Goal: Task Accomplishment & Management: Manage account settings

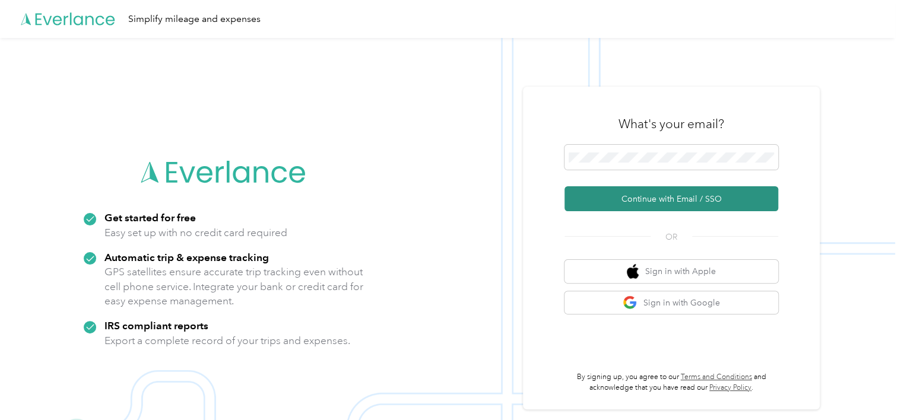
click at [646, 197] on button "Continue with Email / SSO" at bounding box center [672, 198] width 214 height 25
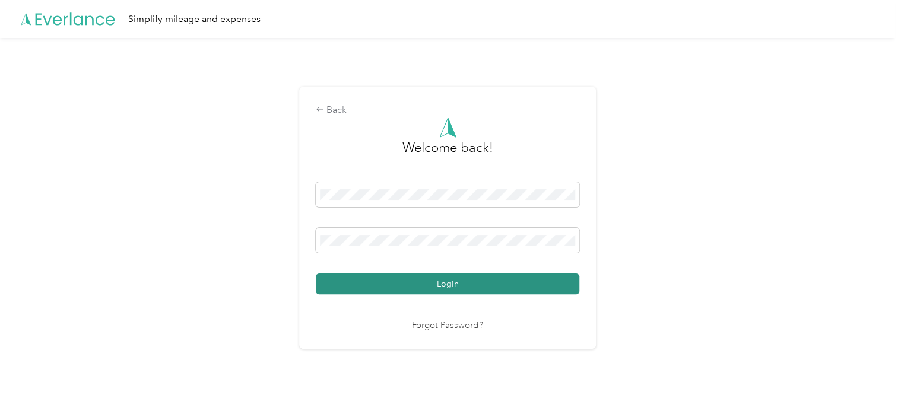
click at [484, 285] on button "Login" at bounding box center [448, 284] width 264 height 21
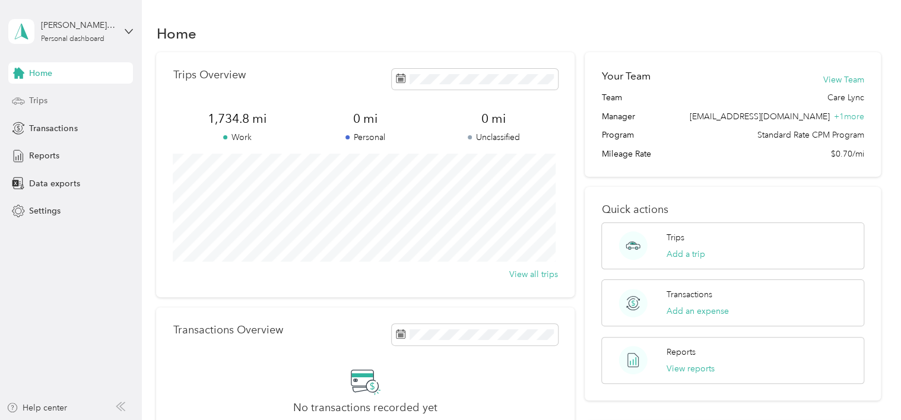
click at [39, 103] on span "Trips" at bounding box center [38, 100] width 18 height 12
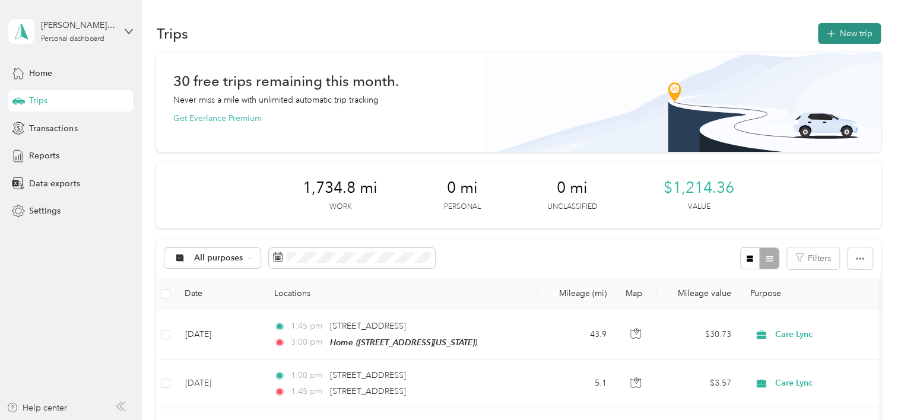
click at [860, 36] on button "New trip" at bounding box center [849, 33] width 63 height 21
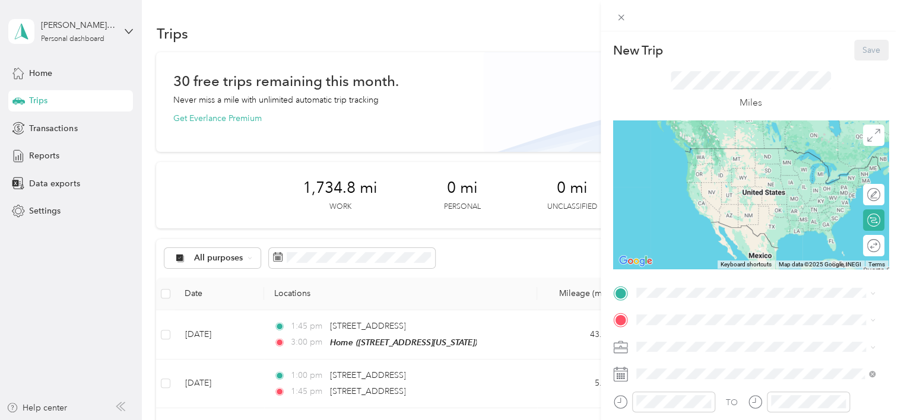
click at [675, 341] on strong "Home" at bounding box center [670, 339] width 23 height 11
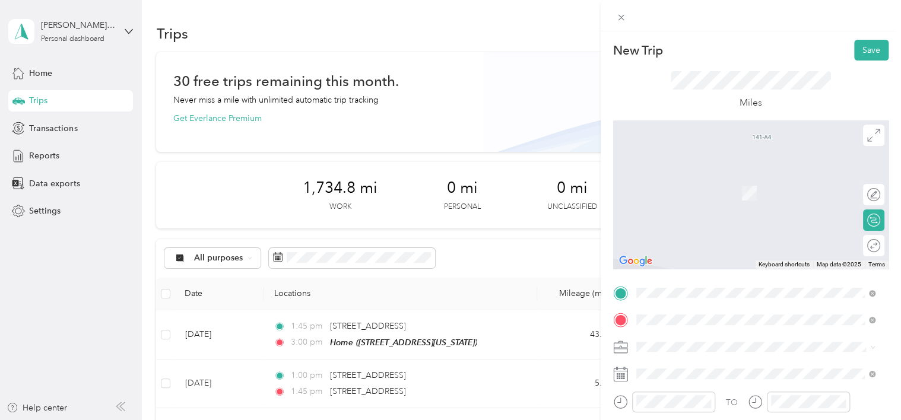
click at [685, 189] on span "[STREET_ADDRESS][US_STATE]" at bounding box center [718, 188] width 119 height 11
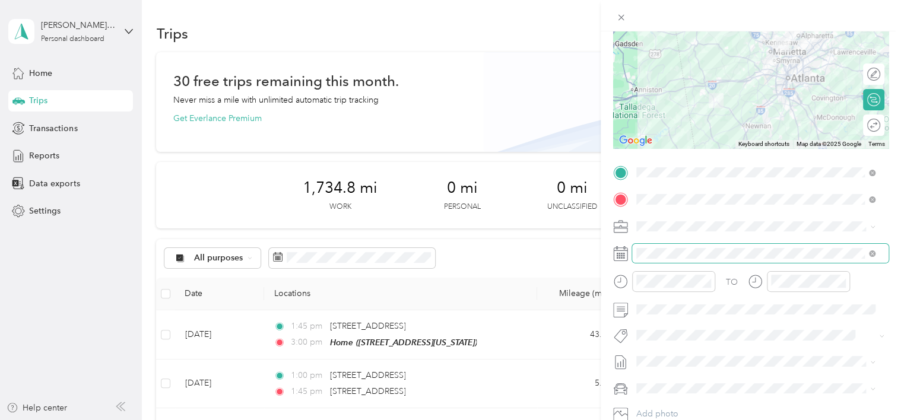
scroll to position [135, 0]
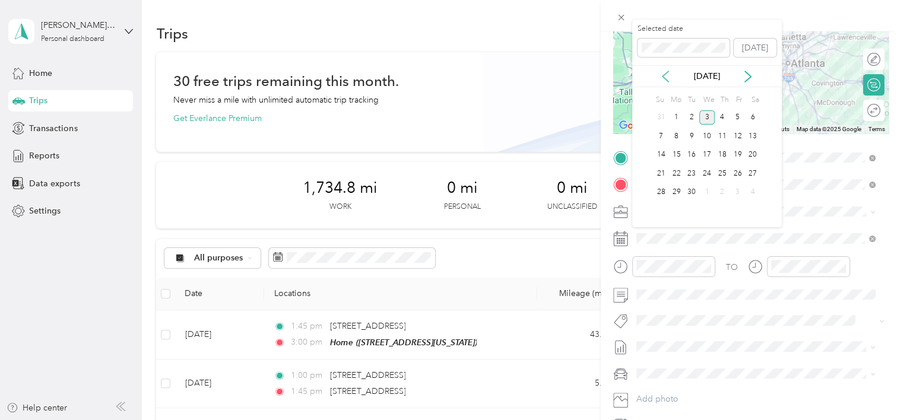
click at [667, 76] on icon at bounding box center [666, 77] width 12 height 12
click at [694, 152] on div "12" at bounding box center [691, 155] width 15 height 15
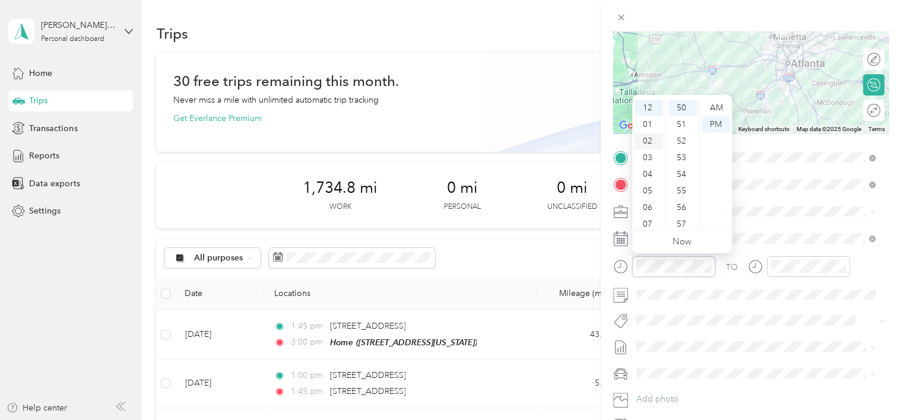
scroll to position [71, 0]
click at [643, 214] on div "11" at bounding box center [649, 219] width 29 height 17
click at [719, 105] on div "AM" at bounding box center [716, 108] width 29 height 17
click at [684, 109] on div "00" at bounding box center [683, 108] width 29 height 17
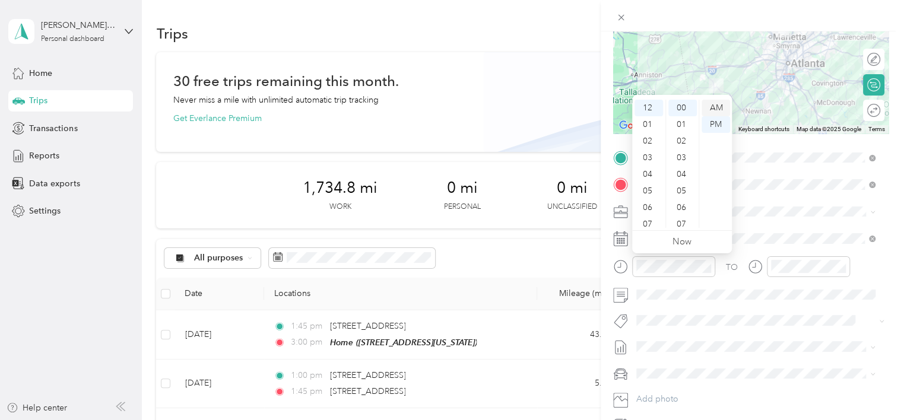
click at [714, 109] on div "AM" at bounding box center [716, 108] width 29 height 17
click at [649, 223] on div "11" at bounding box center [649, 219] width 29 height 17
click at [735, 281] on div "TO" at bounding box center [751, 271] width 276 height 29
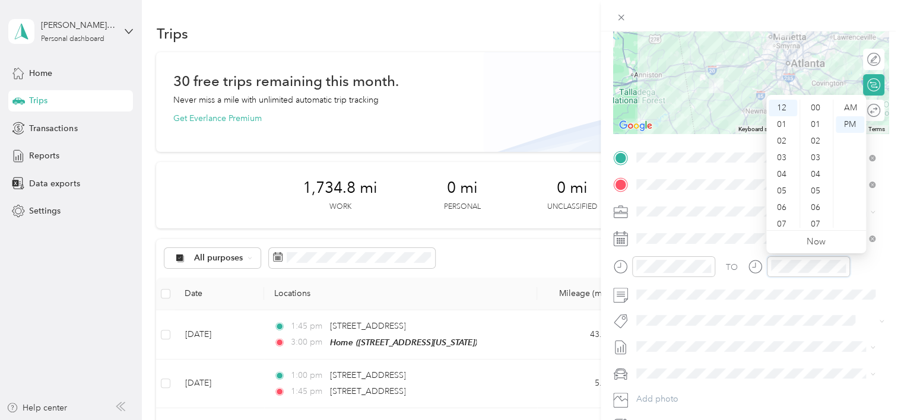
scroll to position [0, 0]
click at [817, 104] on div "00" at bounding box center [817, 108] width 29 height 17
click at [861, 269] on div "TO" at bounding box center [751, 271] width 276 height 29
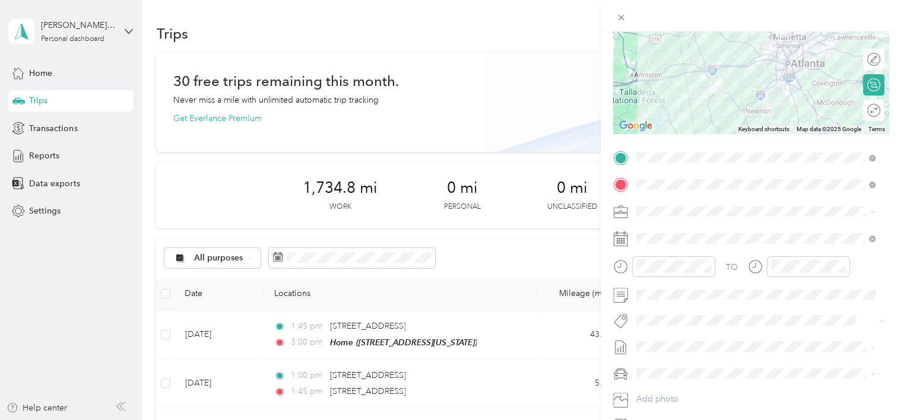
click at [874, 276] on div "TO" at bounding box center [751, 271] width 276 height 29
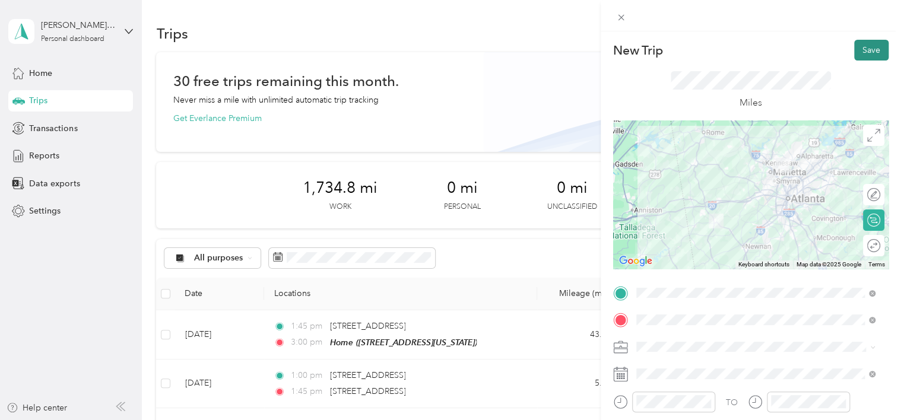
click at [869, 50] on button "Save" at bounding box center [872, 50] width 34 height 21
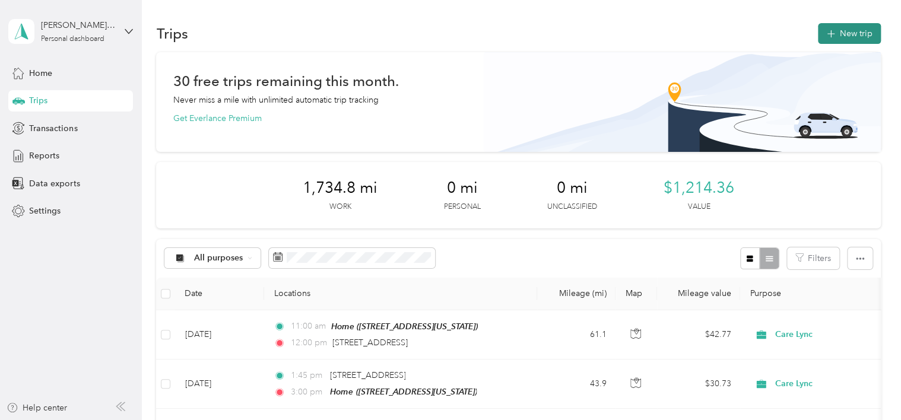
click at [837, 31] on button "New trip" at bounding box center [849, 33] width 63 height 21
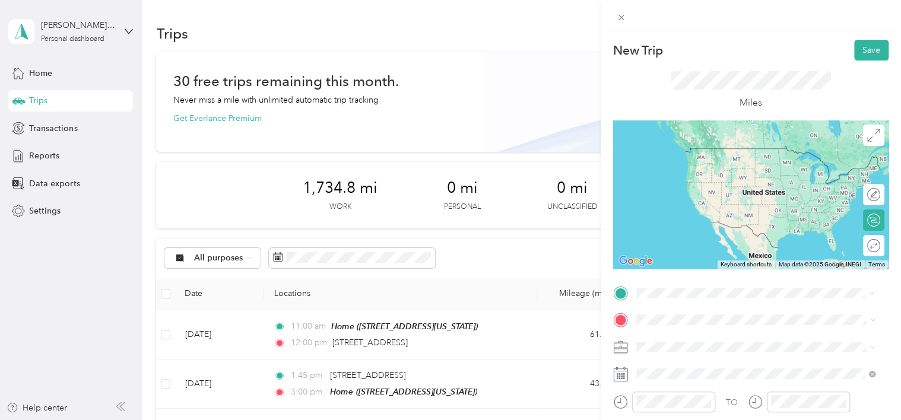
click at [706, 152] on span "[STREET_ADDRESS][US_STATE]" at bounding box center [718, 148] width 119 height 11
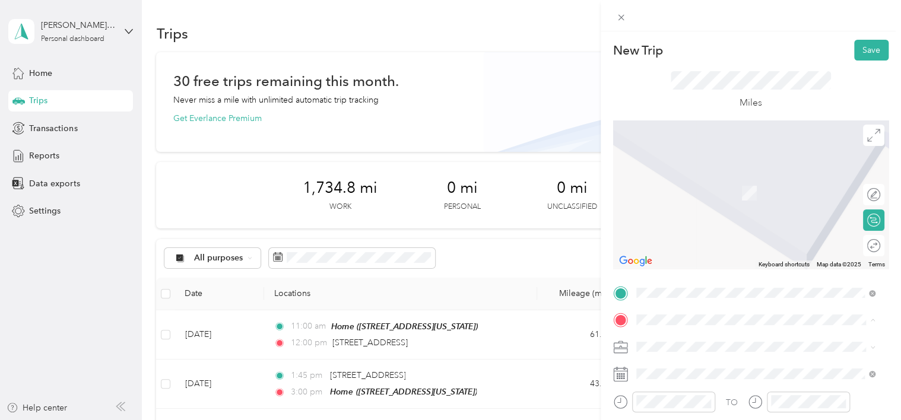
click at [682, 374] on div "Home [STREET_ADDRESS][US_STATE]" at bounding box center [718, 374] width 119 height 25
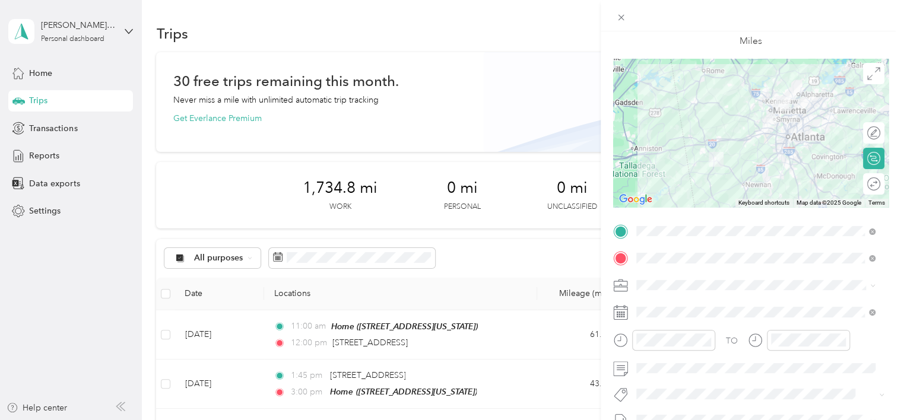
scroll to position [62, 0]
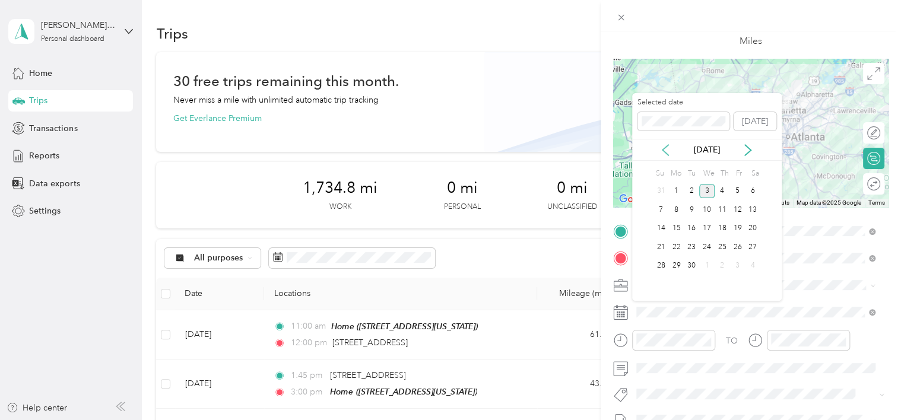
click at [665, 150] on icon at bounding box center [666, 150] width 12 height 12
click at [689, 225] on div "12" at bounding box center [691, 229] width 15 height 15
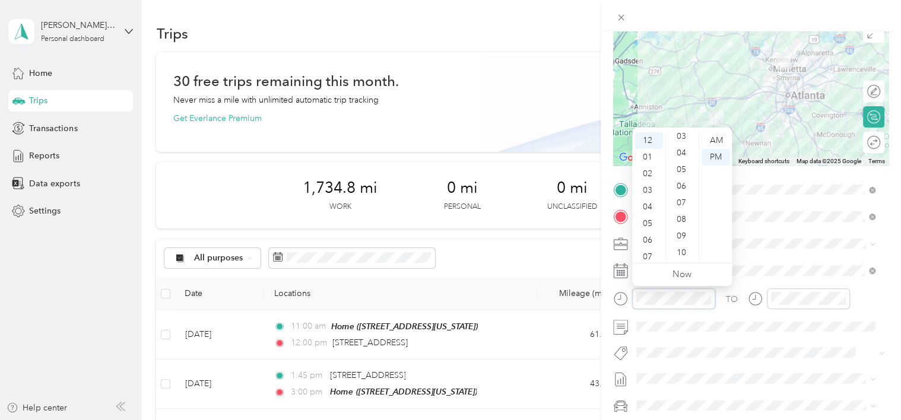
scroll to position [0, 0]
click at [684, 138] on div "00" at bounding box center [683, 140] width 29 height 17
click at [721, 310] on div "TO" at bounding box center [751, 303] width 276 height 29
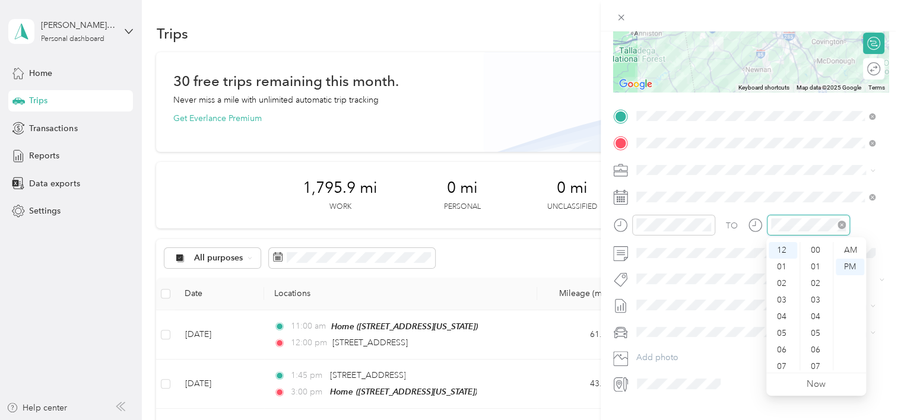
scroll to position [869, 0]
click at [785, 264] on div "01" at bounding box center [783, 267] width 29 height 17
click at [784, 264] on div "01" at bounding box center [783, 267] width 29 height 17
click at [817, 254] on div "30" at bounding box center [817, 251] width 29 height 17
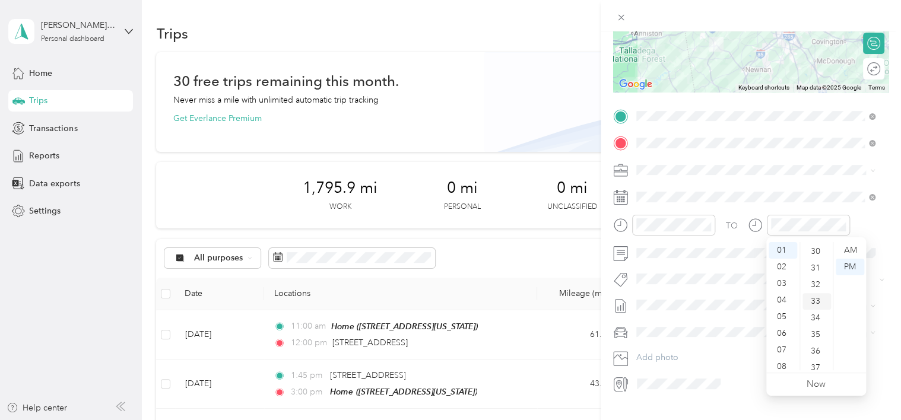
scroll to position [499, 0]
click at [868, 221] on div "TO" at bounding box center [751, 229] width 276 height 29
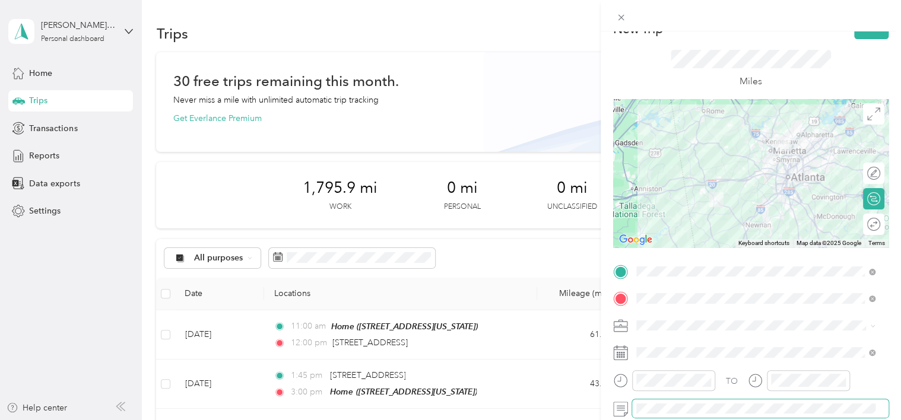
scroll to position [0, 0]
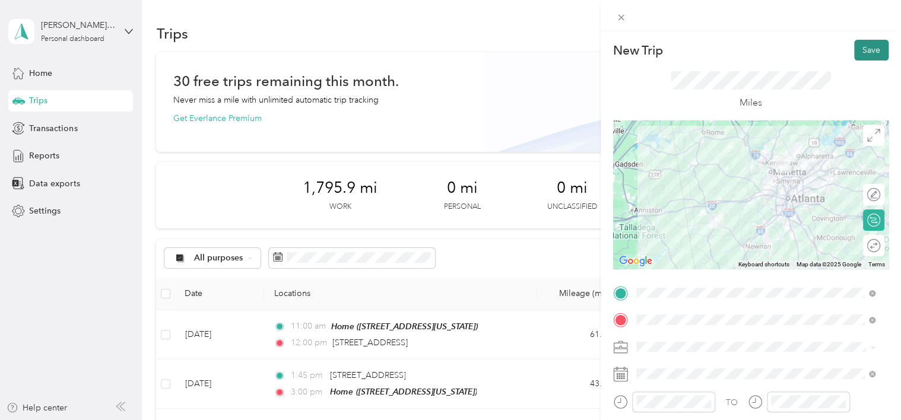
click at [855, 50] on button "Save" at bounding box center [872, 50] width 34 height 21
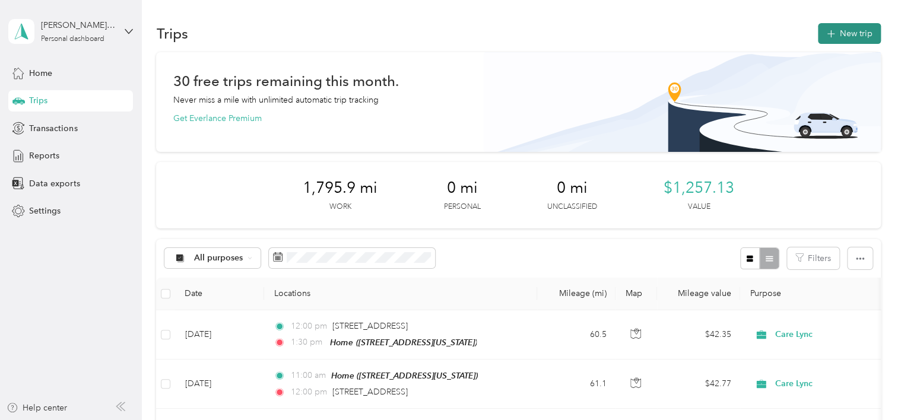
click at [846, 34] on button "New trip" at bounding box center [849, 33] width 63 height 21
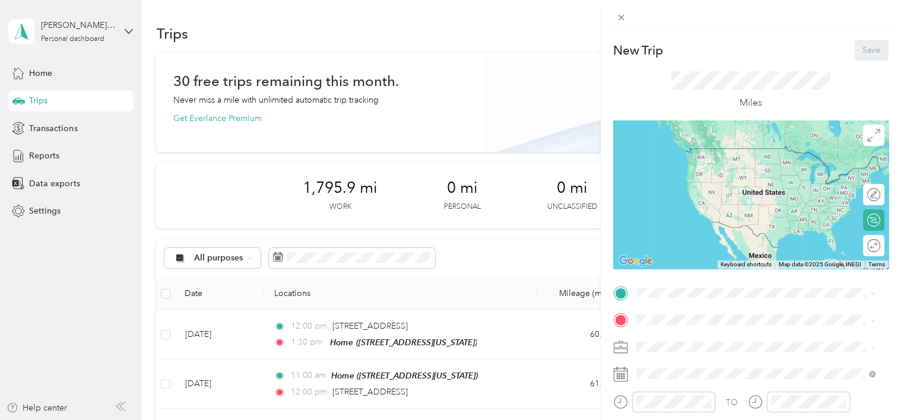
click at [671, 338] on div "Home [STREET_ADDRESS][US_STATE]" at bounding box center [718, 342] width 119 height 25
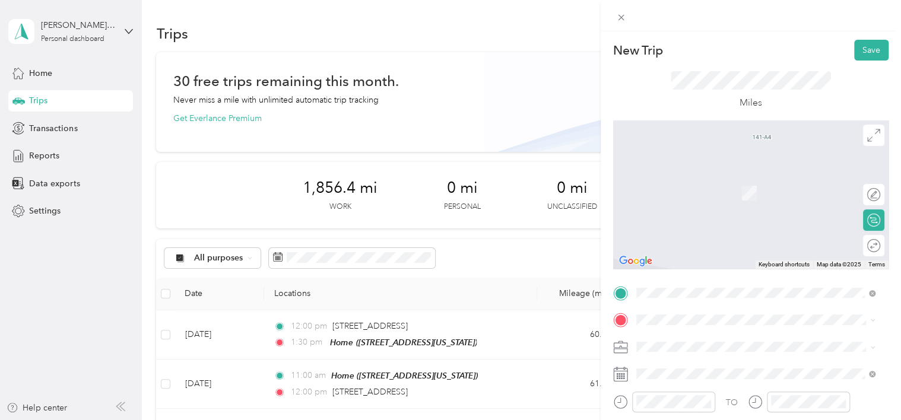
click at [696, 188] on span "[STREET_ADDRESS][US_STATE]" at bounding box center [718, 187] width 119 height 11
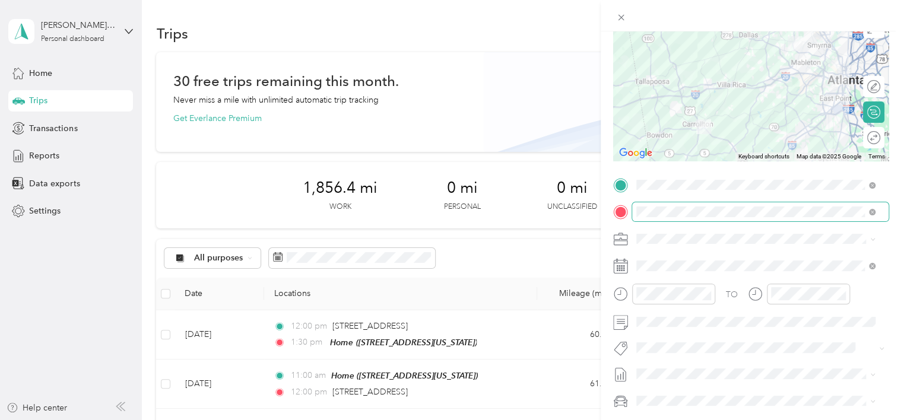
scroll to position [109, 0]
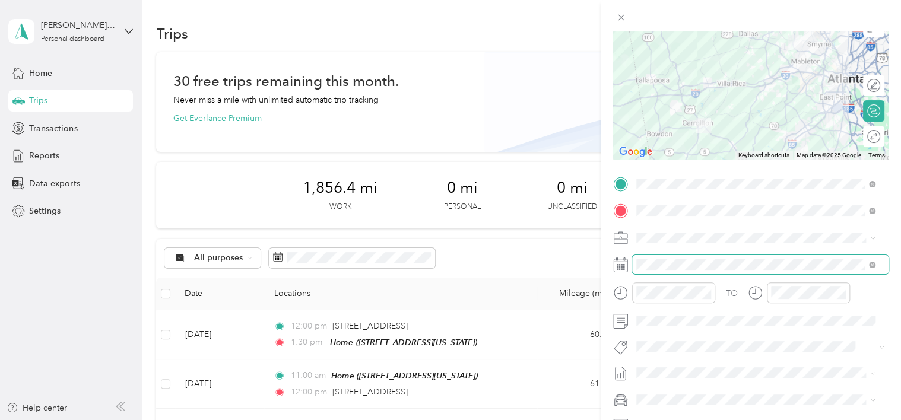
click at [656, 273] on span at bounding box center [760, 264] width 257 height 19
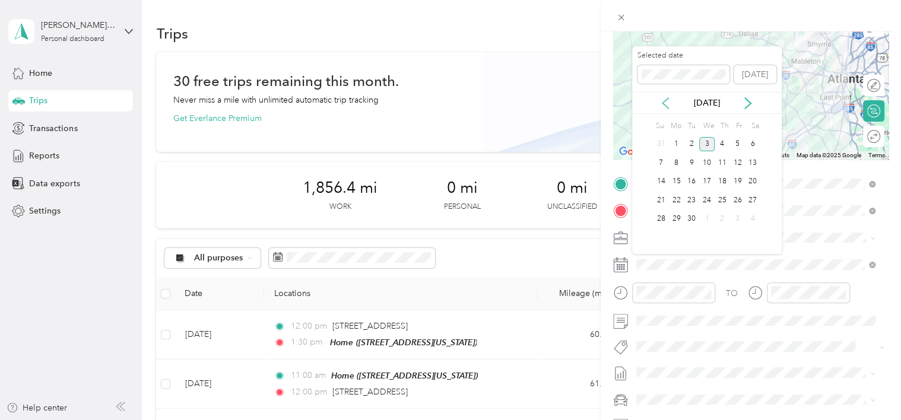
click at [666, 102] on icon at bounding box center [666, 103] width 12 height 12
click at [736, 160] on div "8" at bounding box center [737, 163] width 15 height 15
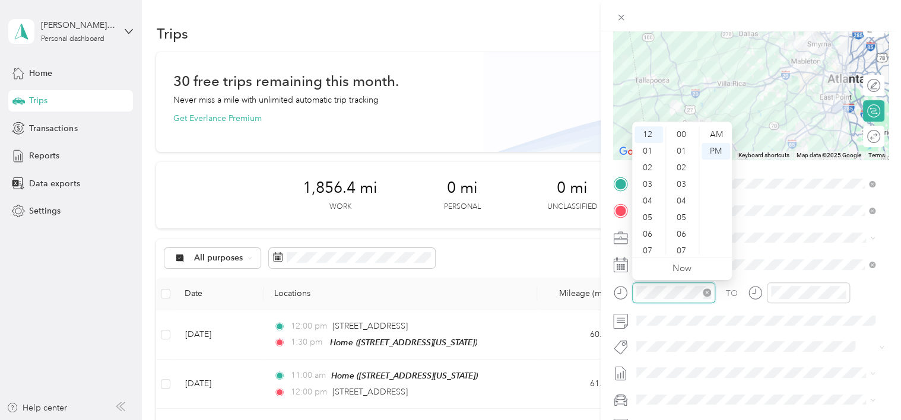
scroll to position [869, 0]
click at [722, 137] on div "AM" at bounding box center [716, 134] width 29 height 17
click at [647, 232] on div "10" at bounding box center [649, 230] width 29 height 17
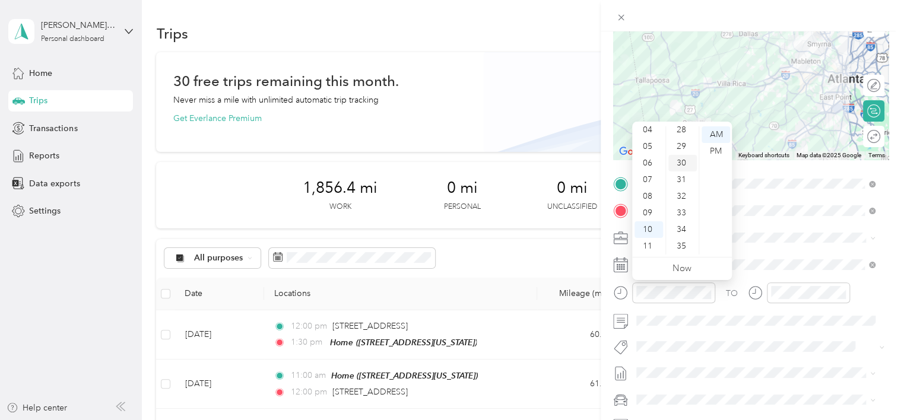
click at [684, 159] on div "30" at bounding box center [683, 163] width 29 height 17
click at [727, 307] on div "TO" at bounding box center [751, 297] width 276 height 29
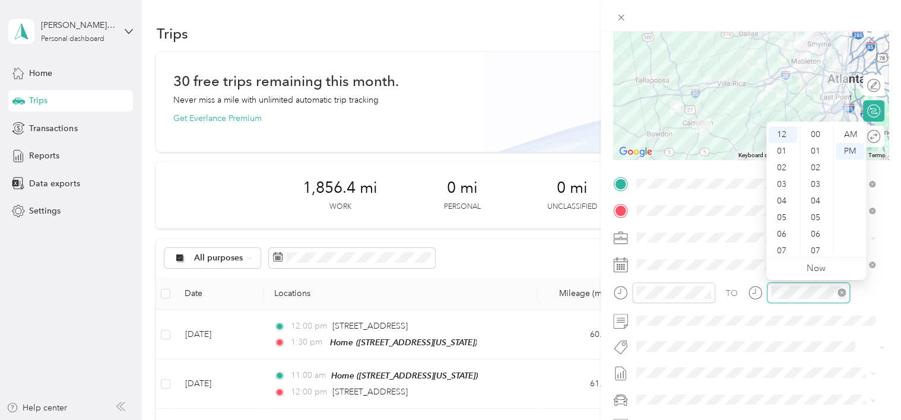
scroll to position [869, 0]
click at [850, 140] on div "AM" at bounding box center [850, 134] width 29 height 17
click at [784, 248] on div "11" at bounding box center [783, 246] width 29 height 17
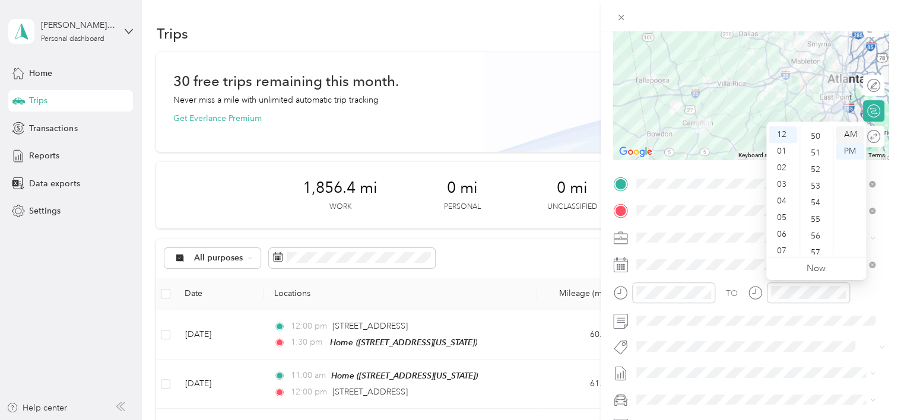
click at [846, 138] on div "AM" at bounding box center [850, 134] width 29 height 17
click at [814, 135] on div "00" at bounding box center [817, 134] width 29 height 17
click at [781, 243] on div "11" at bounding box center [783, 246] width 29 height 17
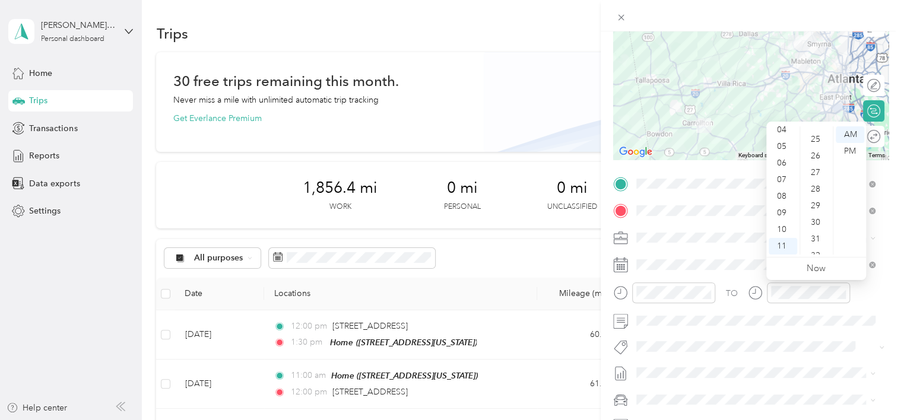
scroll to position [417, 0]
click at [814, 215] on div "30" at bounding box center [817, 216] width 29 height 17
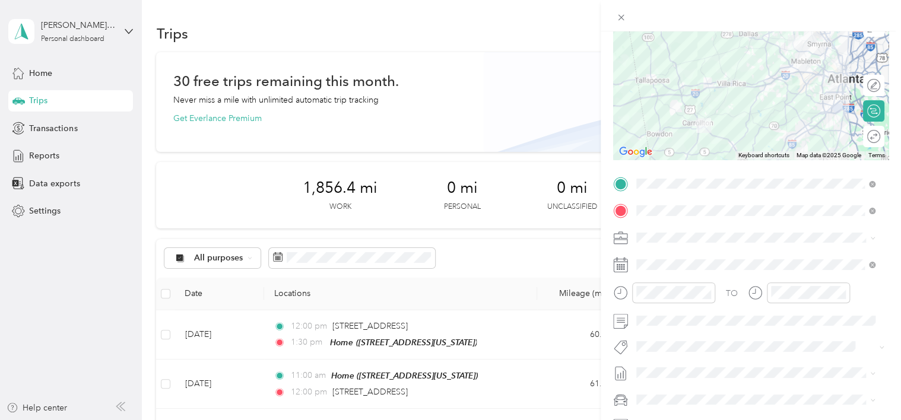
click at [736, 300] on div "TO" at bounding box center [751, 297] width 276 height 29
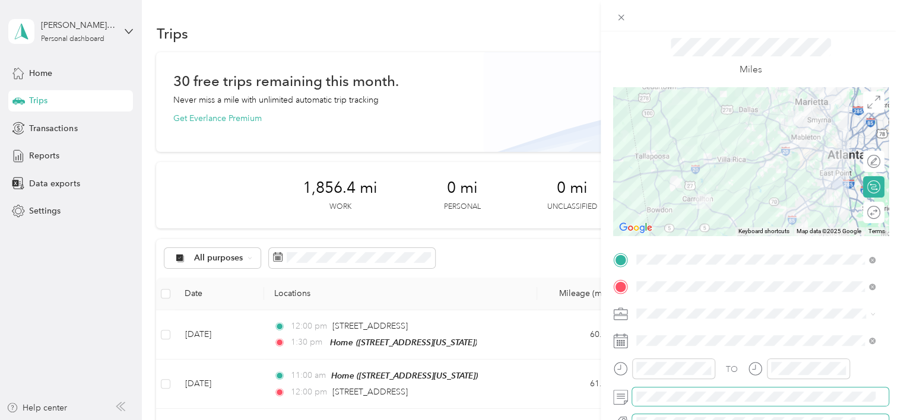
scroll to position [0, 0]
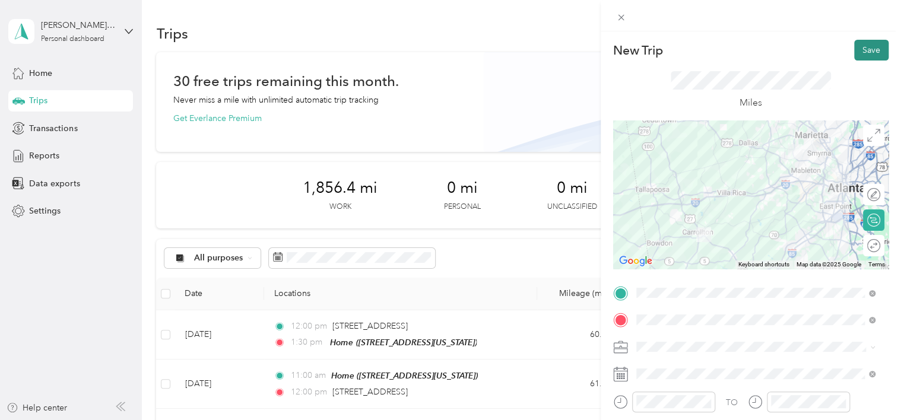
click at [865, 55] on button "Save" at bounding box center [872, 50] width 34 height 21
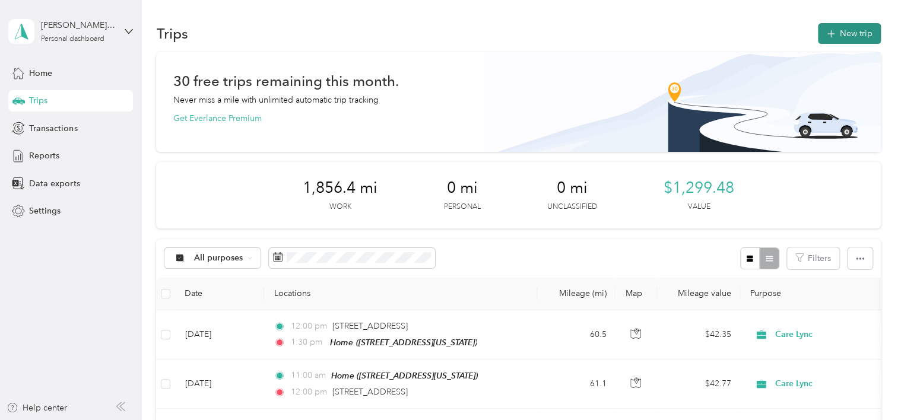
click at [847, 43] on button "New trip" at bounding box center [849, 33] width 63 height 21
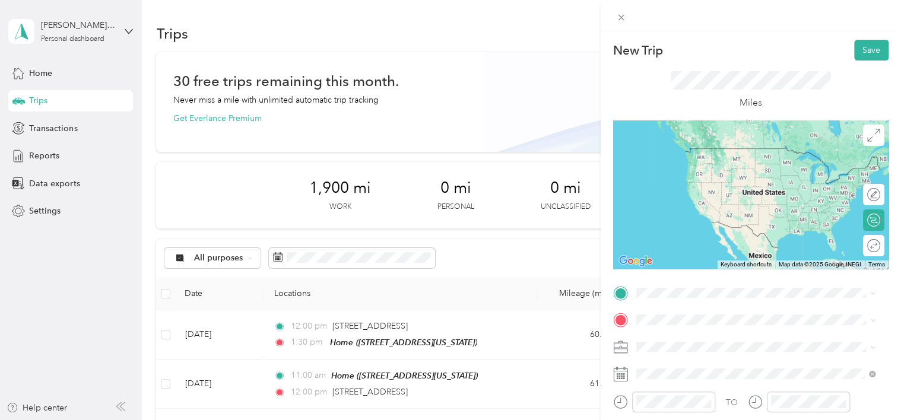
click at [681, 162] on span "[STREET_ADDRESS][US_STATE]" at bounding box center [718, 156] width 119 height 11
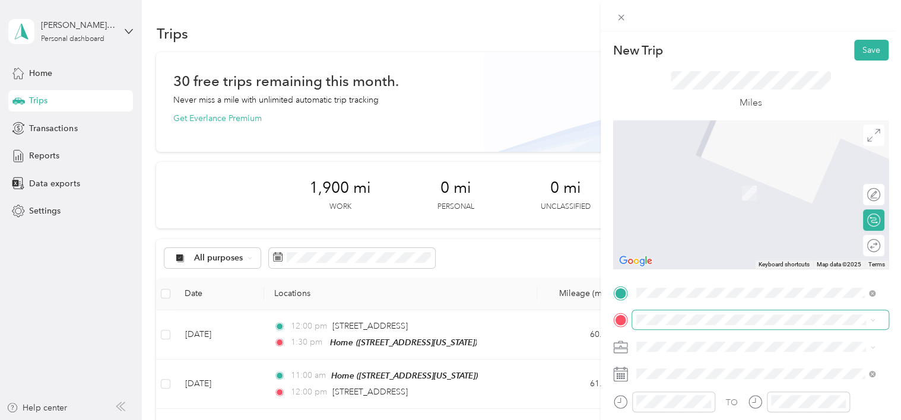
click at [654, 314] on span at bounding box center [760, 320] width 257 height 19
click at [715, 173] on span "[STREET_ADDRESS][PERSON_NAME][US_STATE]" at bounding box center [751, 169] width 185 height 11
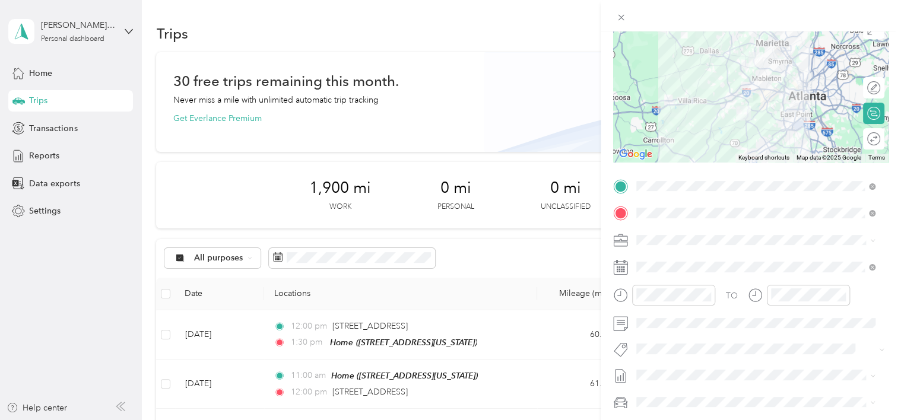
scroll to position [112, 0]
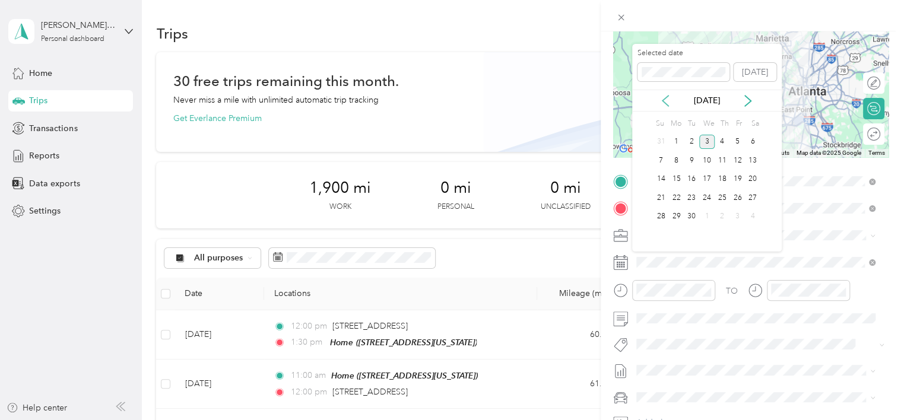
click at [670, 100] on icon at bounding box center [666, 101] width 12 height 12
click at [739, 158] on div "8" at bounding box center [737, 160] width 15 height 15
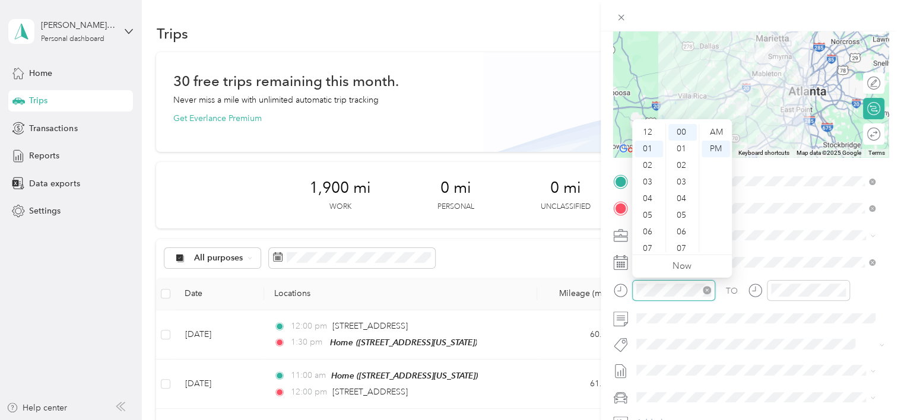
scroll to position [17, 0]
click at [682, 176] on div "30" at bounding box center [683, 173] width 29 height 17
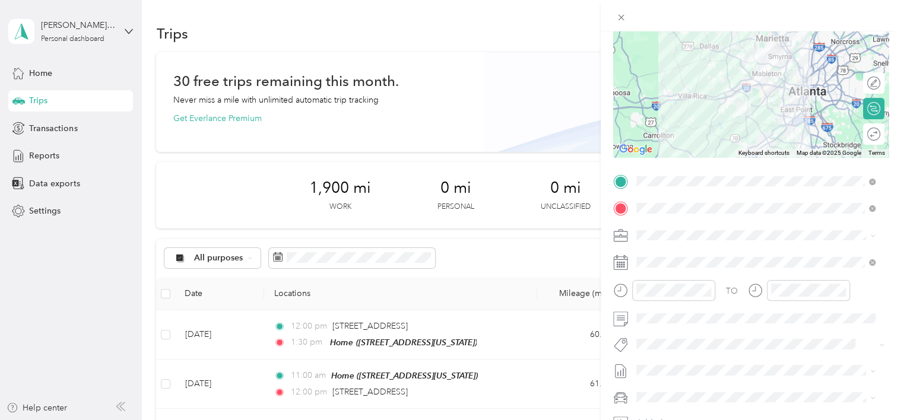
click at [739, 299] on div "TO" at bounding box center [751, 294] width 276 height 29
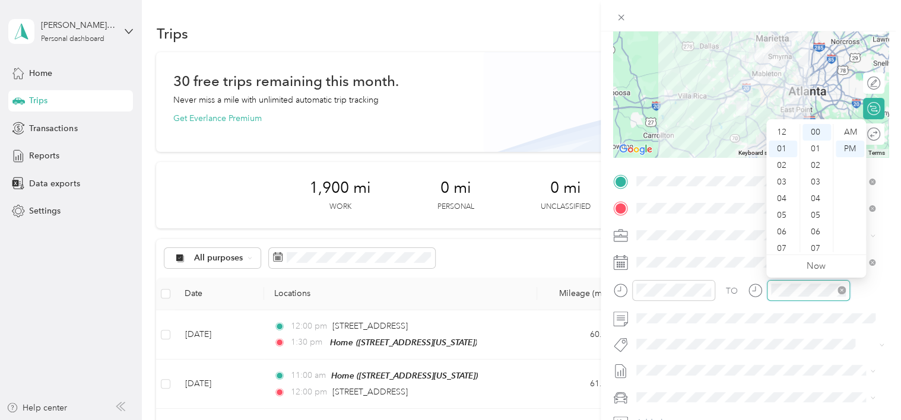
scroll to position [17, 0]
click at [786, 151] on div "02" at bounding box center [783, 149] width 29 height 17
click at [816, 181] on div "30" at bounding box center [817, 180] width 29 height 17
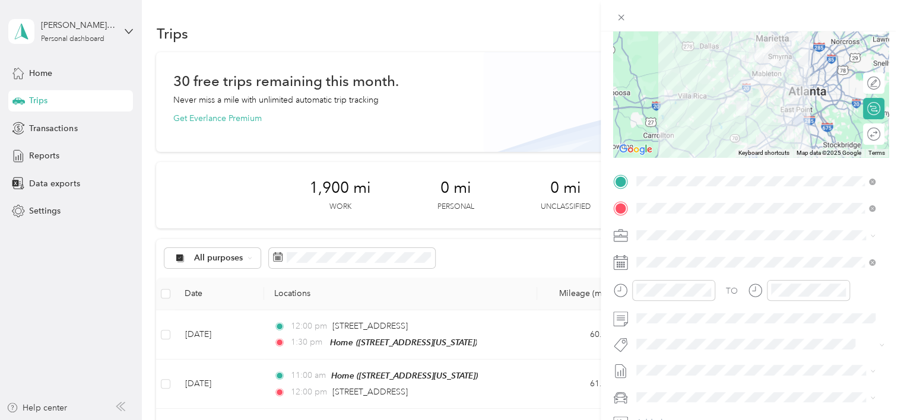
click at [752, 291] on icon at bounding box center [753, 289] width 3 height 4
click at [738, 292] on div "TO" at bounding box center [751, 294] width 276 height 29
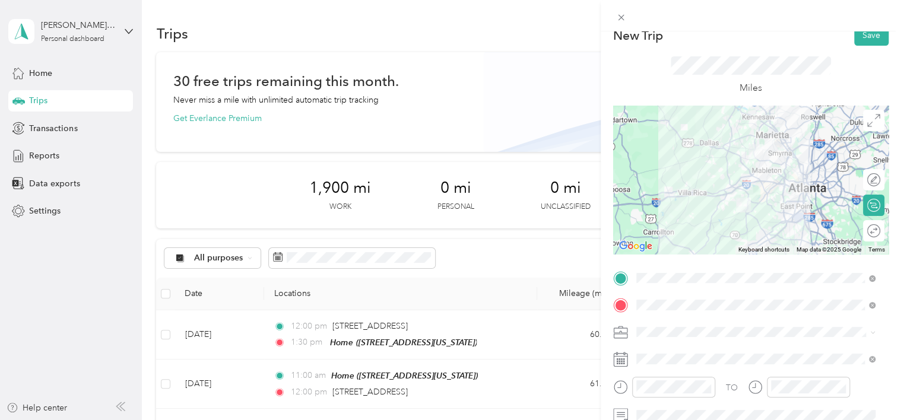
scroll to position [14, 0]
click at [862, 41] on button "Save" at bounding box center [872, 36] width 34 height 21
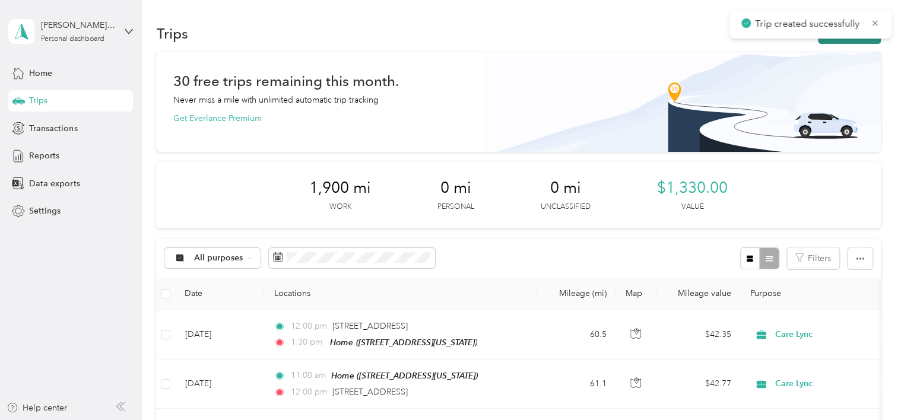
click at [840, 39] on button "New trip" at bounding box center [849, 33] width 63 height 21
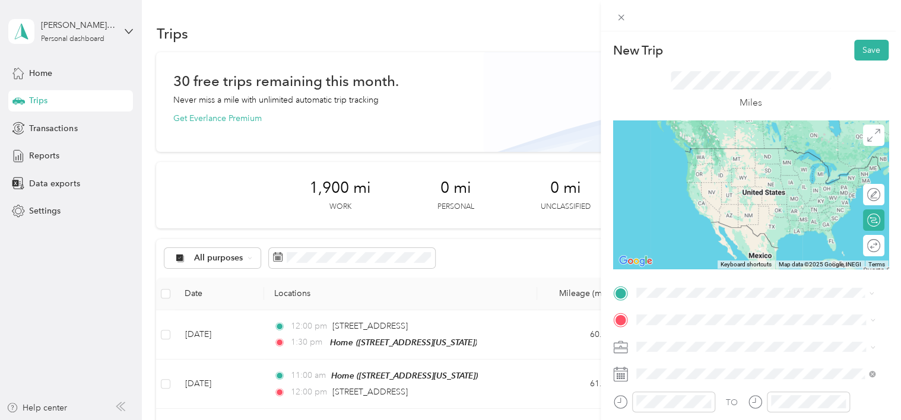
click at [680, 154] on span "[STREET_ADDRESS][PERSON_NAME][US_STATE]" at bounding box center [751, 148] width 185 height 11
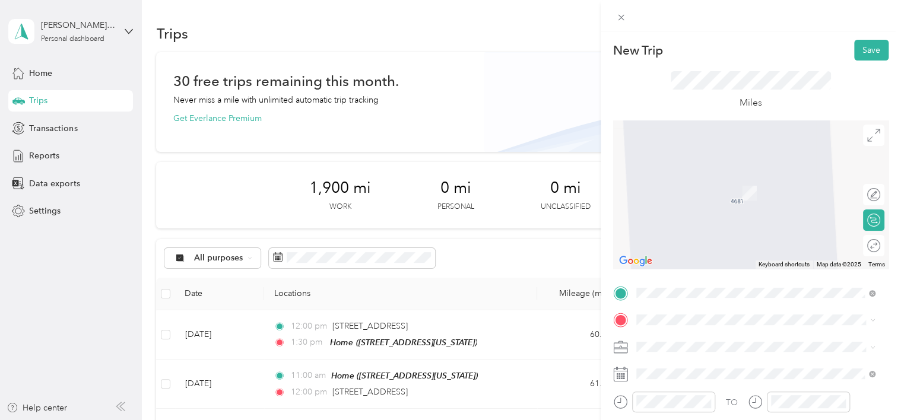
click at [676, 367] on div "Home [STREET_ADDRESS][US_STATE]" at bounding box center [718, 367] width 119 height 25
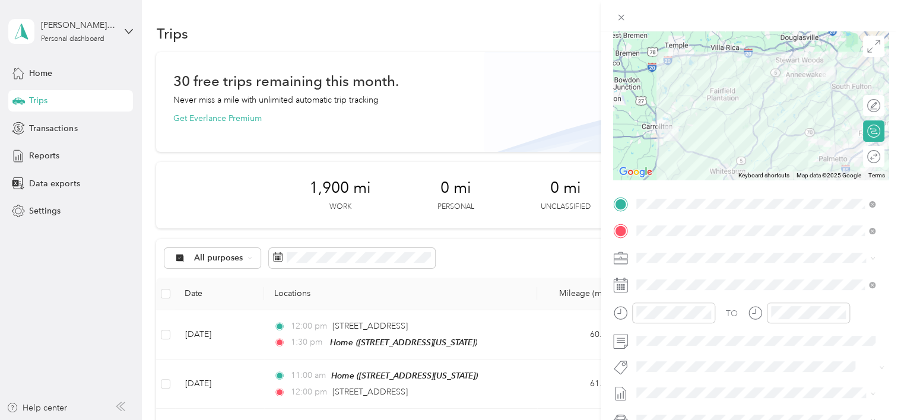
scroll to position [91, 0]
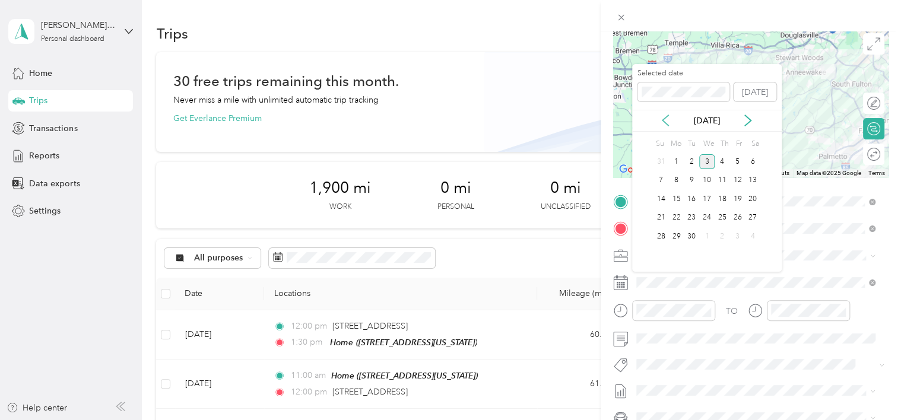
click at [668, 124] on icon at bounding box center [666, 121] width 12 height 12
click at [735, 179] on div "8" at bounding box center [737, 180] width 15 height 15
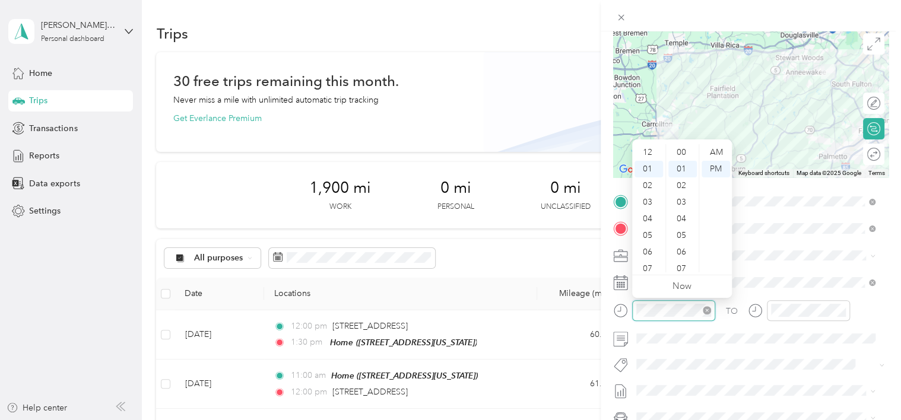
scroll to position [17, 0]
click at [651, 174] on div "02" at bounding box center [649, 169] width 29 height 17
click at [679, 252] on div "30" at bounding box center [683, 254] width 29 height 17
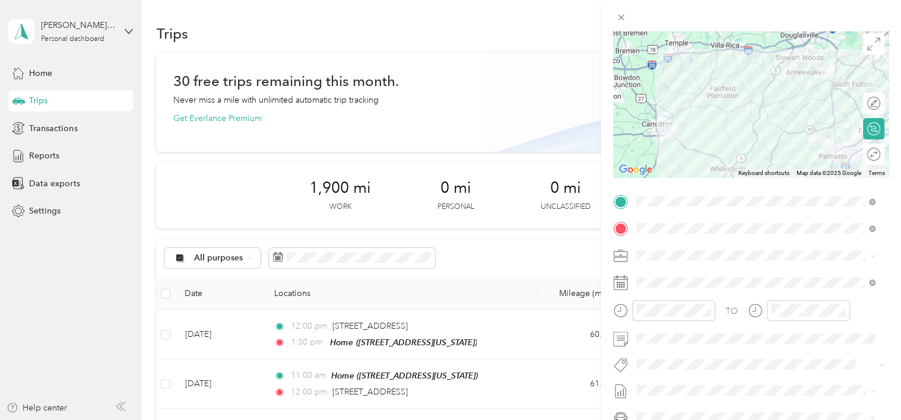
click at [724, 318] on div "TO" at bounding box center [751, 314] width 276 height 29
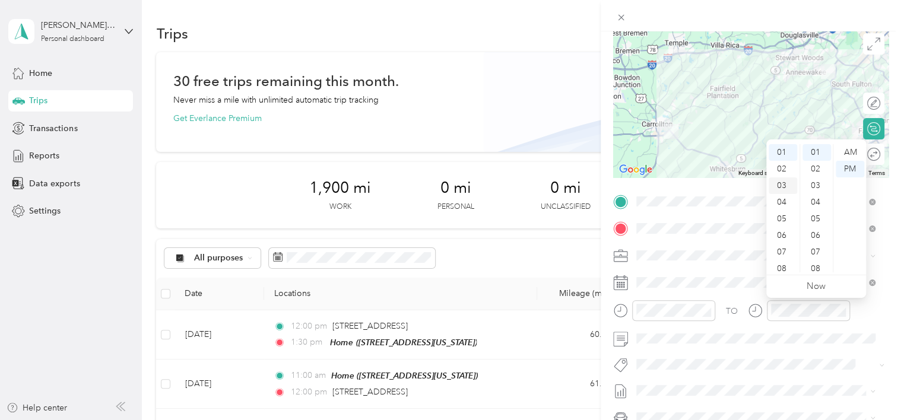
click at [785, 186] on div "03" at bounding box center [783, 186] width 29 height 17
click at [815, 173] on div "20" at bounding box center [817, 171] width 29 height 17
click at [863, 312] on div "TO" at bounding box center [751, 314] width 276 height 29
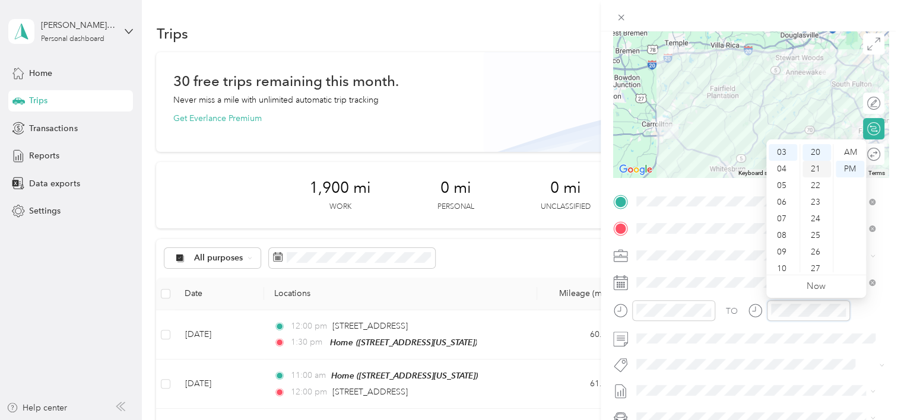
scroll to position [328, 0]
click at [865, 319] on div "TO" at bounding box center [751, 314] width 276 height 29
click at [889, 335] on form "New Trip Save This trip cannot be edited because it is either under review, app…" at bounding box center [751, 213] width 300 height 531
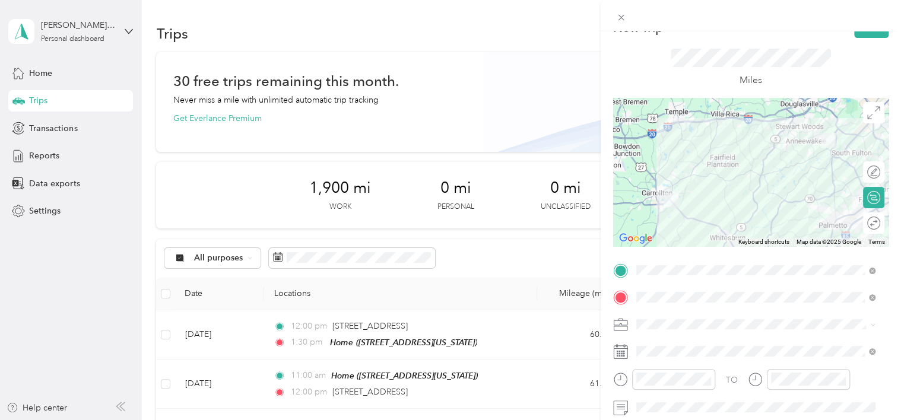
scroll to position [0, 0]
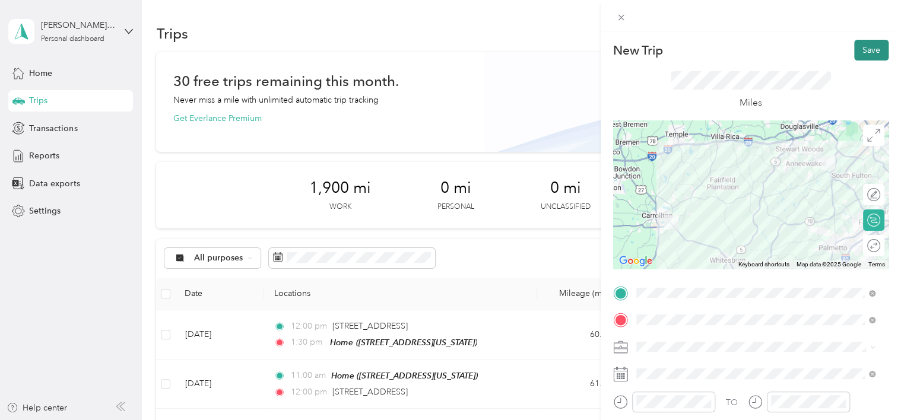
click at [868, 45] on button "Save" at bounding box center [872, 50] width 34 height 21
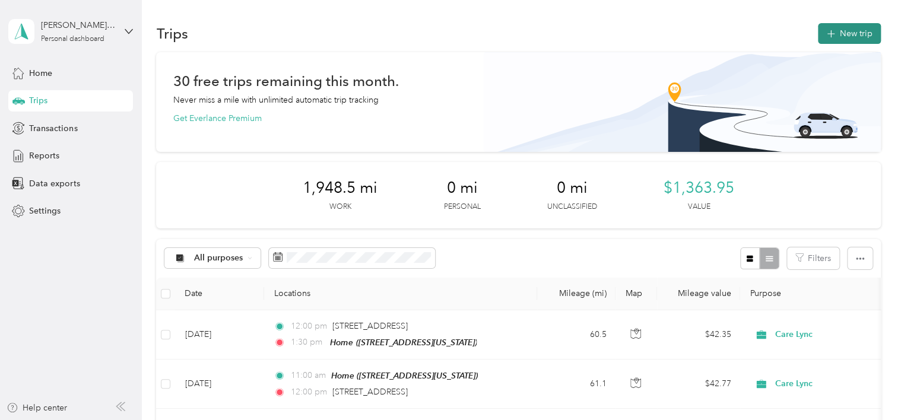
click at [849, 35] on button "New trip" at bounding box center [849, 33] width 63 height 21
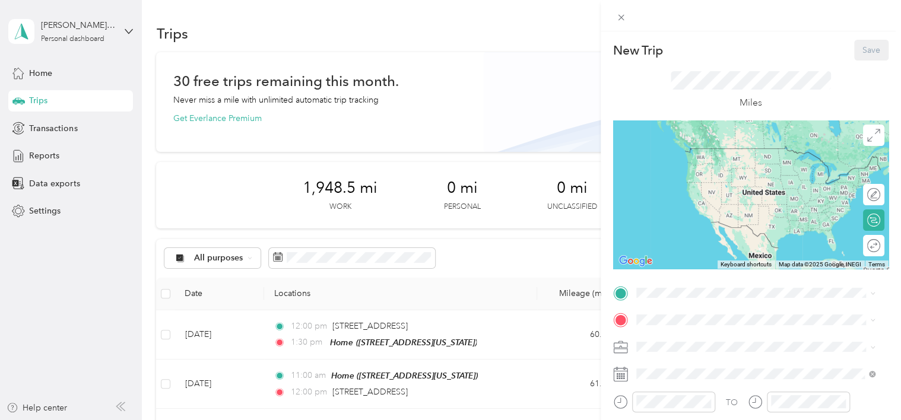
click at [689, 352] on span "[STREET_ADDRESS][US_STATE]" at bounding box center [718, 347] width 119 height 10
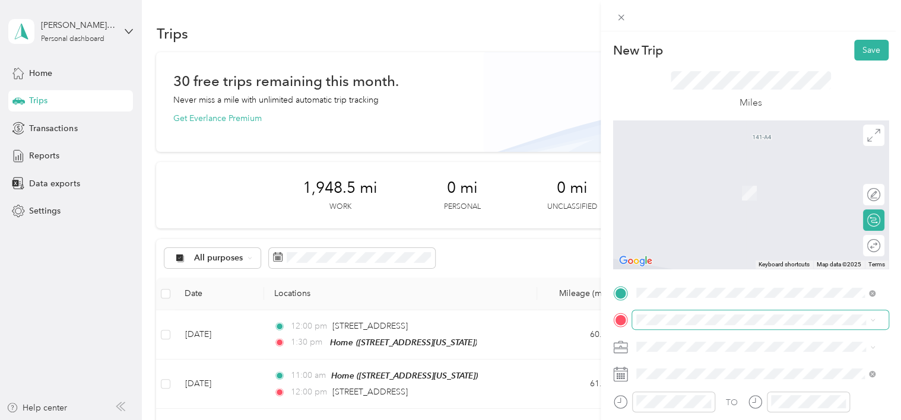
click at [672, 328] on span at bounding box center [760, 320] width 257 height 19
click at [704, 175] on span "[STREET_ADDRESS][US_STATE]" at bounding box center [718, 169] width 119 height 11
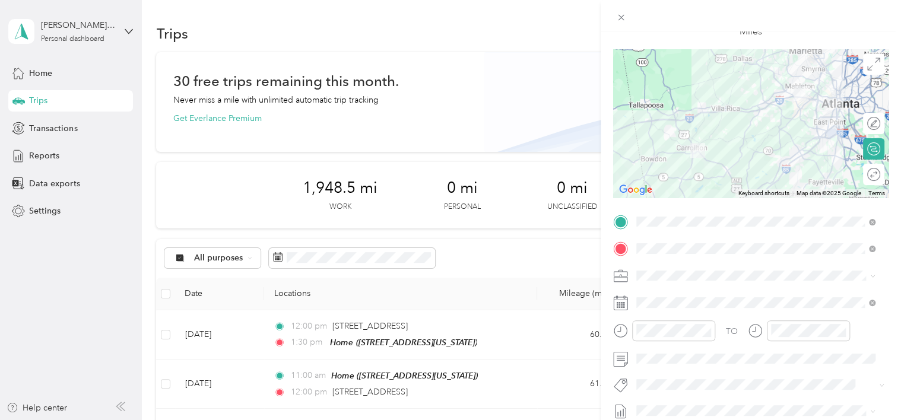
scroll to position [74, 0]
click at [676, 306] on span at bounding box center [760, 300] width 257 height 19
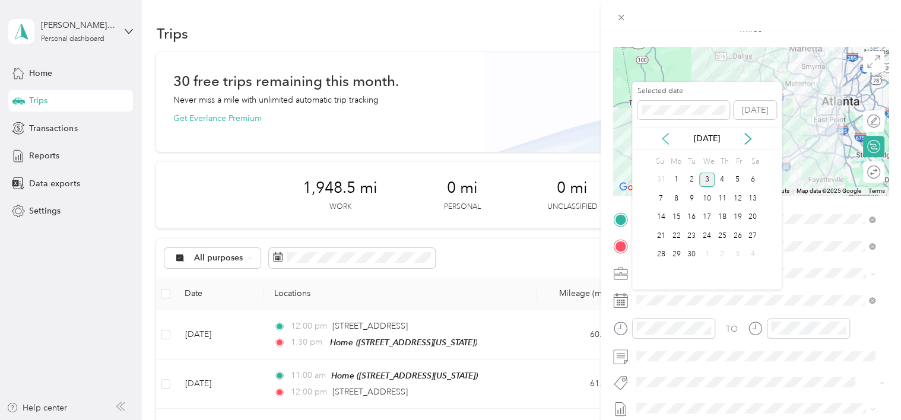
click at [665, 144] on icon at bounding box center [666, 139] width 12 height 12
click at [720, 214] on div "14" at bounding box center [722, 217] width 15 height 15
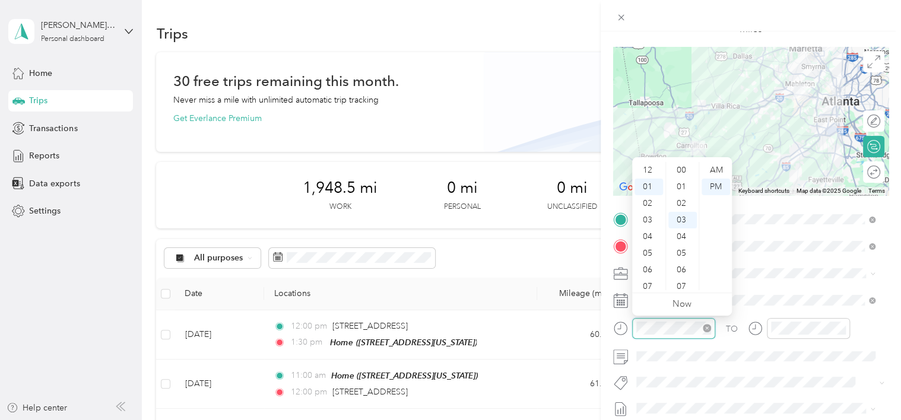
scroll to position [50, 0]
click at [653, 183] on div "02" at bounding box center [649, 187] width 29 height 17
click at [650, 183] on div "02" at bounding box center [649, 187] width 29 height 17
click at [682, 234] on div "30" at bounding box center [683, 234] width 29 height 17
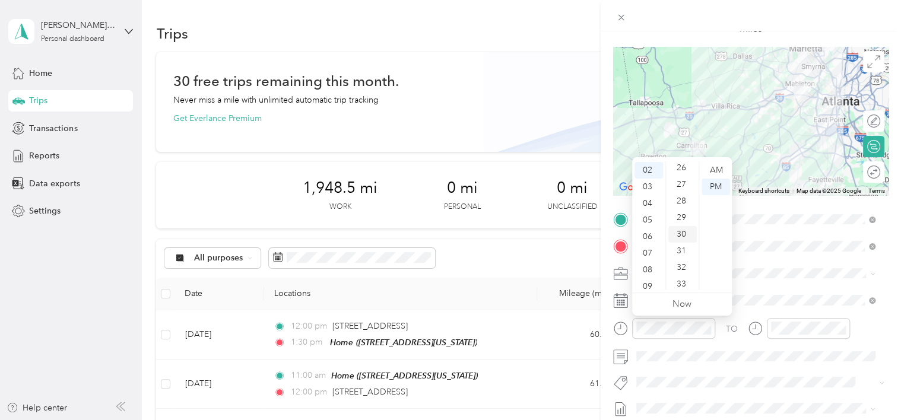
scroll to position [499, 0]
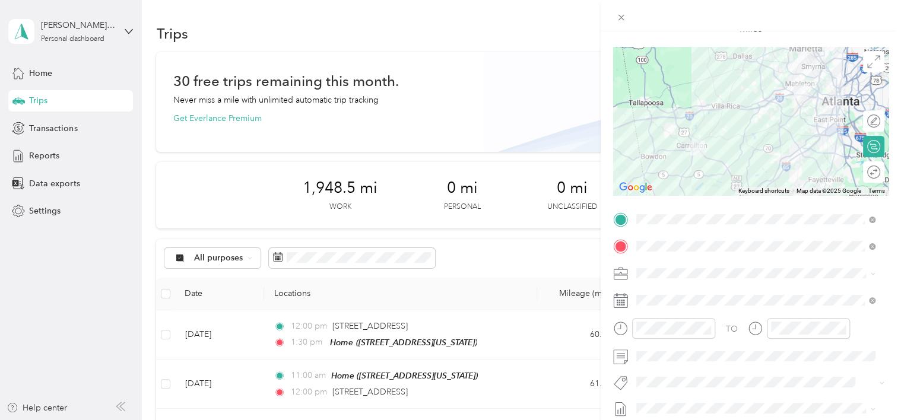
click at [868, 331] on div "TO" at bounding box center [751, 332] width 276 height 29
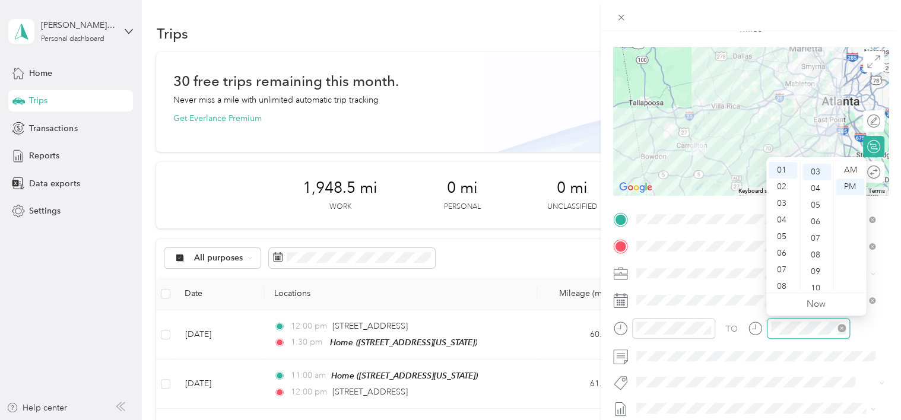
scroll to position [50, 0]
click at [781, 207] on div "03" at bounding box center [783, 203] width 29 height 17
click at [816, 254] on div "30" at bounding box center [817, 252] width 29 height 17
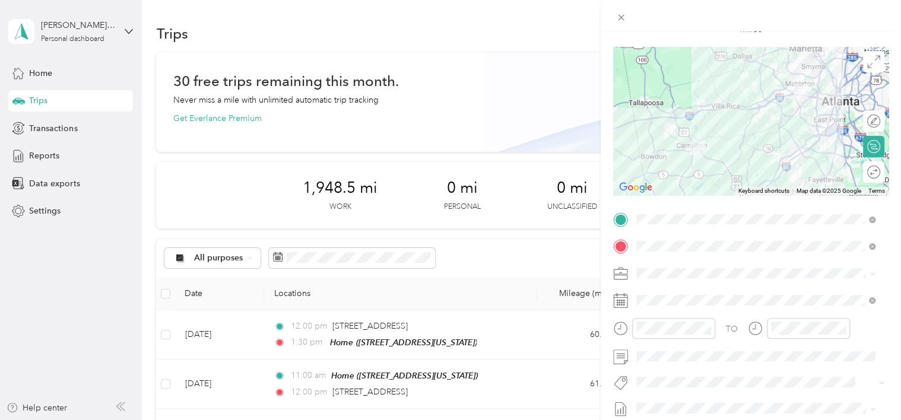
click at [863, 332] on div "TO" at bounding box center [751, 332] width 276 height 29
click at [875, 325] on div "TO" at bounding box center [751, 332] width 276 height 29
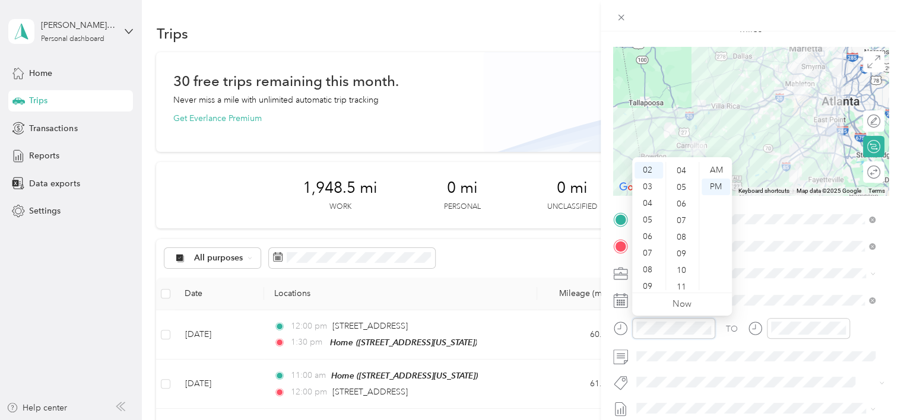
scroll to position [0, 0]
click at [682, 173] on div "00" at bounding box center [683, 170] width 29 height 17
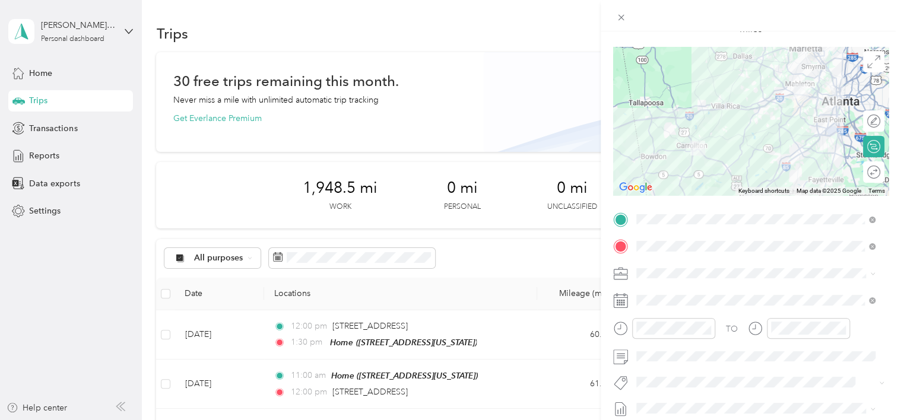
click at [743, 336] on div "TO" at bounding box center [751, 332] width 276 height 29
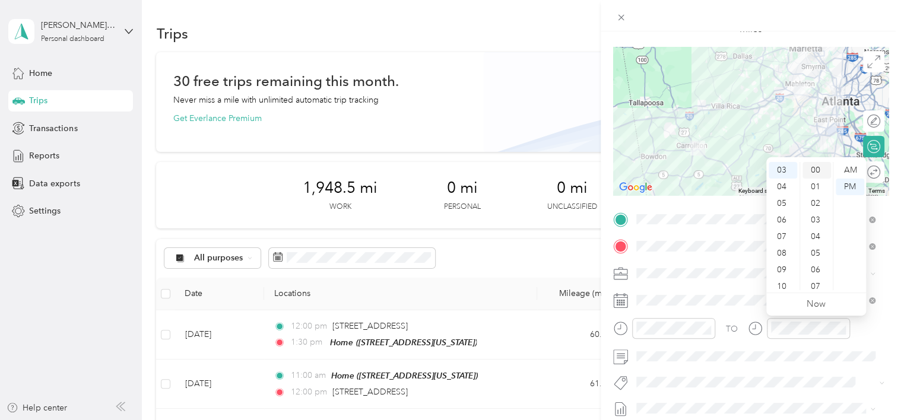
click at [818, 169] on div "00" at bounding box center [817, 170] width 29 height 17
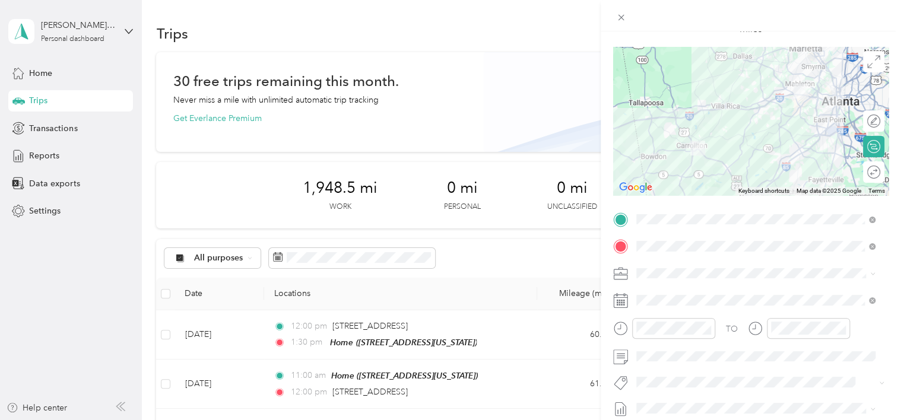
click at [865, 326] on div "TO" at bounding box center [751, 332] width 276 height 29
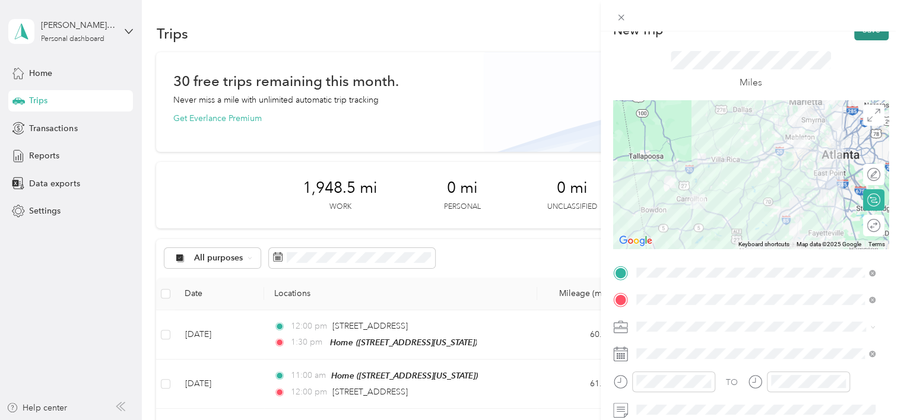
click at [855, 34] on button "Save" at bounding box center [872, 30] width 34 height 21
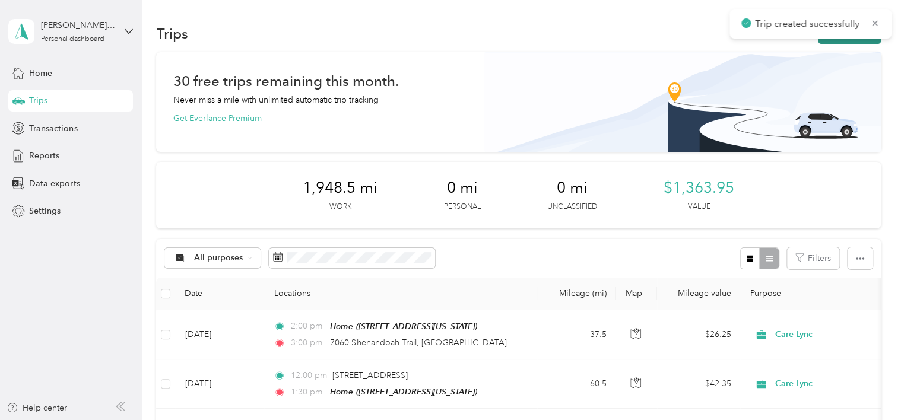
click at [838, 42] on button "New trip" at bounding box center [849, 33] width 63 height 21
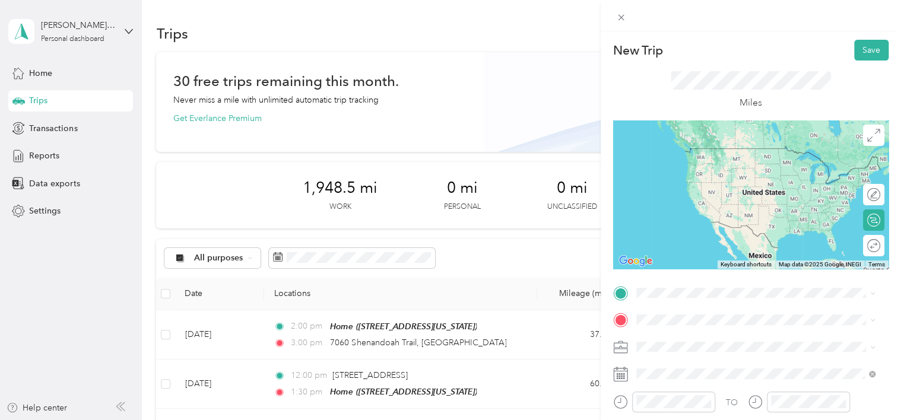
click at [694, 150] on span "[STREET_ADDRESS][US_STATE]" at bounding box center [718, 148] width 119 height 10
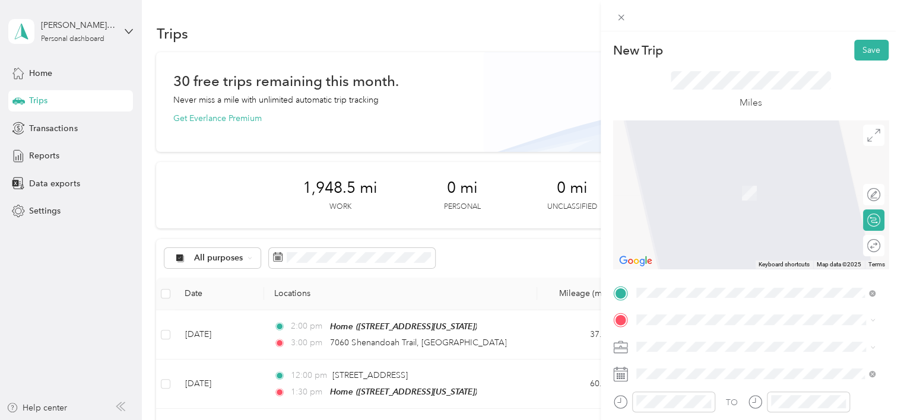
click at [667, 367] on div "Home [STREET_ADDRESS][US_STATE]" at bounding box center [718, 369] width 119 height 25
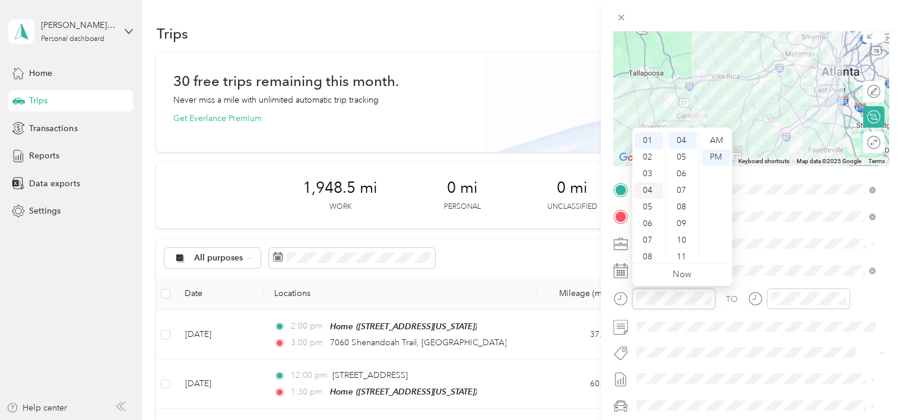
scroll to position [29, 0]
click at [653, 162] on div "03" at bounding box center [649, 162] width 29 height 17
click at [678, 153] on div "05" at bounding box center [683, 157] width 29 height 17
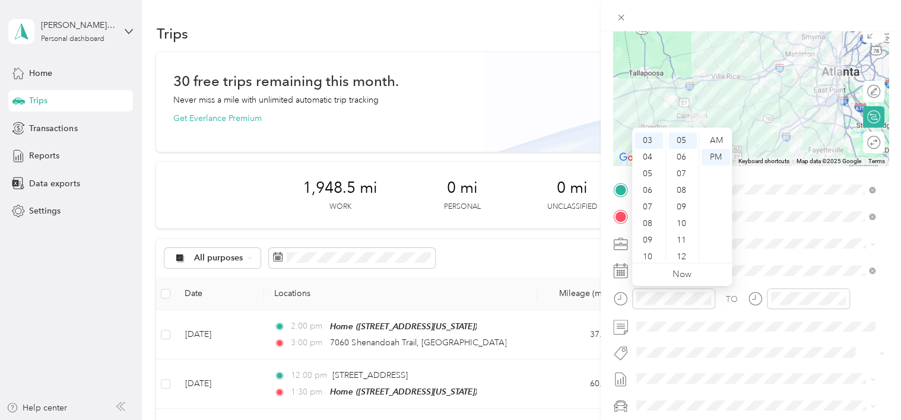
click at [732, 306] on div "TO" at bounding box center [751, 303] width 276 height 29
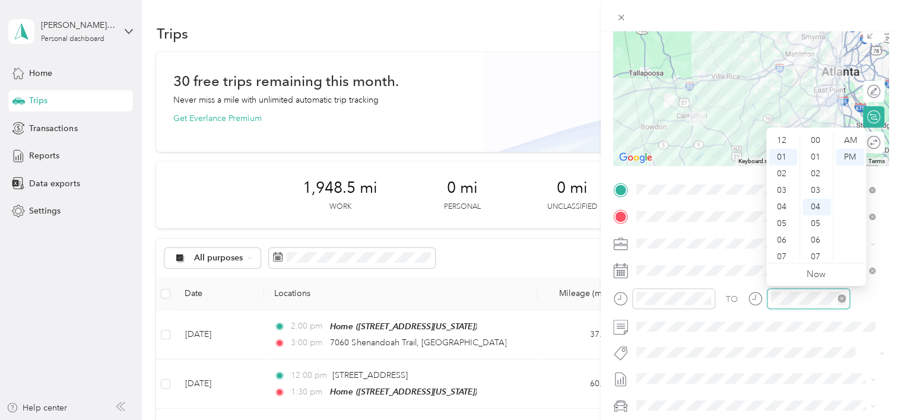
scroll to position [67, 0]
click at [781, 185] on div "04" at bounding box center [783, 190] width 29 height 17
click at [815, 204] on div "15" at bounding box center [817, 207] width 29 height 17
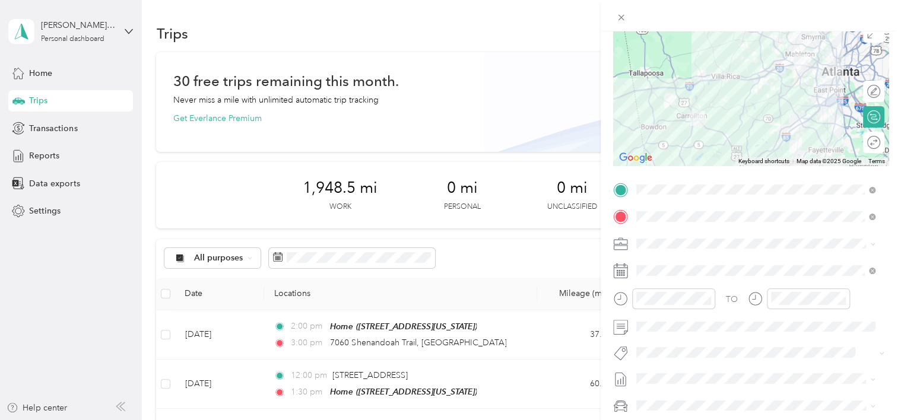
click at [872, 308] on div "TO" at bounding box center [751, 303] width 276 height 29
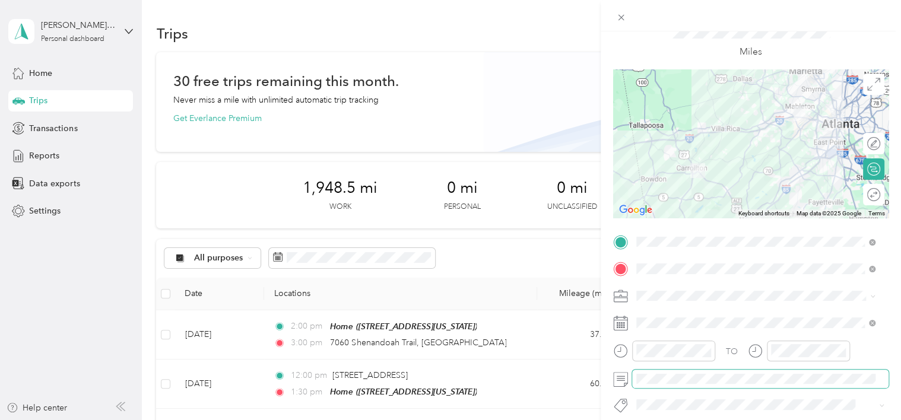
scroll to position [0, 0]
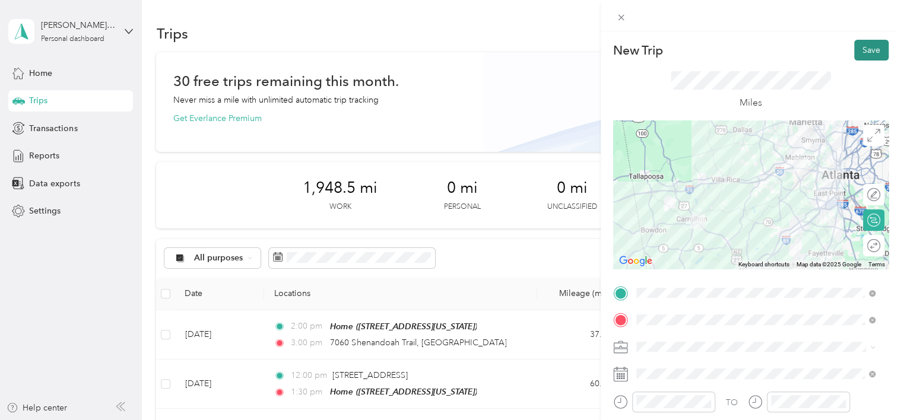
click at [855, 52] on button "Save" at bounding box center [872, 50] width 34 height 21
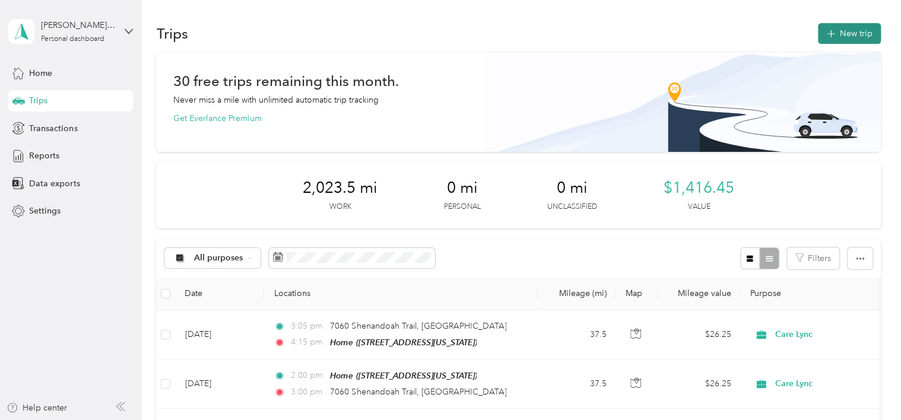
click at [829, 34] on icon "button" at bounding box center [831, 34] width 8 height 8
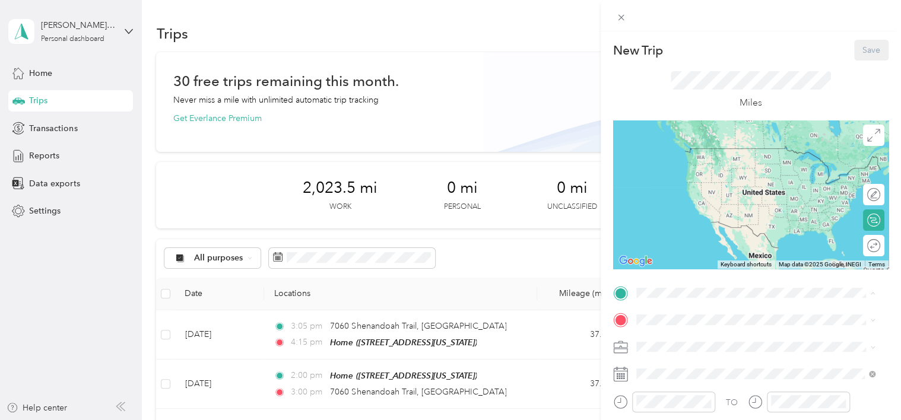
click at [690, 349] on span "[STREET_ADDRESS][US_STATE]" at bounding box center [718, 354] width 119 height 10
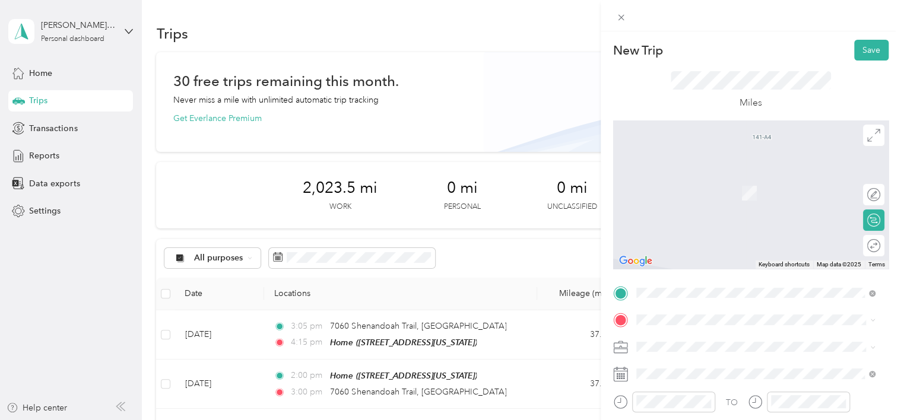
click at [700, 214] on span "[STREET_ADDRESS][PERSON_NAME][US_STATE]" at bounding box center [751, 209] width 185 height 11
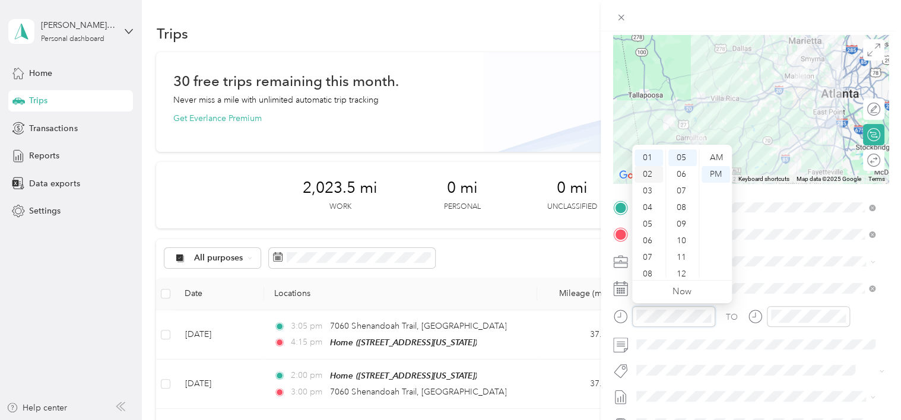
scroll to position [71, 0]
click at [646, 264] on div "11" at bounding box center [649, 269] width 29 height 17
click at [715, 151] on div "AM" at bounding box center [716, 158] width 29 height 17
click at [651, 277] on div "11" at bounding box center [649, 269] width 29 height 17
click at [720, 153] on div "AM" at bounding box center [716, 158] width 29 height 17
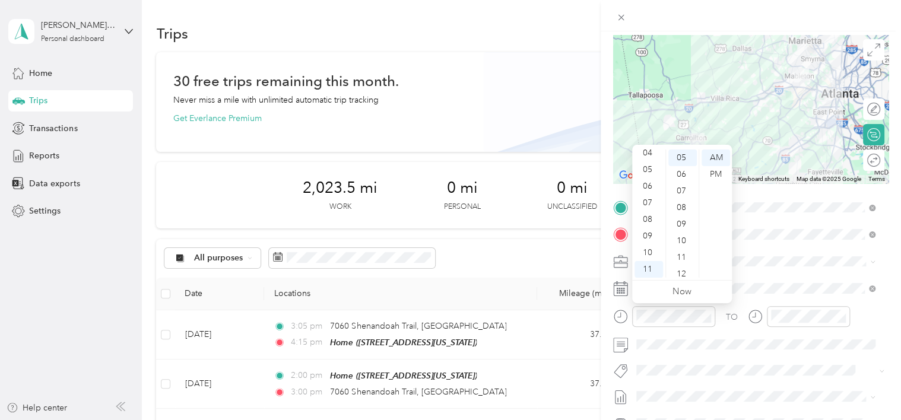
click at [721, 308] on div "TO" at bounding box center [751, 320] width 276 height 29
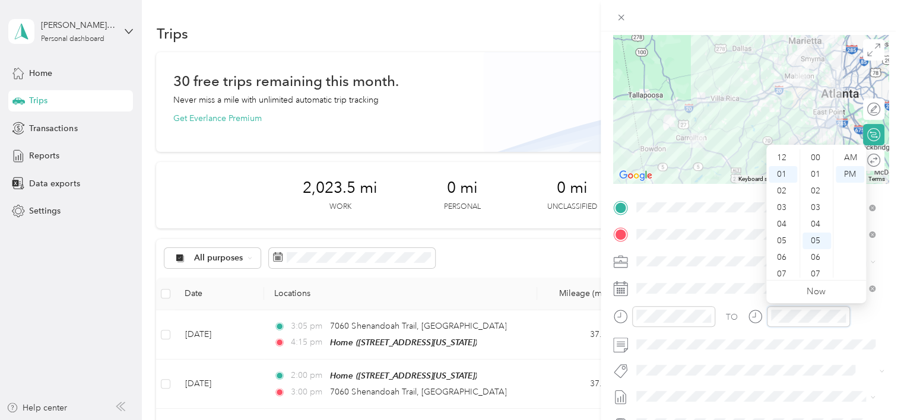
scroll to position [83, 0]
click at [855, 164] on div "AM" at bounding box center [850, 158] width 29 height 17
click at [844, 170] on div "PM" at bounding box center [850, 174] width 29 height 17
click at [782, 158] on div "12" at bounding box center [783, 158] width 29 height 17
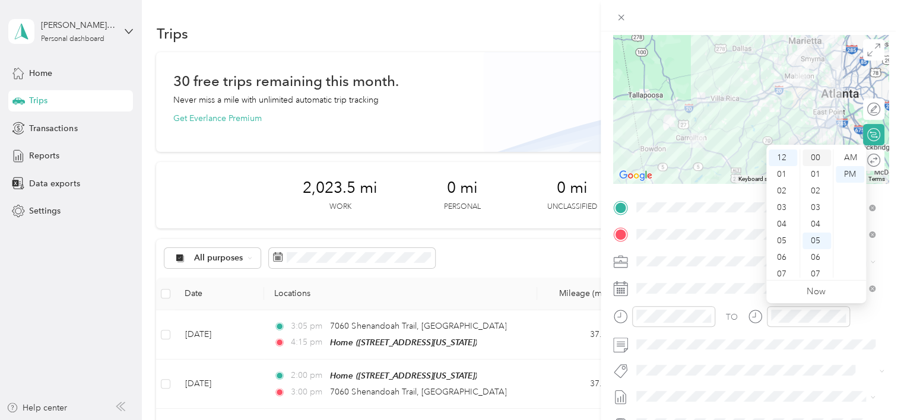
click at [817, 156] on div "00" at bounding box center [817, 158] width 29 height 17
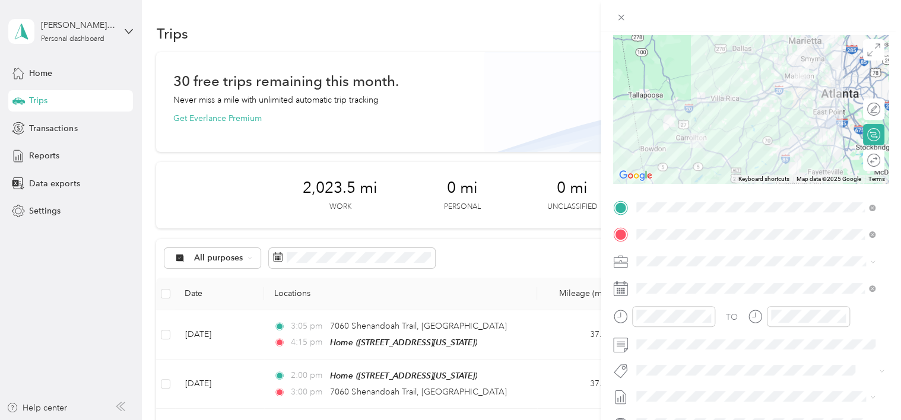
click at [743, 329] on div "TO" at bounding box center [751, 320] width 276 height 29
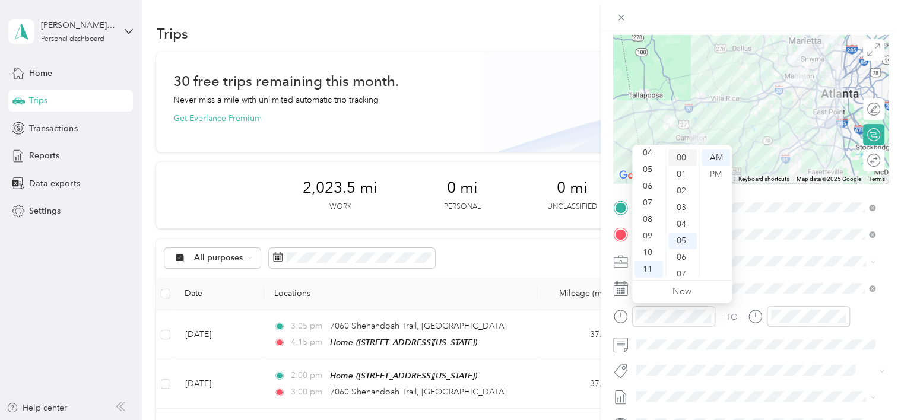
click at [679, 154] on div "00" at bounding box center [683, 158] width 29 height 17
click at [727, 324] on div "TO" at bounding box center [751, 320] width 276 height 29
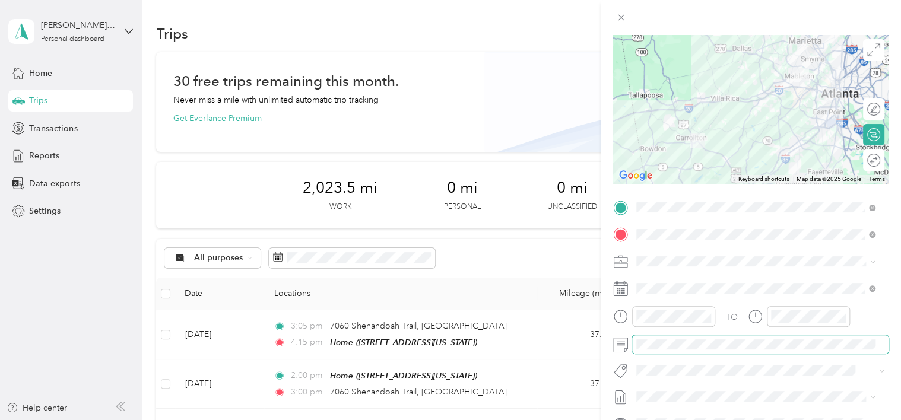
click at [713, 350] on span at bounding box center [760, 345] width 257 height 19
click at [868, 317] on div "TO" at bounding box center [751, 320] width 276 height 29
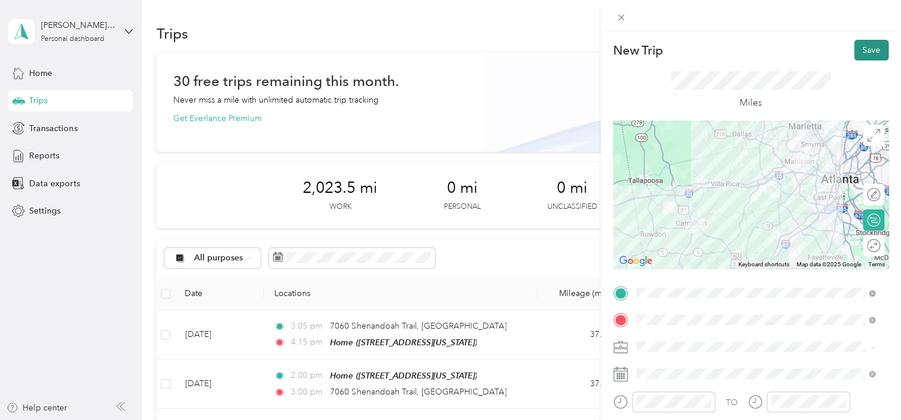
click at [857, 57] on button "Save" at bounding box center [872, 50] width 34 height 21
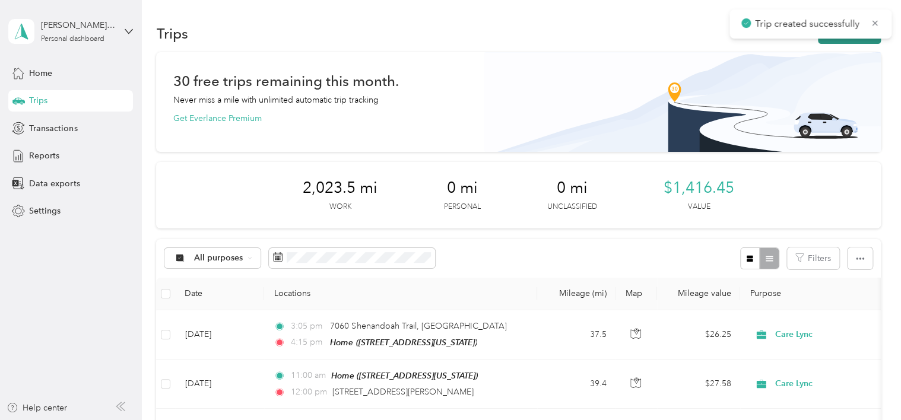
click at [840, 41] on button "New trip" at bounding box center [849, 33] width 63 height 21
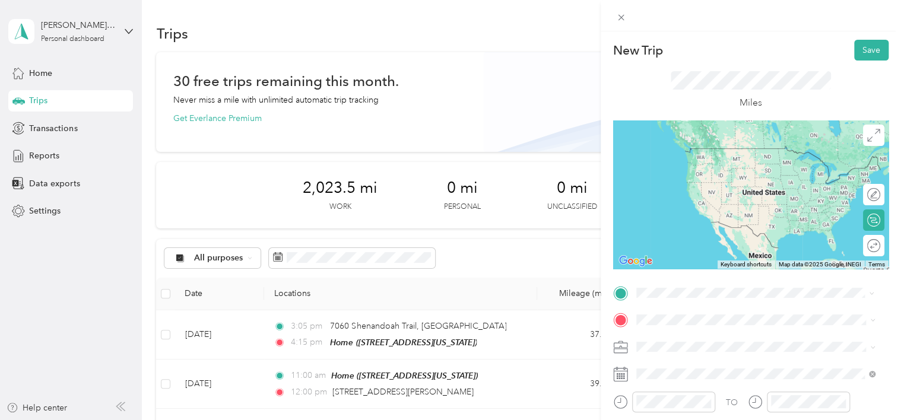
click at [709, 178] on span "[STREET_ADDRESS][PERSON_NAME][US_STATE]" at bounding box center [751, 172] width 185 height 11
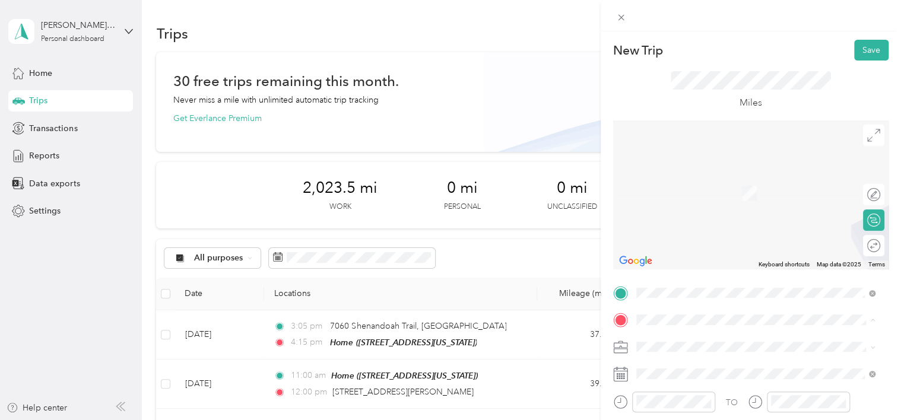
click at [682, 371] on div "Home [STREET_ADDRESS][US_STATE]" at bounding box center [718, 374] width 119 height 25
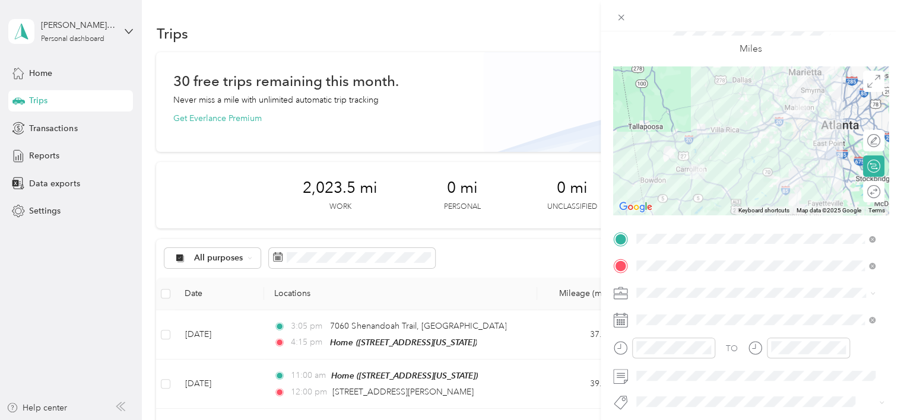
scroll to position [59, 0]
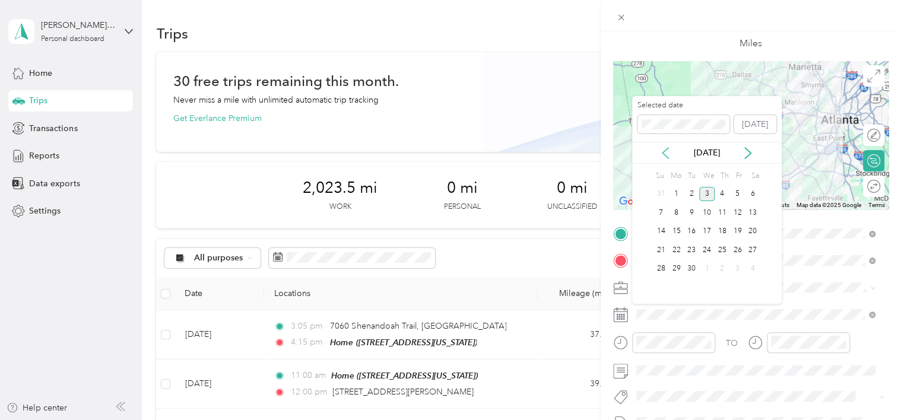
click at [667, 152] on icon at bounding box center [666, 153] width 12 height 12
click at [736, 229] on div "15" at bounding box center [737, 231] width 15 height 15
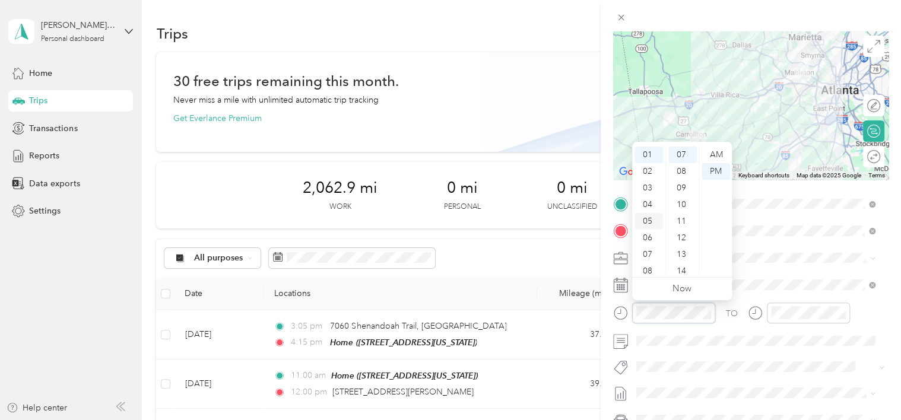
scroll to position [0, 0]
click at [651, 155] on div "12" at bounding box center [649, 155] width 29 height 17
click at [682, 200] on div "10" at bounding box center [683, 205] width 29 height 17
click at [734, 316] on div "TO" at bounding box center [732, 314] width 12 height 12
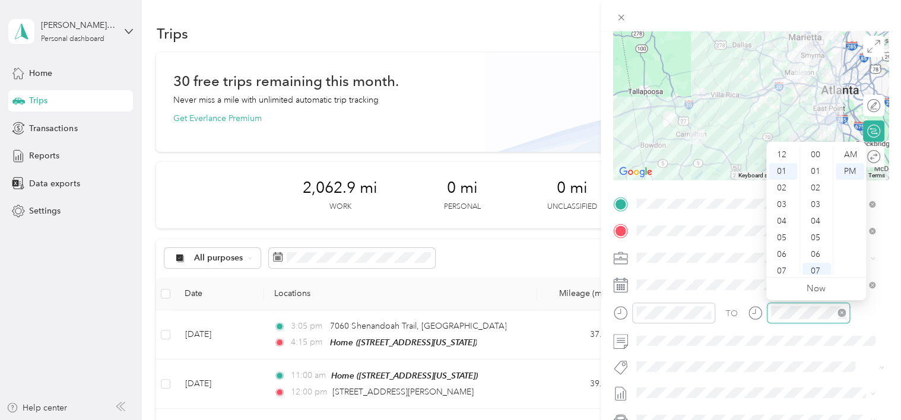
scroll to position [17, 0]
click at [818, 199] on div "10" at bounding box center [817, 205] width 29 height 17
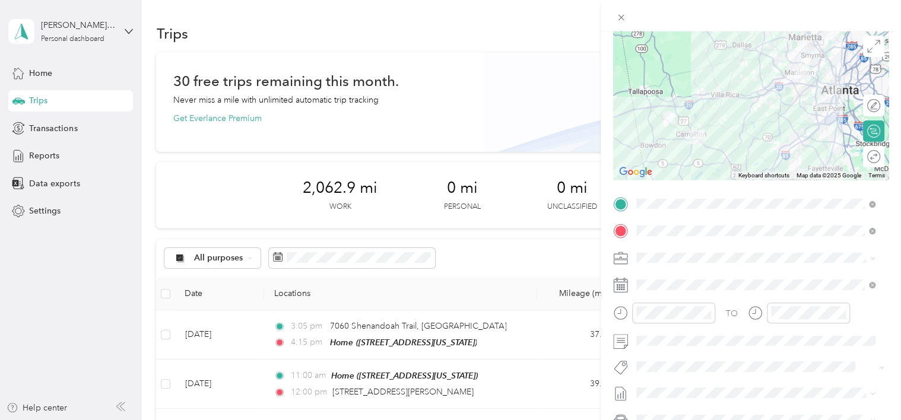
click at [753, 328] on div at bounding box center [799, 317] width 102 height 29
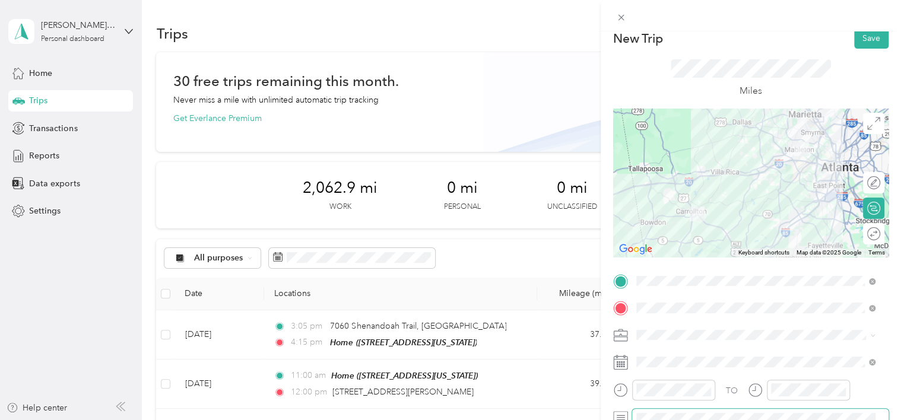
scroll to position [7, 0]
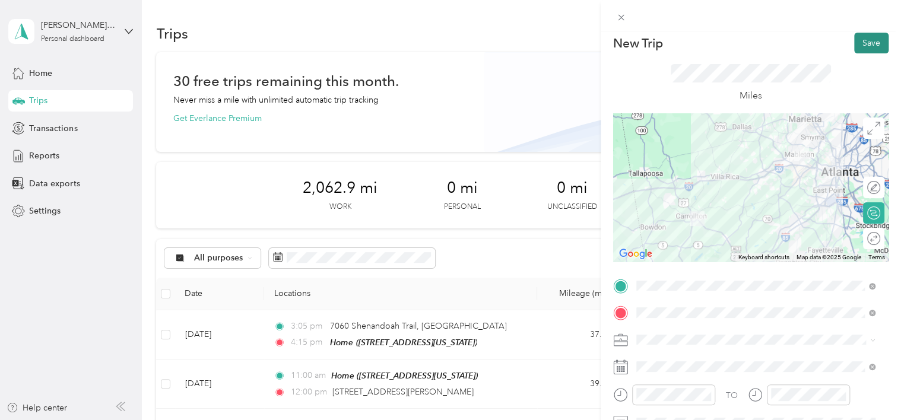
click at [855, 48] on button "Save" at bounding box center [872, 43] width 34 height 21
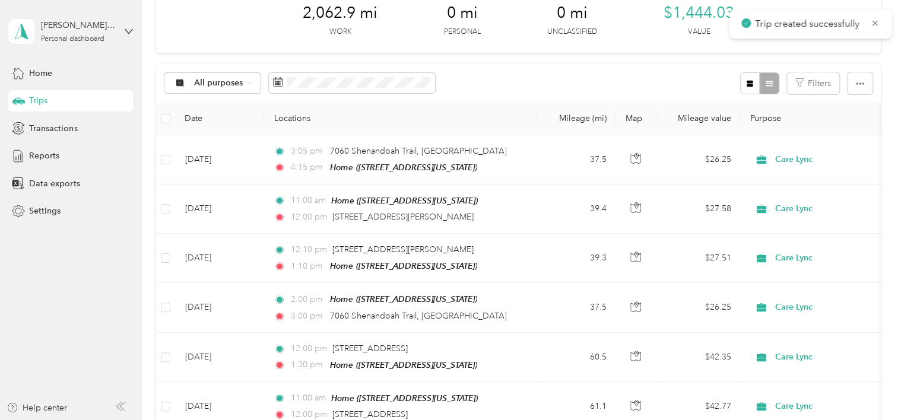
scroll to position [181, 0]
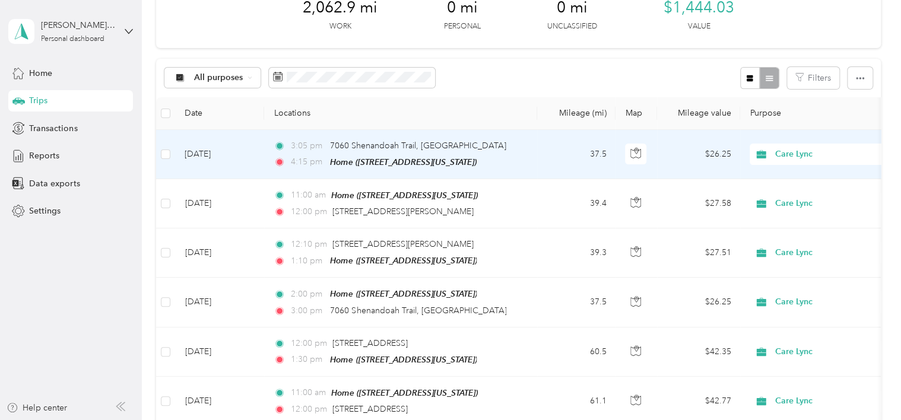
click at [217, 162] on td "[DATE]" at bounding box center [219, 154] width 89 height 49
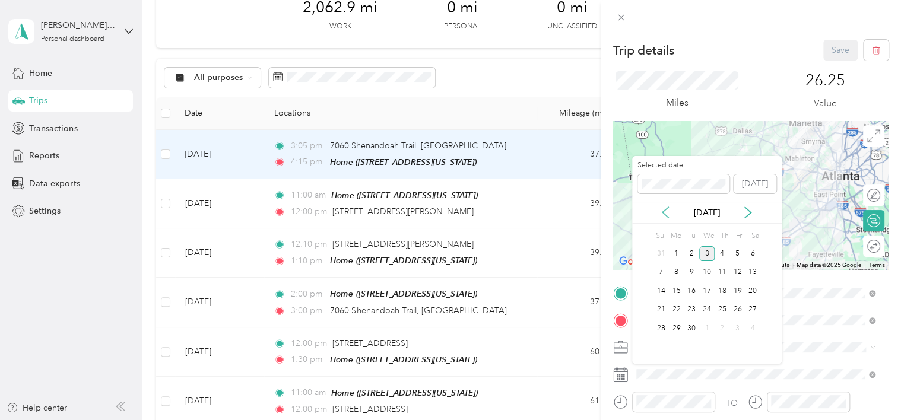
click at [672, 215] on icon at bounding box center [666, 213] width 12 height 12
click at [722, 287] on div "14" at bounding box center [722, 291] width 15 height 15
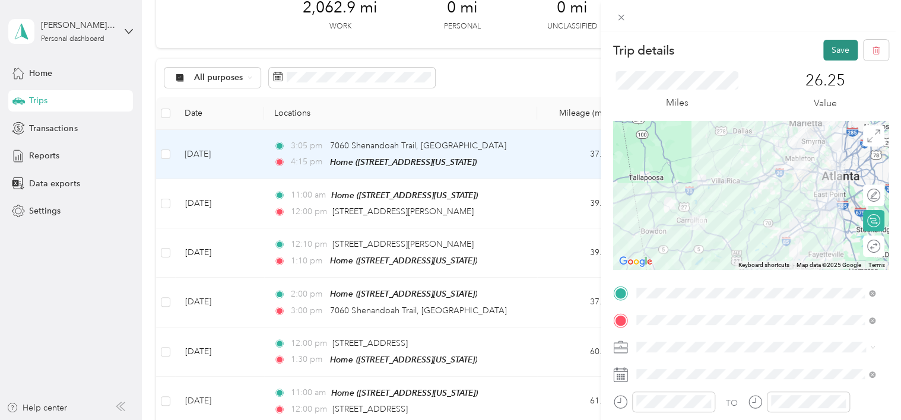
click at [824, 48] on button "Save" at bounding box center [841, 50] width 34 height 21
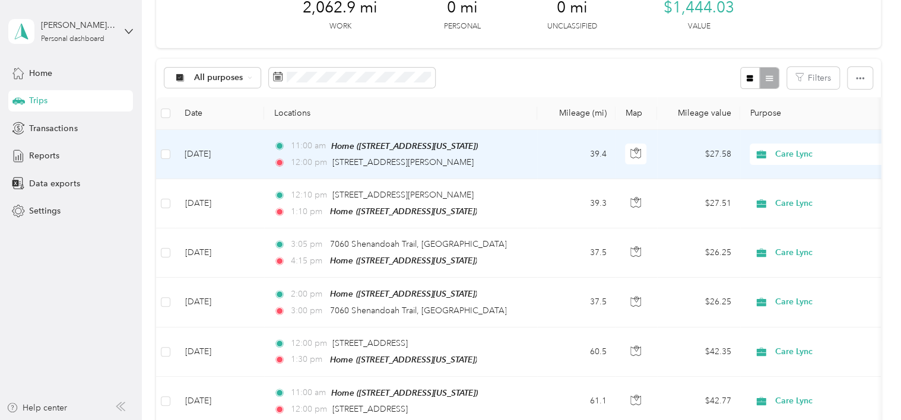
click at [243, 154] on td "[DATE]" at bounding box center [219, 154] width 89 height 49
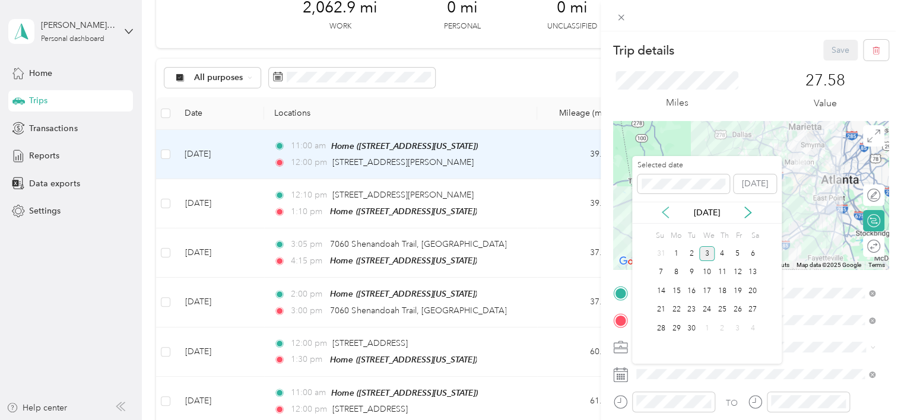
click at [668, 215] on icon at bounding box center [666, 213] width 12 height 12
click at [739, 288] on div "15" at bounding box center [737, 291] width 15 height 15
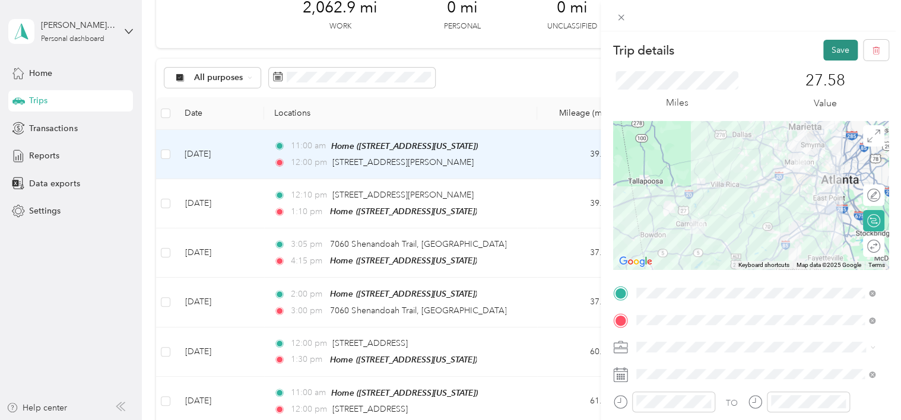
click at [829, 55] on button "Save" at bounding box center [841, 50] width 34 height 21
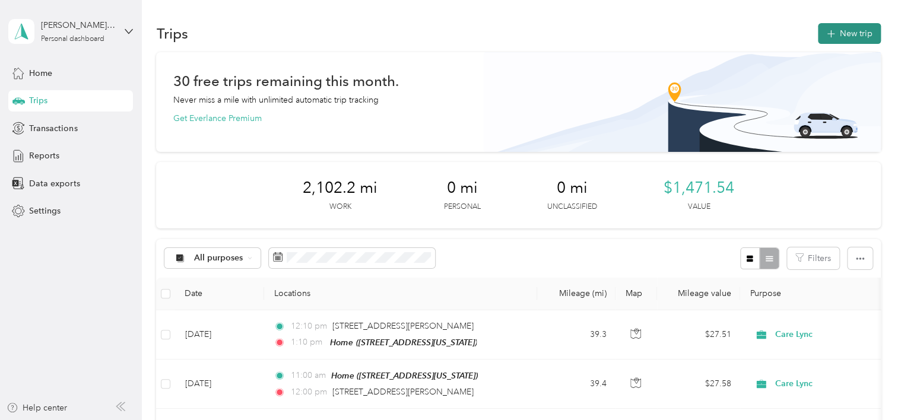
click at [844, 31] on button "New trip" at bounding box center [849, 33] width 63 height 21
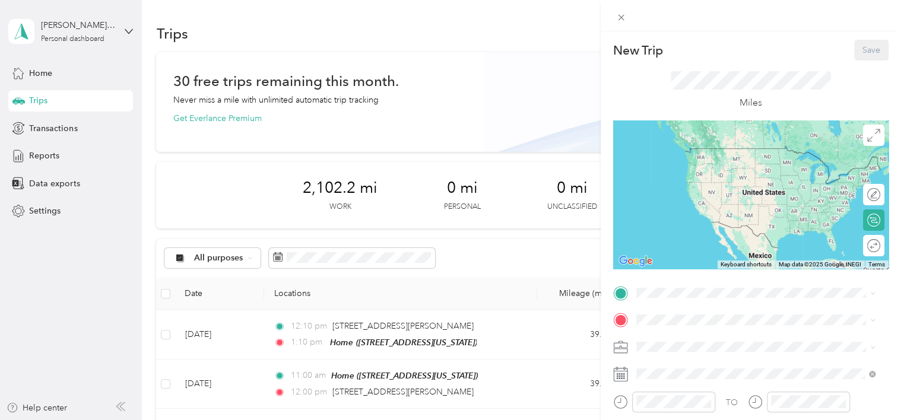
click at [682, 343] on div "Home [STREET_ADDRESS][US_STATE]" at bounding box center [718, 340] width 119 height 25
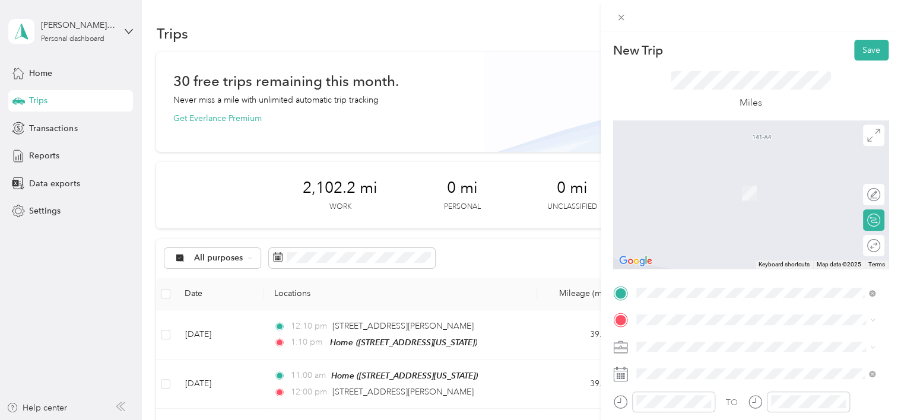
click at [697, 191] on div "[STREET_ADDRESS][US_STATE]" at bounding box center [756, 183] width 231 height 16
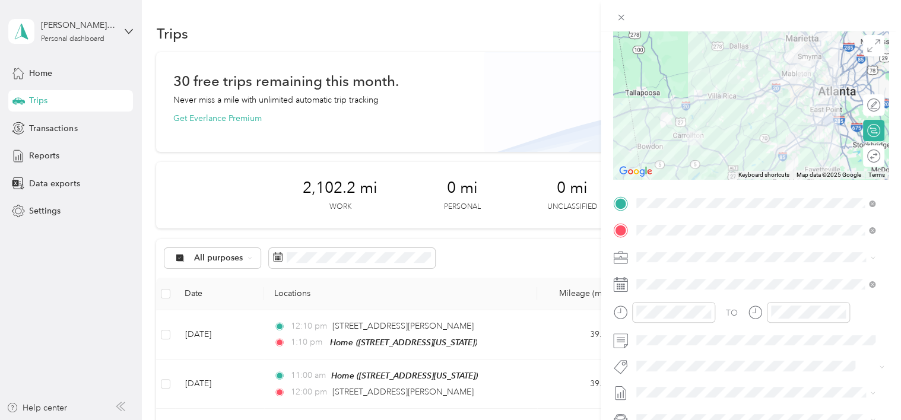
scroll to position [105, 0]
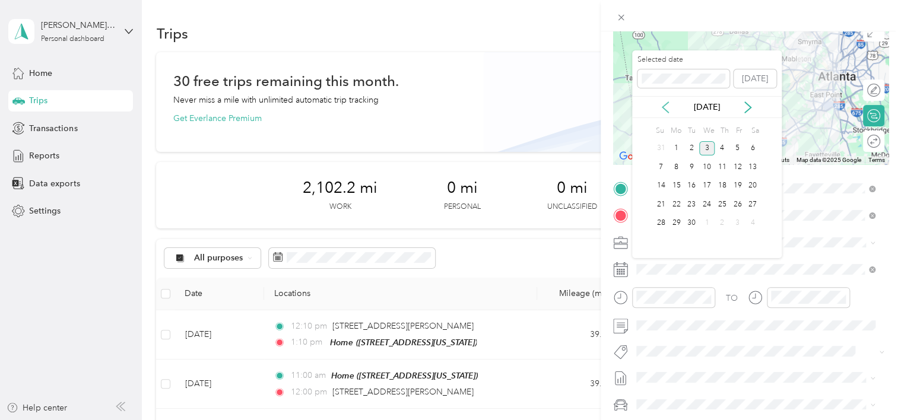
click at [668, 110] on icon at bounding box center [666, 108] width 12 height 12
click at [689, 200] on div "19" at bounding box center [691, 204] width 15 height 15
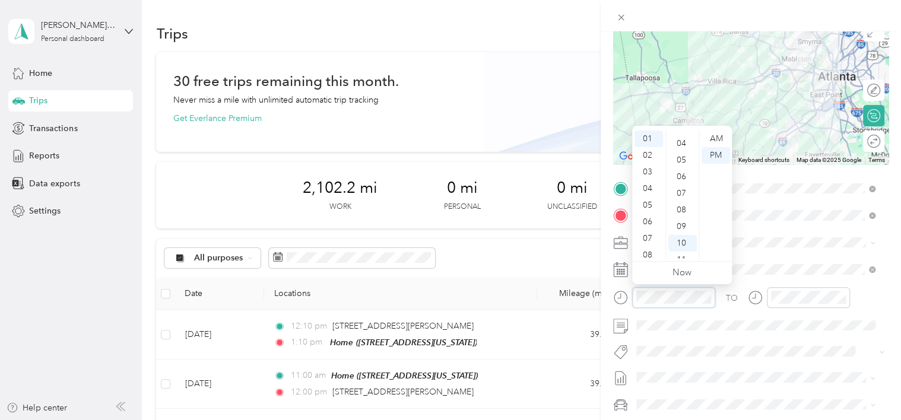
scroll to position [0, 0]
click at [686, 134] on div "00" at bounding box center [683, 139] width 29 height 17
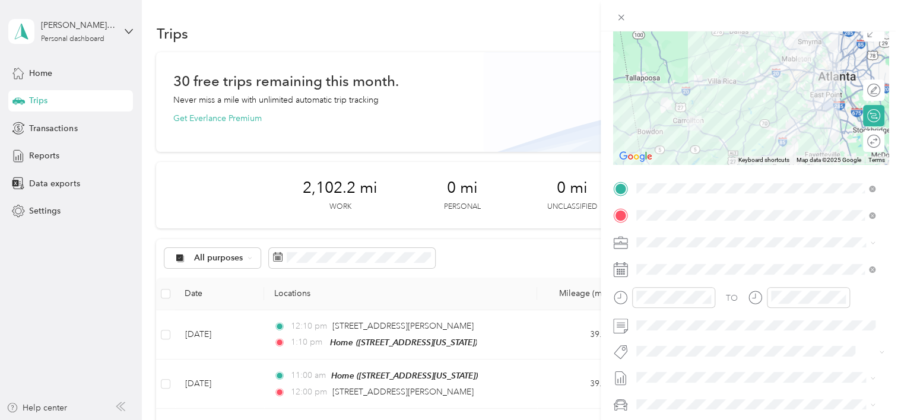
click at [742, 306] on div "TO" at bounding box center [751, 301] width 276 height 29
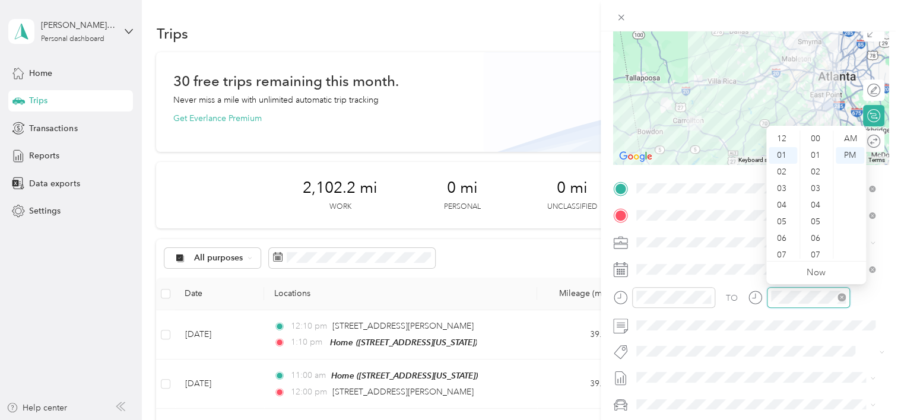
scroll to position [17, 0]
click at [779, 159] on div "02" at bounding box center [783, 155] width 29 height 17
click at [813, 132] on div "00" at bounding box center [817, 139] width 29 height 17
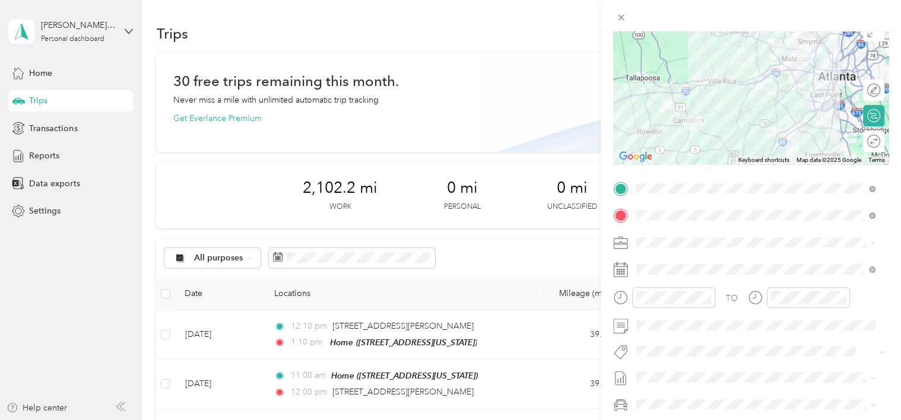
click at [732, 308] on div "TO" at bounding box center [751, 301] width 276 height 29
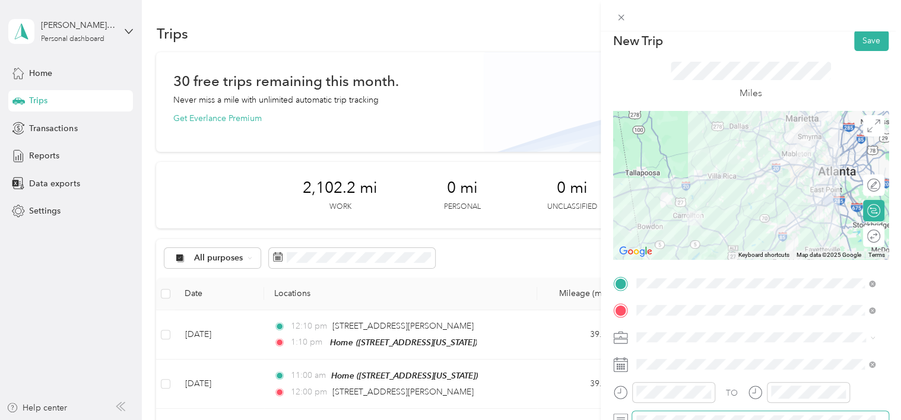
scroll to position [7, 0]
click at [855, 48] on button "Save" at bounding box center [872, 43] width 34 height 21
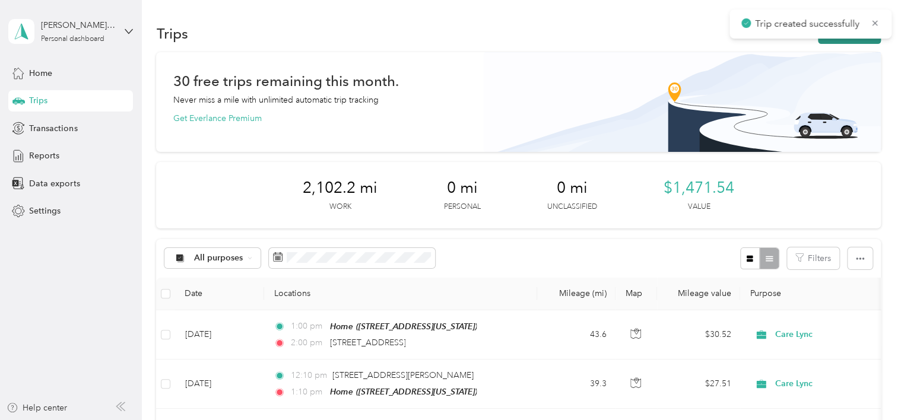
click at [837, 40] on button "New trip" at bounding box center [849, 33] width 63 height 21
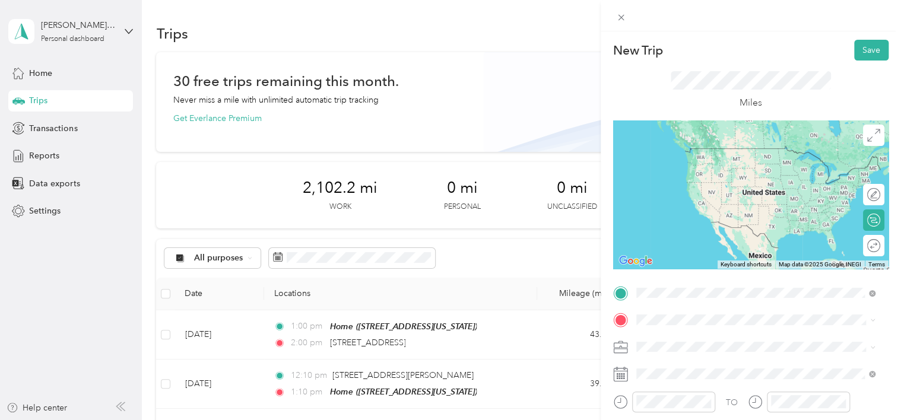
click at [720, 159] on span "[STREET_ADDRESS][US_STATE]" at bounding box center [718, 161] width 119 height 11
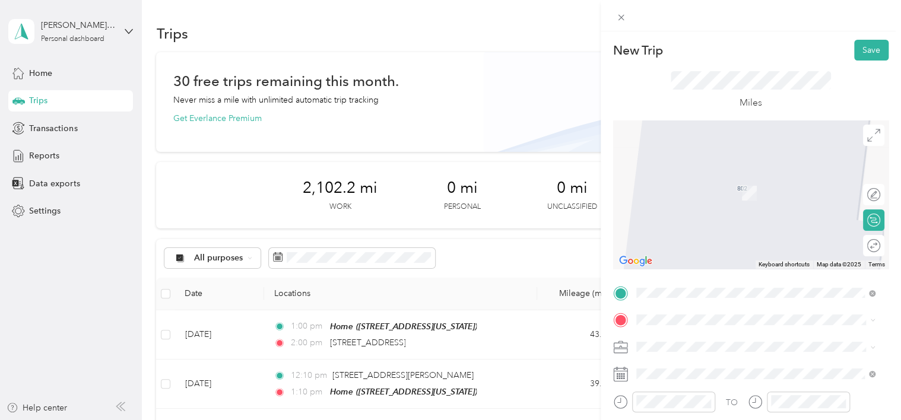
click at [686, 378] on span "[STREET_ADDRESS][US_STATE]" at bounding box center [718, 380] width 119 height 10
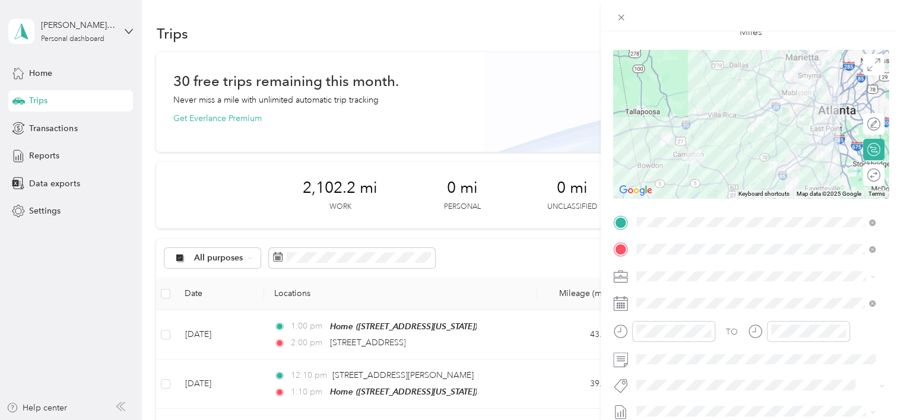
scroll to position [71, 0]
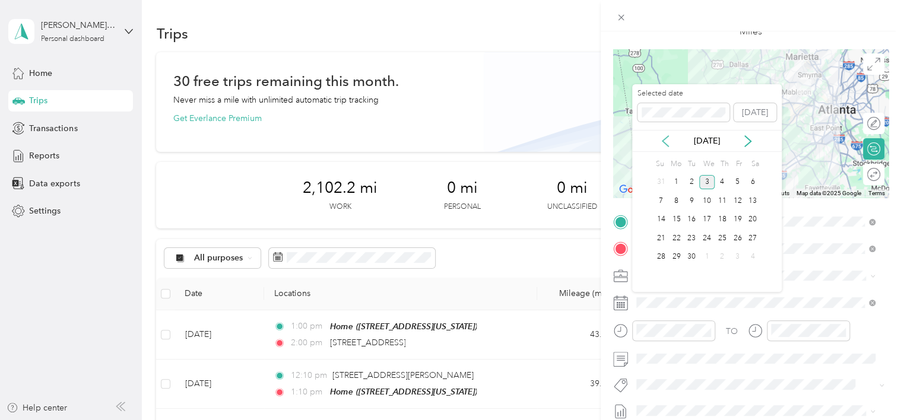
click at [663, 143] on icon at bounding box center [666, 141] width 12 height 12
click at [691, 232] on div "19" at bounding box center [691, 238] width 15 height 15
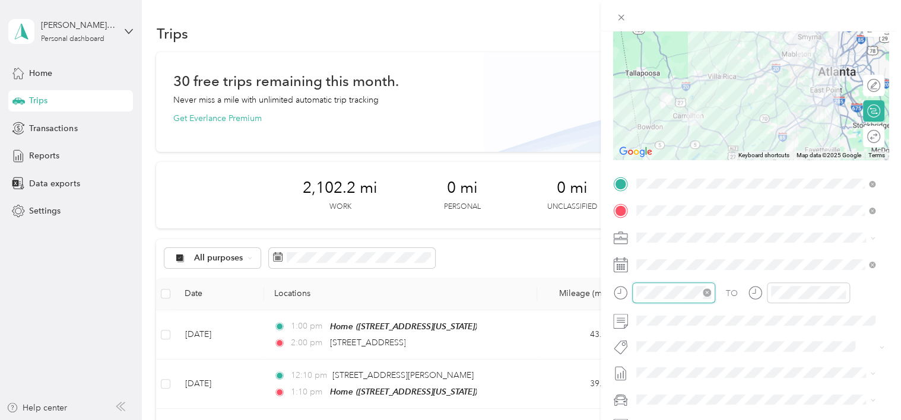
scroll to position [183, 0]
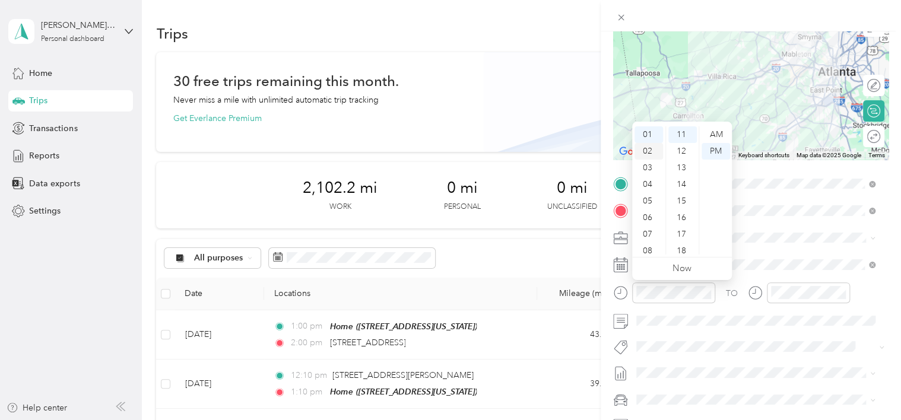
click at [647, 150] on div "02" at bounding box center [649, 151] width 29 height 17
click at [682, 133] on div "00" at bounding box center [683, 134] width 29 height 17
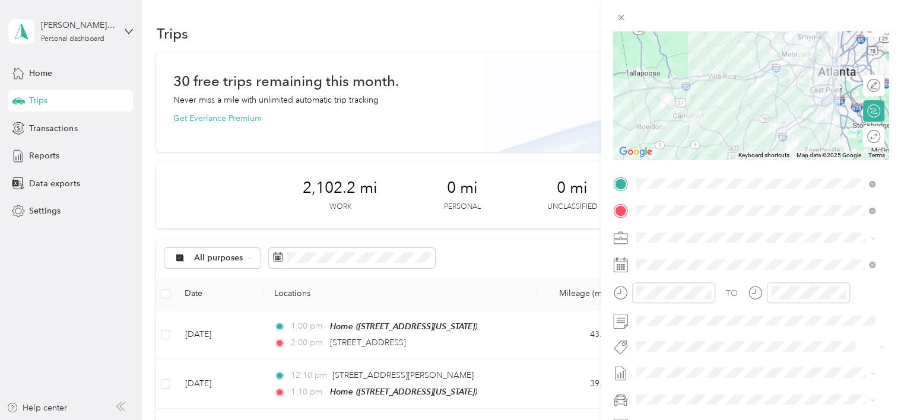
click at [743, 300] on div "TO" at bounding box center [751, 297] width 276 height 29
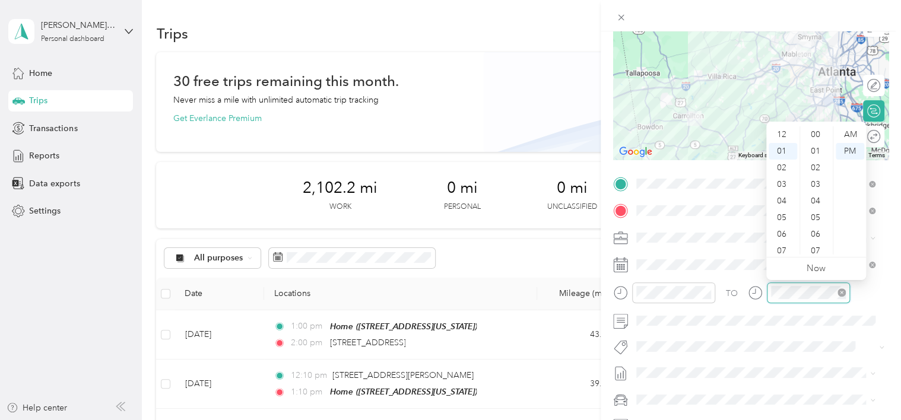
scroll to position [183, 0]
click at [781, 169] on div "03" at bounding box center [783, 168] width 29 height 17
click at [817, 164] on div "15" at bounding box center [817, 163] width 29 height 17
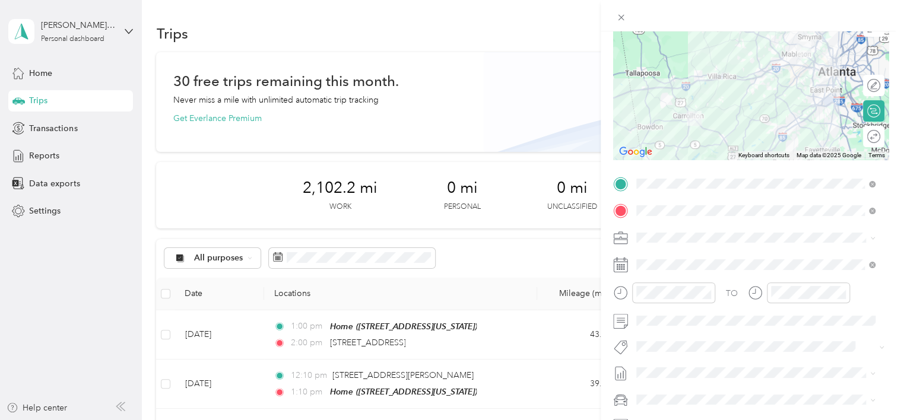
click at [746, 300] on div "TO" at bounding box center [751, 297] width 276 height 29
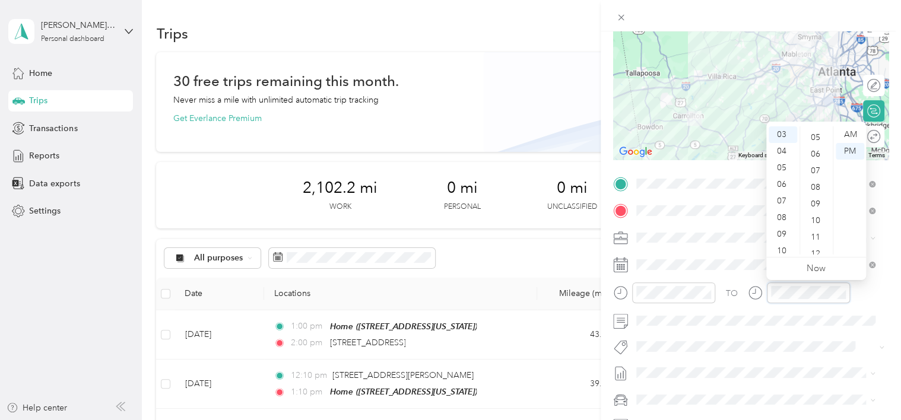
scroll to position [78, 0]
click at [817, 138] on div "05" at bounding box center [817, 140] width 29 height 17
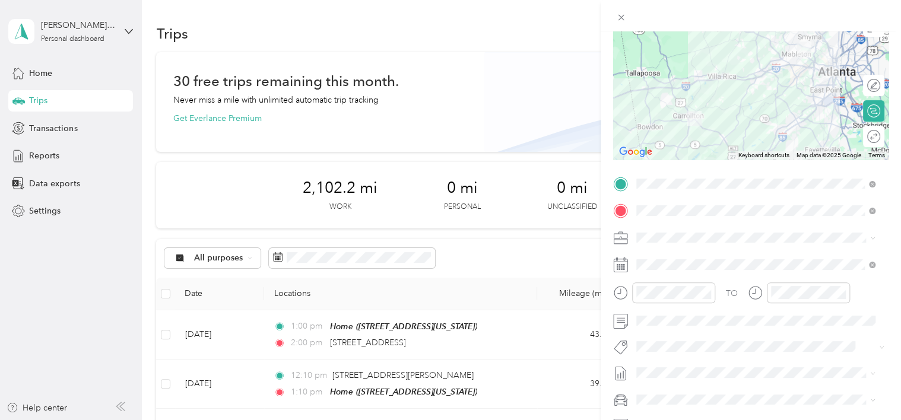
click at [746, 303] on div "TO" at bounding box center [751, 297] width 276 height 29
click at [873, 289] on div "TO" at bounding box center [751, 297] width 276 height 29
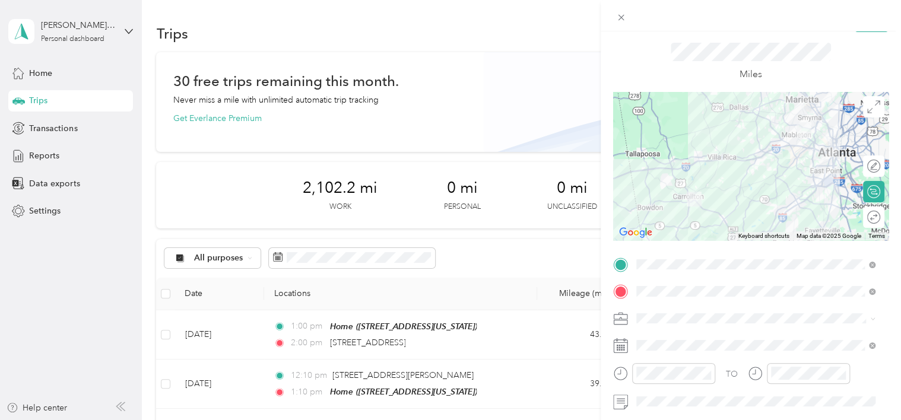
scroll to position [0, 0]
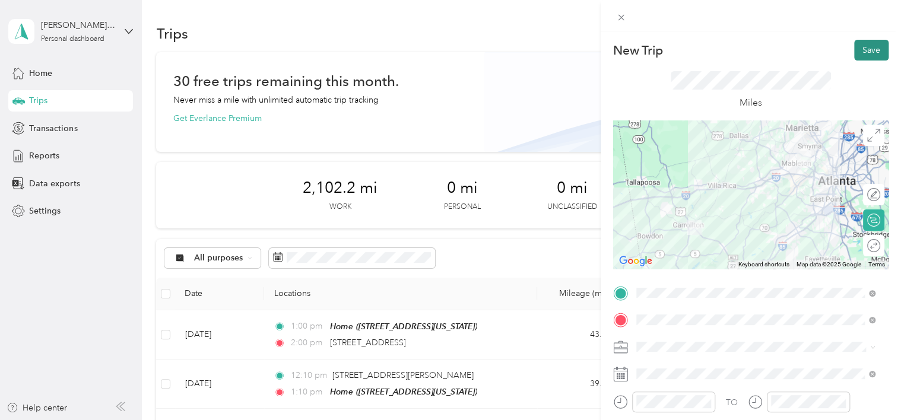
click at [866, 50] on button "Save" at bounding box center [872, 50] width 34 height 21
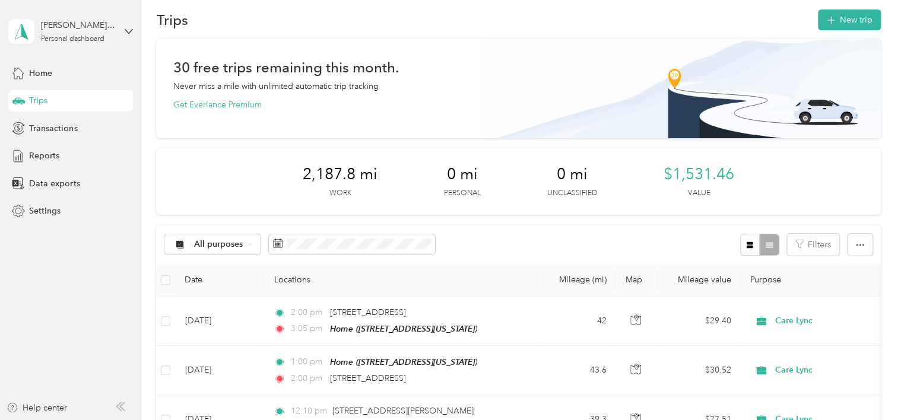
scroll to position [13, 0]
click at [848, 28] on button "New trip" at bounding box center [849, 20] width 63 height 21
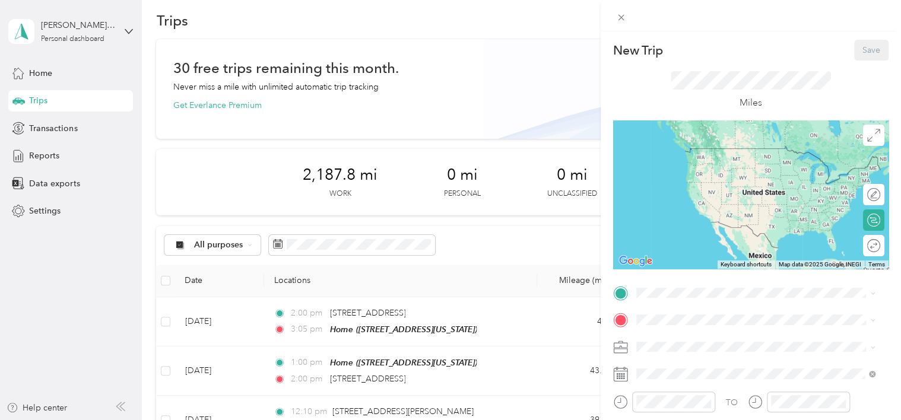
click at [710, 350] on span "[STREET_ADDRESS][US_STATE]" at bounding box center [718, 347] width 119 height 10
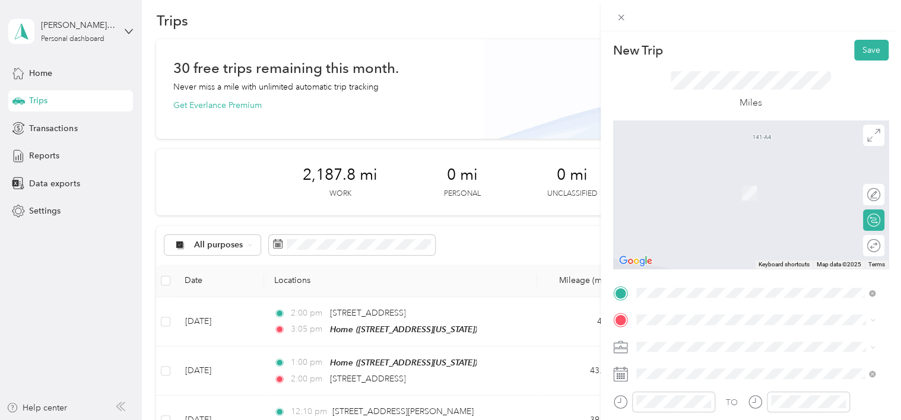
click at [689, 175] on span "[STREET_ADDRESS][PERSON_NAME][US_STATE]" at bounding box center [751, 169] width 185 height 11
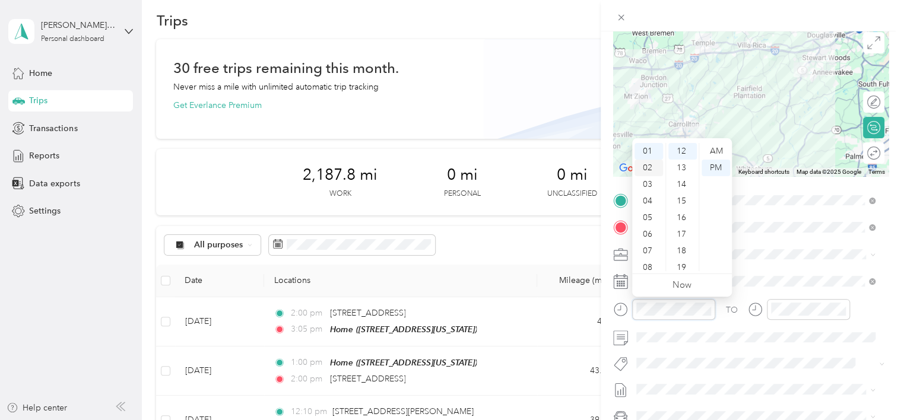
scroll to position [71, 0]
click at [642, 260] on div "11" at bounding box center [649, 263] width 29 height 17
click at [713, 156] on div "AM" at bounding box center [716, 151] width 29 height 17
click at [684, 151] on div "12" at bounding box center [683, 151] width 29 height 17
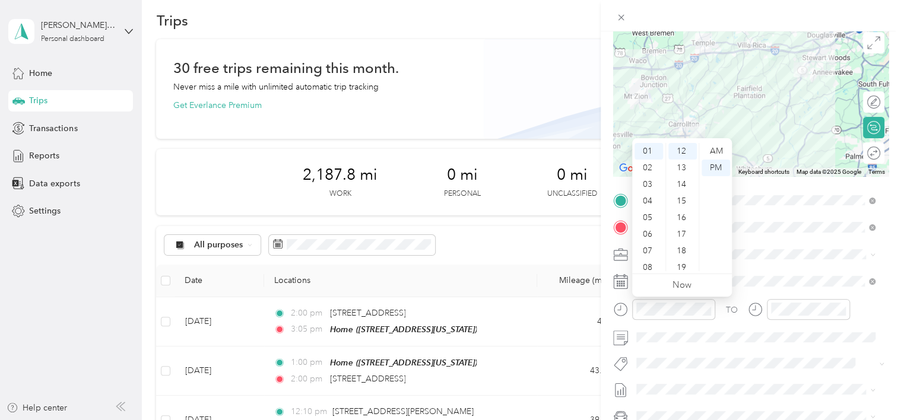
scroll to position [0, 0]
click at [717, 148] on div "AM" at bounding box center [716, 151] width 29 height 17
click at [683, 152] on div "00" at bounding box center [683, 151] width 29 height 17
click at [646, 270] on div "11" at bounding box center [649, 263] width 29 height 17
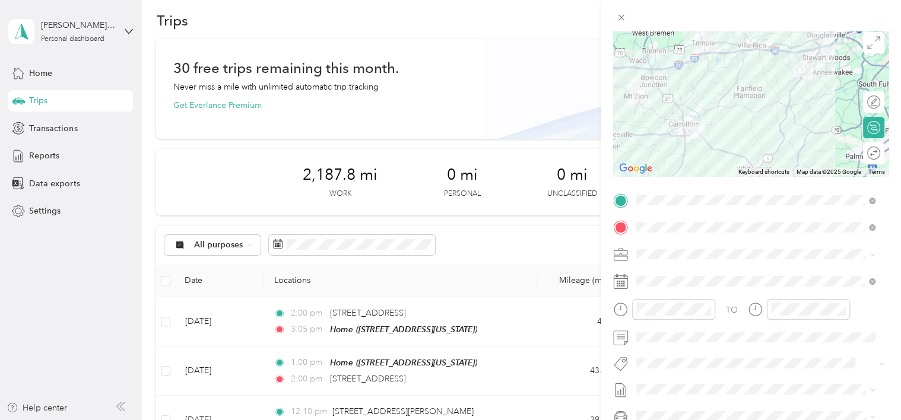
click at [729, 321] on div "TO" at bounding box center [751, 313] width 276 height 29
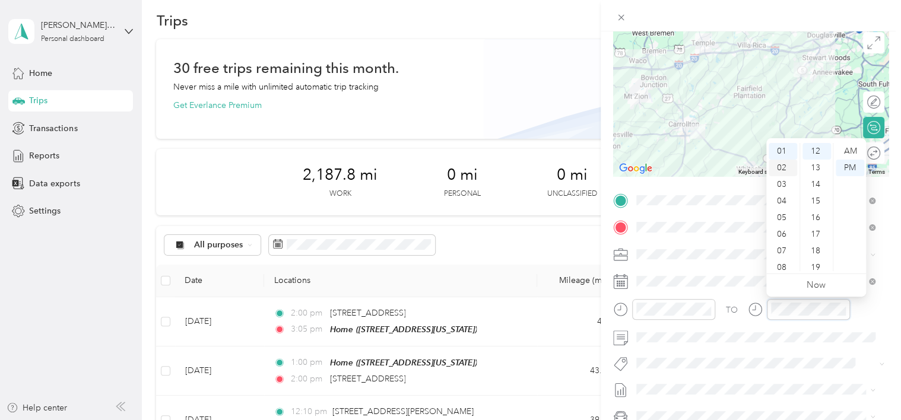
scroll to position [0, 0]
click at [781, 151] on div "12" at bounding box center [783, 151] width 29 height 17
click at [822, 151] on div "00" at bounding box center [817, 151] width 29 height 17
click at [817, 220] on div "45" at bounding box center [817, 225] width 29 height 17
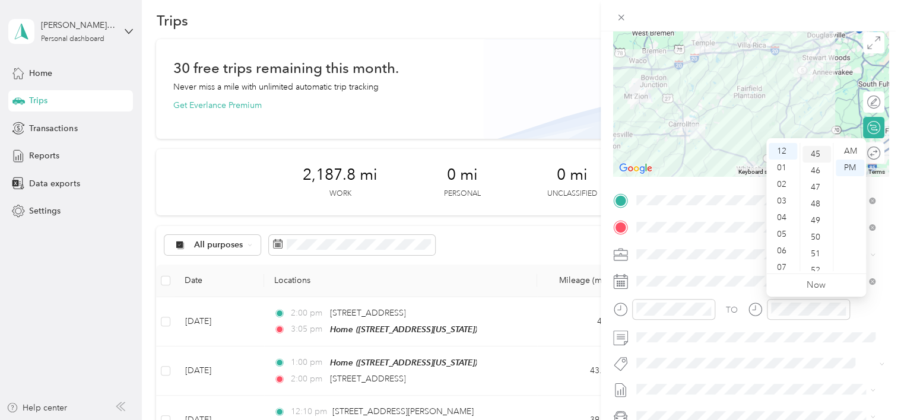
scroll to position [748, 0]
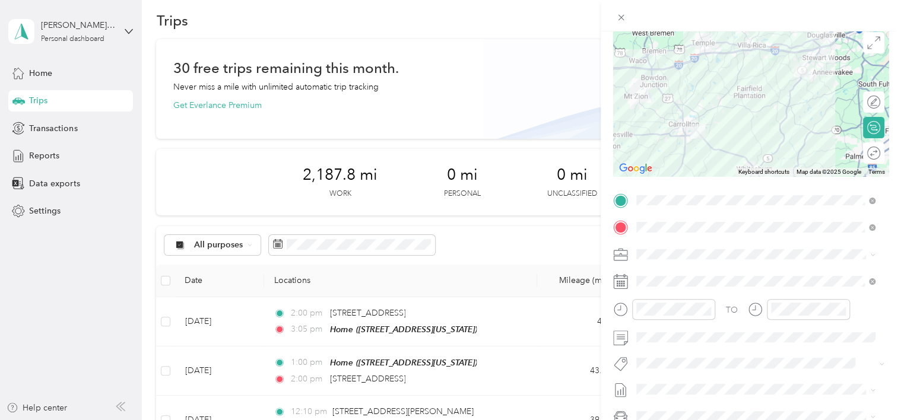
click at [748, 321] on div at bounding box center [799, 313] width 102 height 29
click at [885, 325] on form "New Trip Save This trip cannot be edited because it is either under review, app…" at bounding box center [751, 212] width 300 height 531
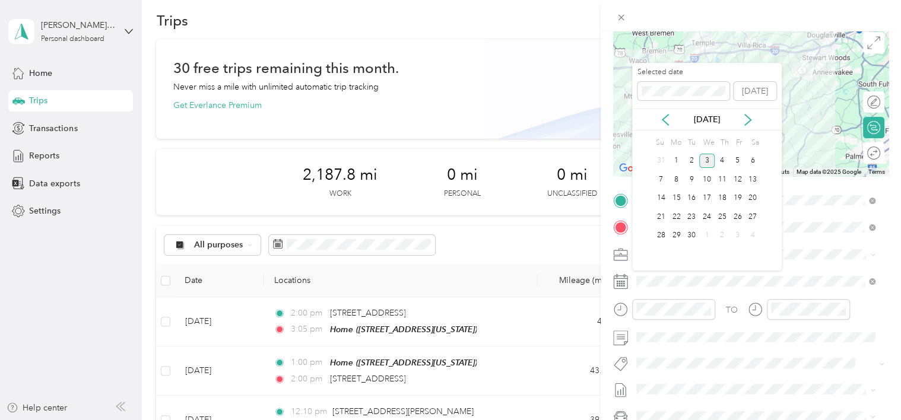
click at [667, 112] on div "[DATE]" at bounding box center [707, 120] width 150 height 22
click at [667, 117] on icon at bounding box center [666, 120] width 12 height 12
click at [705, 213] on div "20" at bounding box center [707, 217] width 15 height 15
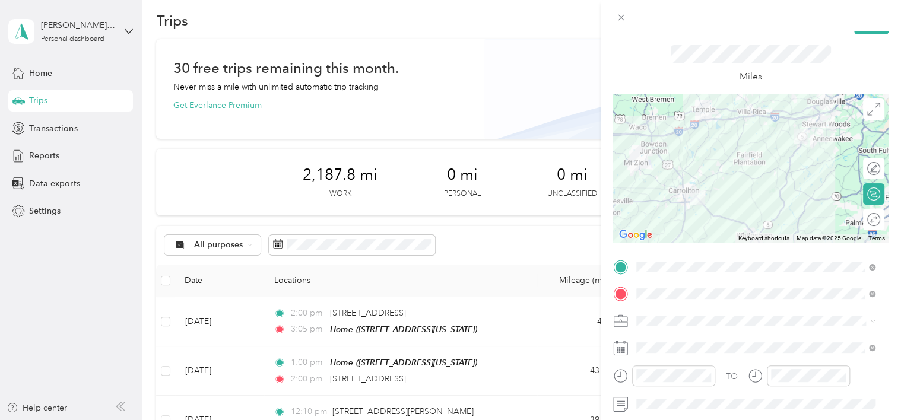
scroll to position [12, 0]
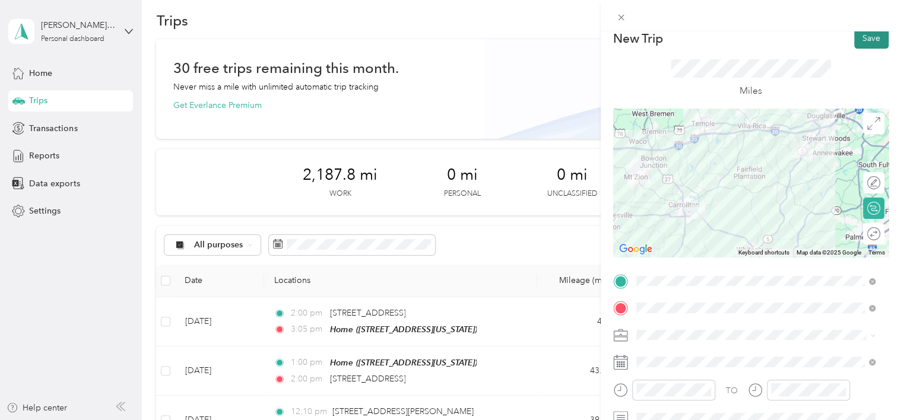
click at [860, 43] on button "Save" at bounding box center [872, 38] width 34 height 21
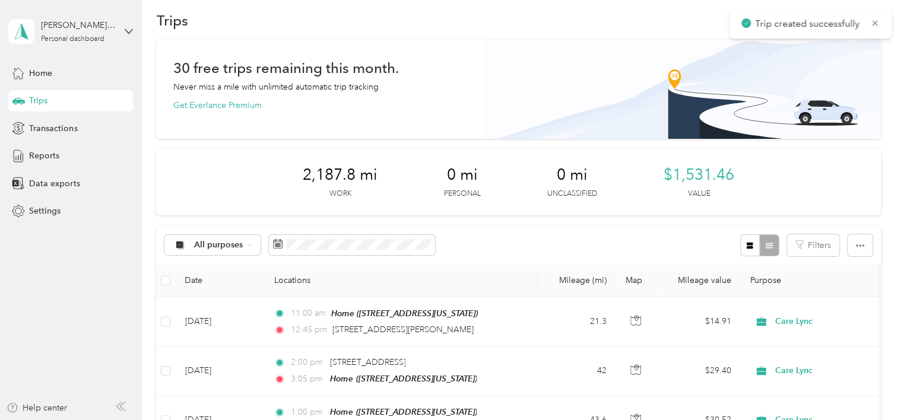
scroll to position [0, 0]
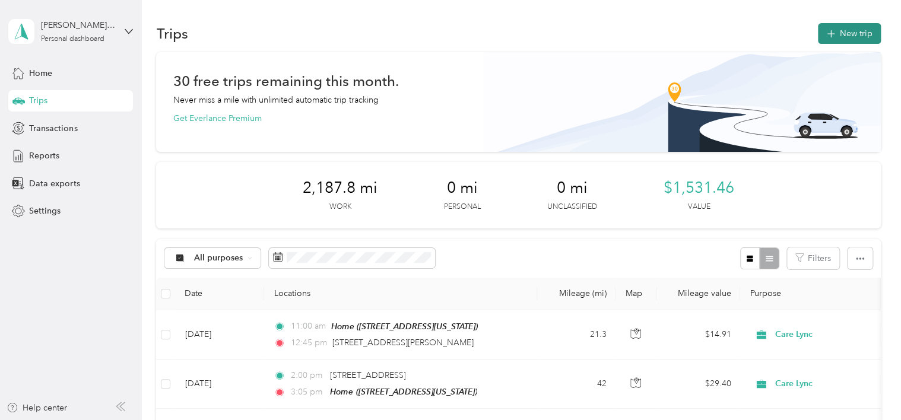
click at [843, 42] on button "New trip" at bounding box center [849, 33] width 63 height 21
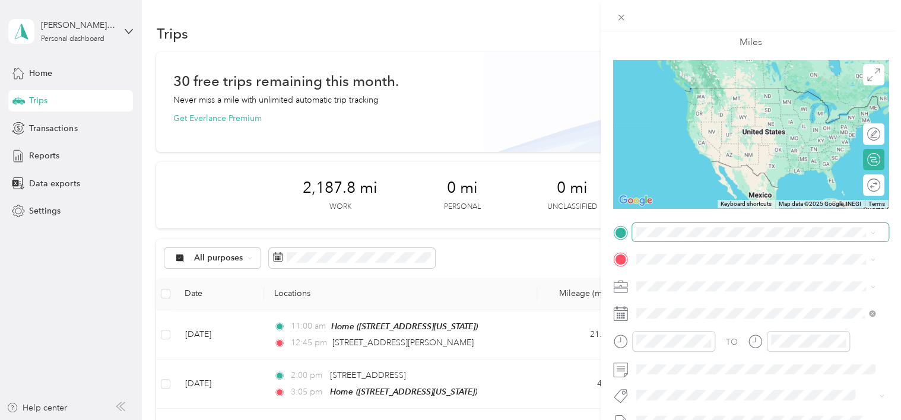
scroll to position [62, 0]
click at [694, 224] on span at bounding box center [760, 231] width 257 height 19
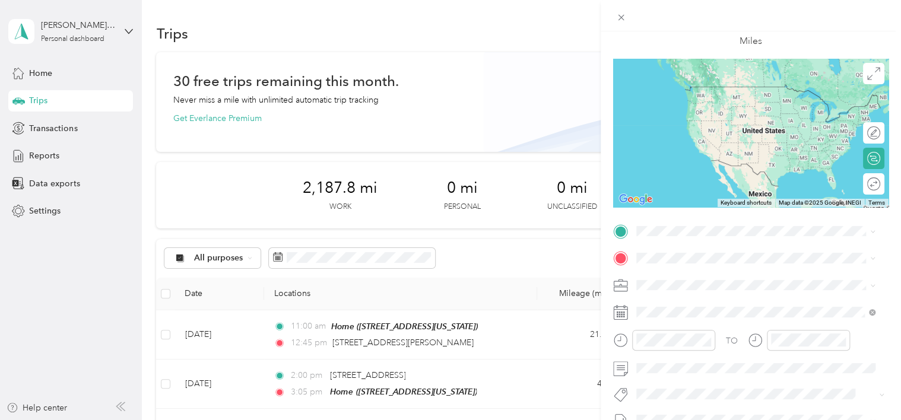
click at [692, 273] on span "[STREET_ADDRESS][PERSON_NAME][US_STATE]" at bounding box center [751, 267] width 185 height 11
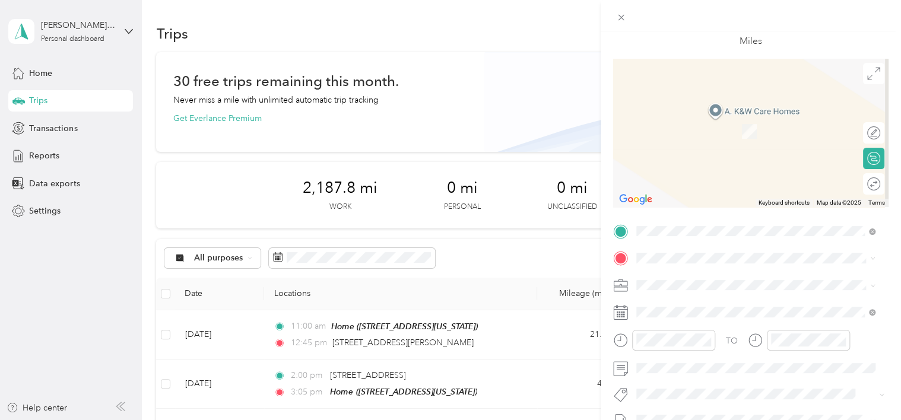
click at [704, 296] on li "Home [STREET_ADDRESS][US_STATE]" at bounding box center [756, 306] width 248 height 37
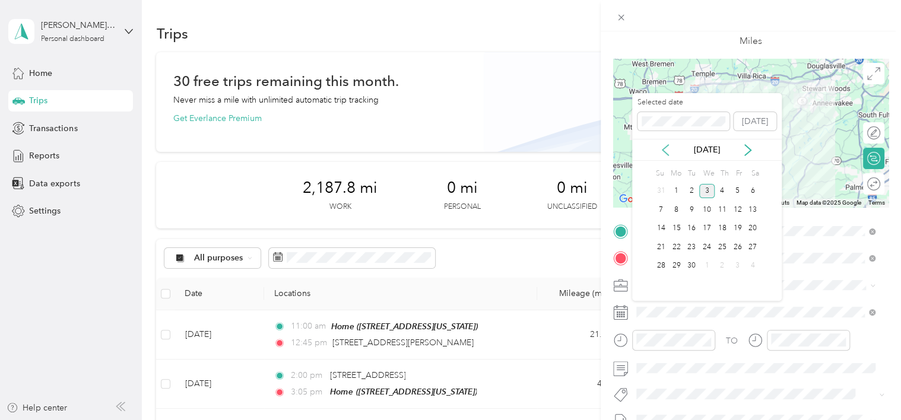
click at [666, 156] on icon at bounding box center [666, 150] width 12 height 12
click at [707, 246] on div "20" at bounding box center [707, 247] width 15 height 15
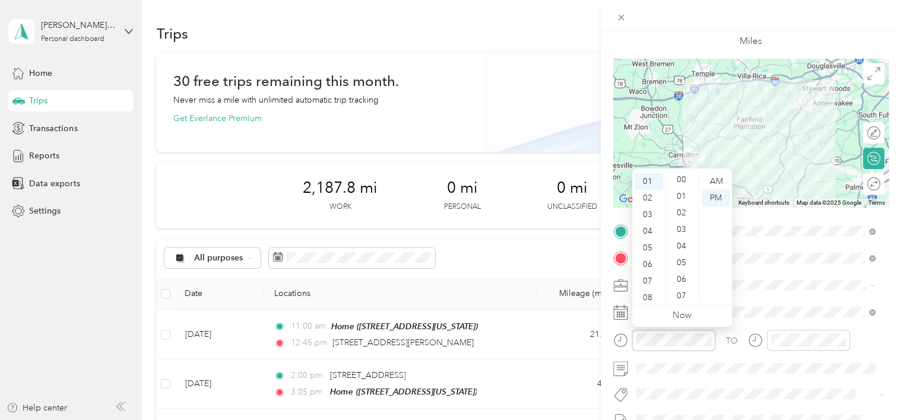
scroll to position [0, 0]
click at [684, 178] on div "00" at bounding box center [683, 181] width 29 height 17
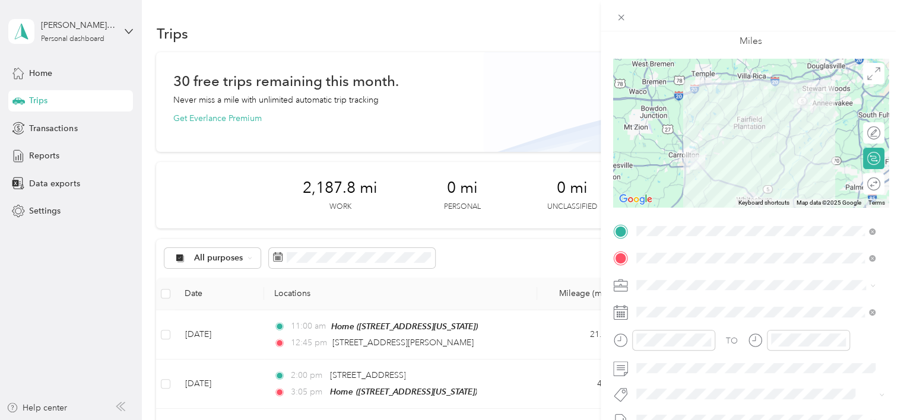
click at [726, 344] on div "TO" at bounding box center [732, 341] width 12 height 12
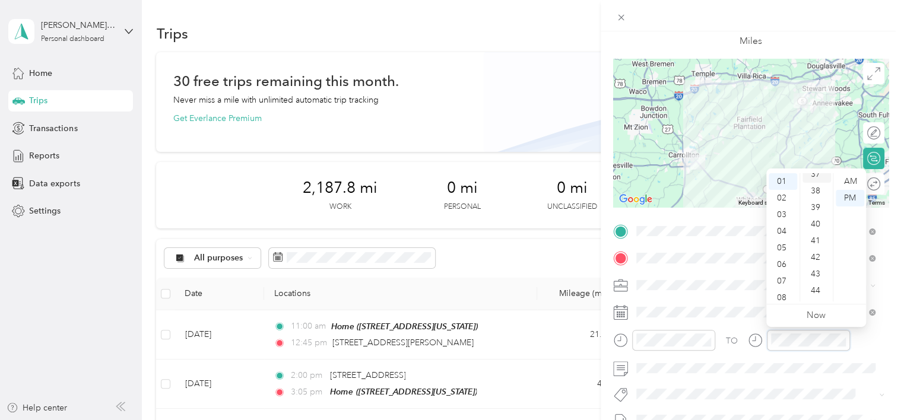
scroll to position [653, 0]
click at [815, 273] on div "45" at bounding box center [817, 277] width 29 height 17
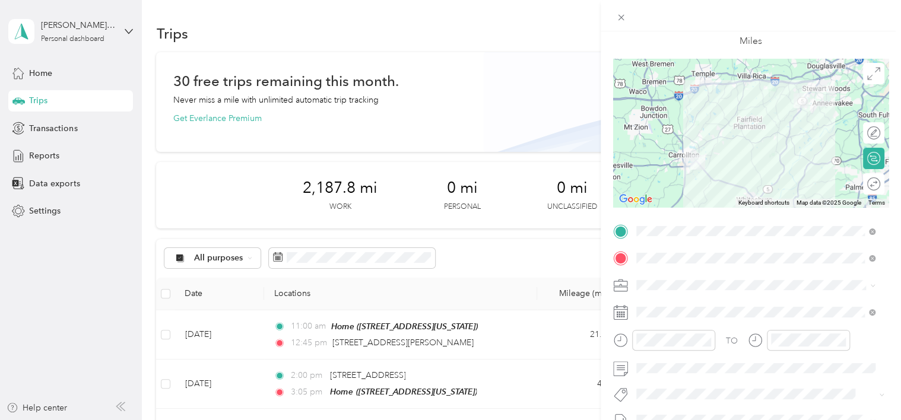
click at [752, 351] on div at bounding box center [799, 344] width 102 height 29
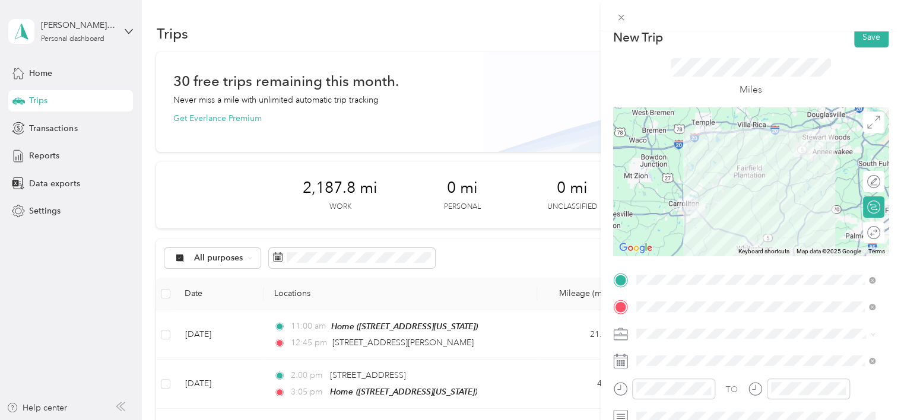
scroll to position [12, 0]
click at [863, 45] on button "Save" at bounding box center [872, 38] width 34 height 21
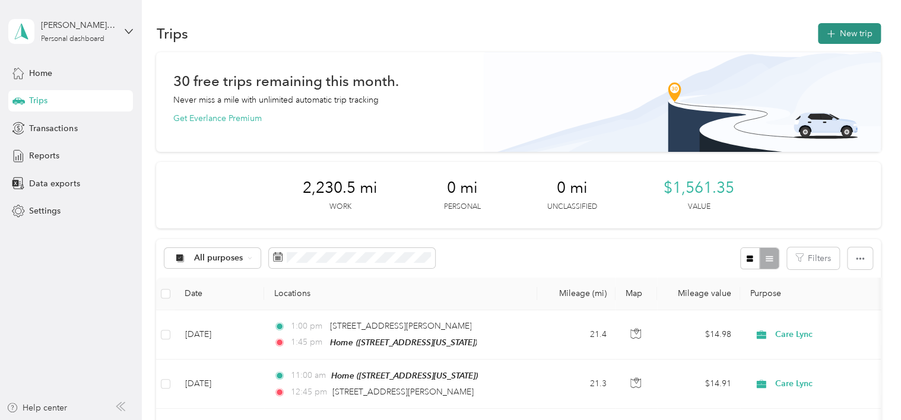
click at [841, 31] on button "New trip" at bounding box center [849, 33] width 63 height 21
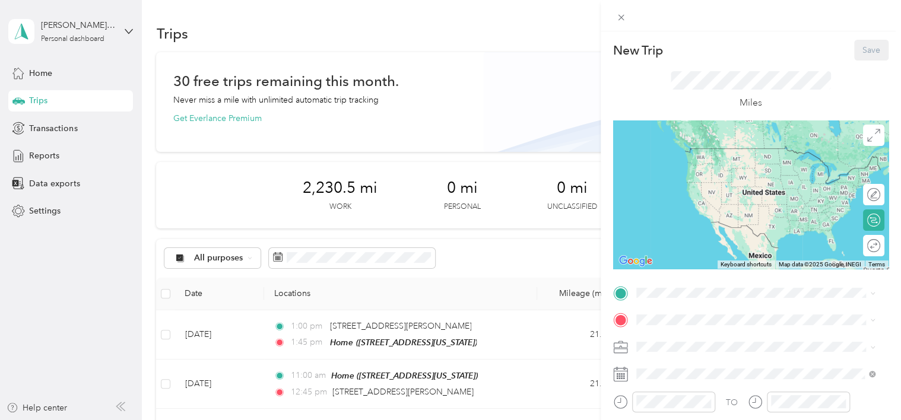
click at [704, 354] on span "[STREET_ADDRESS][US_STATE]" at bounding box center [718, 352] width 119 height 10
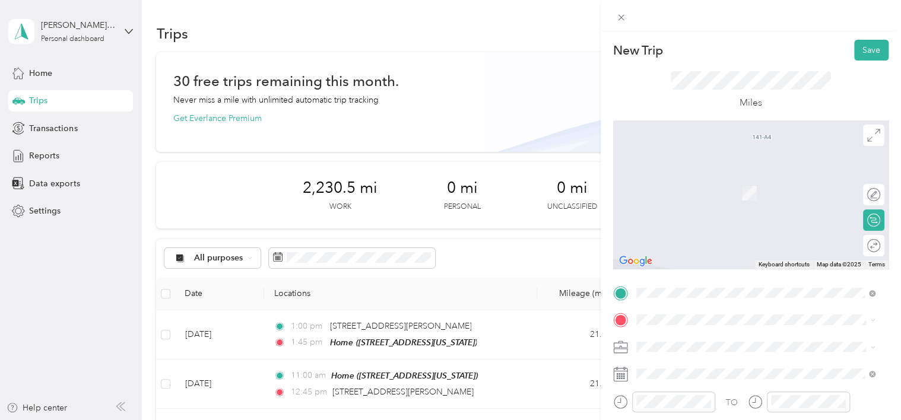
click at [696, 178] on div "[STREET_ADDRESS][PERSON_NAME][US_STATE]" at bounding box center [756, 170] width 231 height 16
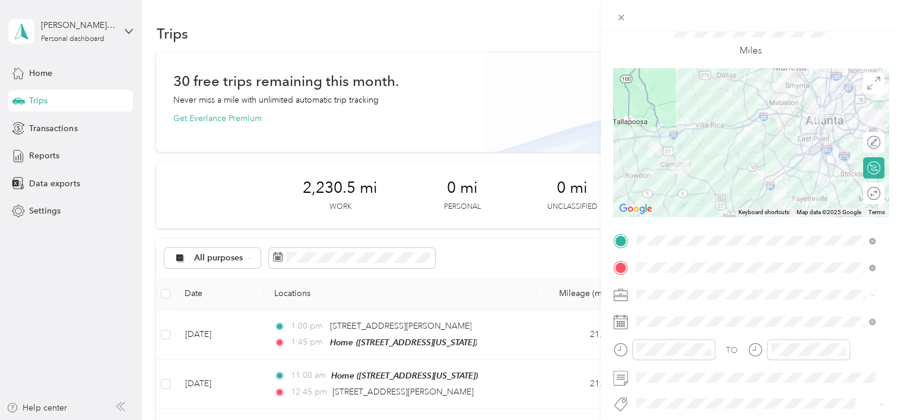
scroll to position [53, 0]
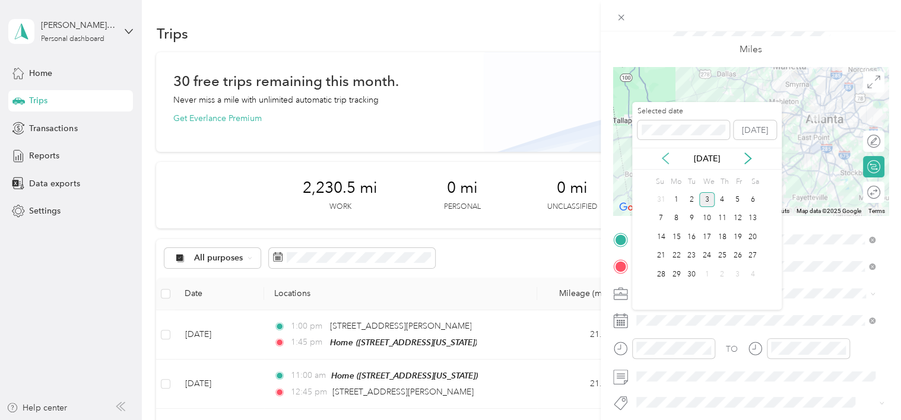
click at [667, 157] on icon at bounding box center [666, 159] width 12 height 12
click at [720, 257] on div "21" at bounding box center [722, 256] width 15 height 15
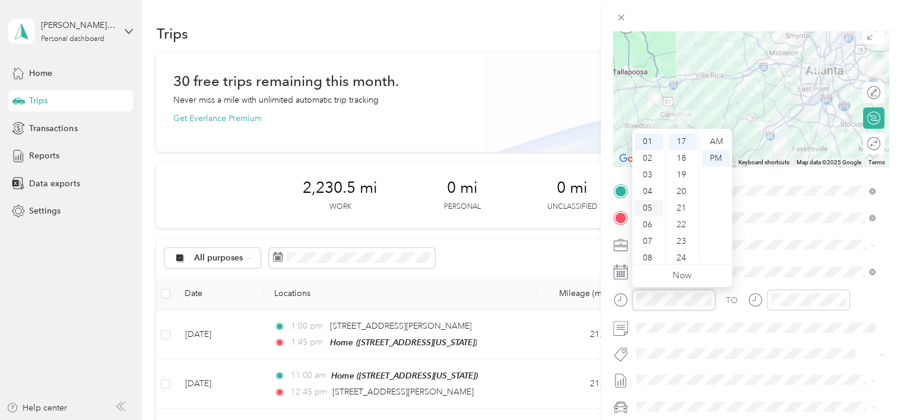
scroll to position [71, 0]
click at [651, 254] on div "11" at bounding box center [649, 253] width 29 height 17
click at [684, 146] on div "00" at bounding box center [683, 142] width 29 height 17
click at [720, 140] on div "AM" at bounding box center [716, 142] width 29 height 17
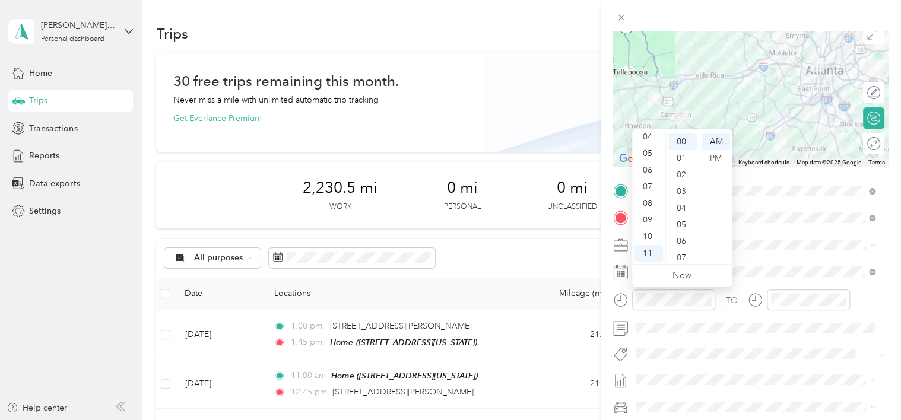
click at [742, 300] on div "TO" at bounding box center [751, 304] width 276 height 29
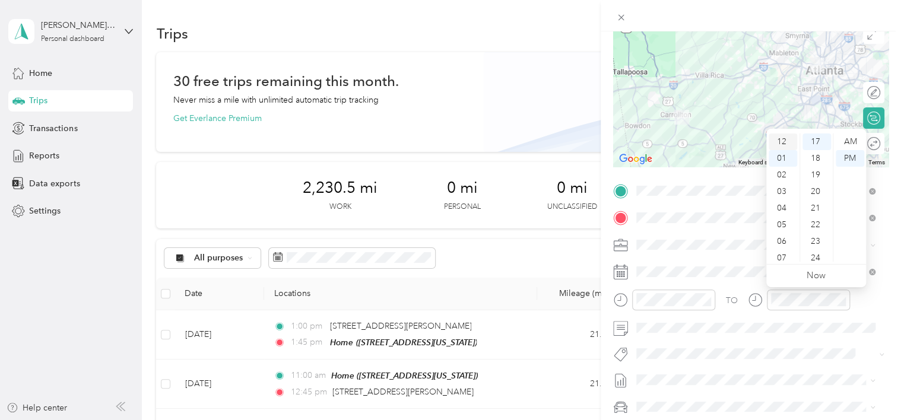
click at [780, 146] on div "12" at bounding box center [783, 142] width 29 height 17
click at [817, 147] on div "00" at bounding box center [817, 142] width 29 height 17
click at [866, 302] on div "TO" at bounding box center [751, 304] width 276 height 29
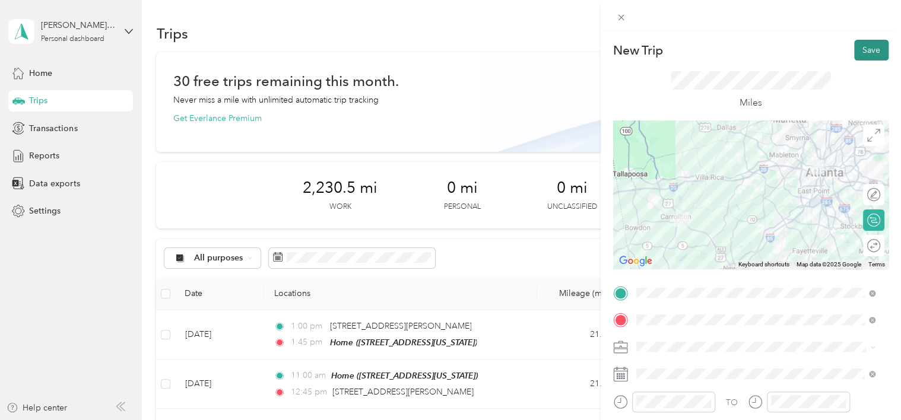
click at [860, 57] on button "Save" at bounding box center [872, 50] width 34 height 21
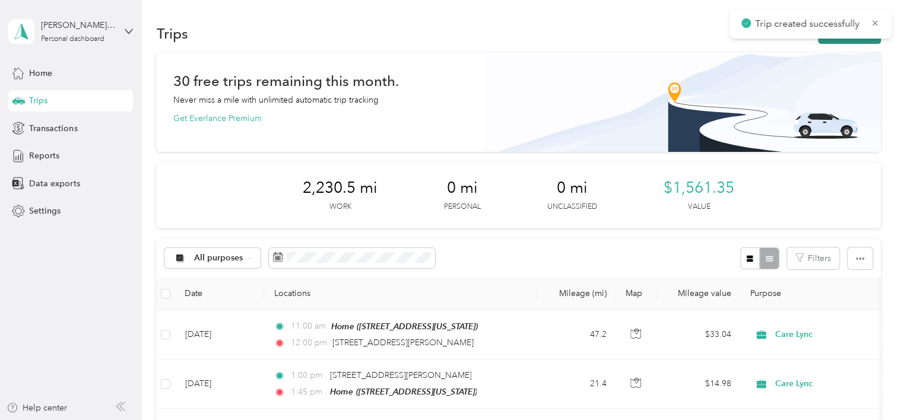
click at [836, 39] on button "New trip" at bounding box center [849, 33] width 63 height 21
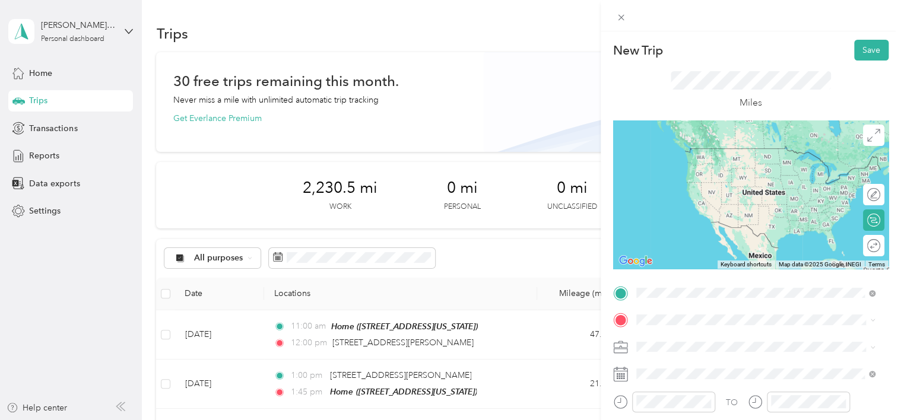
click at [693, 154] on span "[STREET_ADDRESS][PERSON_NAME][US_STATE]" at bounding box center [751, 148] width 185 height 11
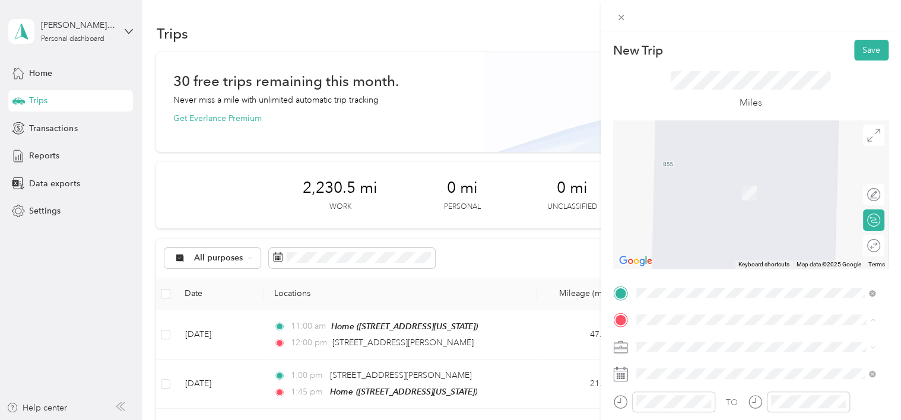
click at [689, 366] on div "Home" at bounding box center [718, 367] width 119 height 11
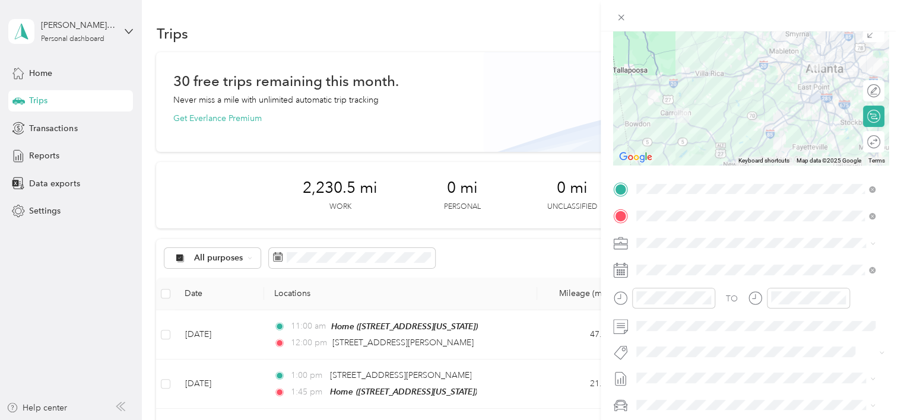
scroll to position [109, 0]
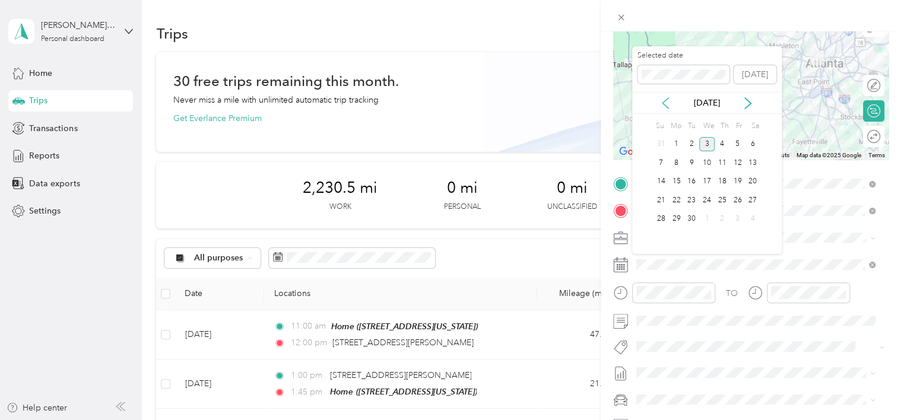
click at [667, 99] on icon at bounding box center [666, 103] width 6 height 11
click at [722, 195] on div "21" at bounding box center [722, 200] width 15 height 15
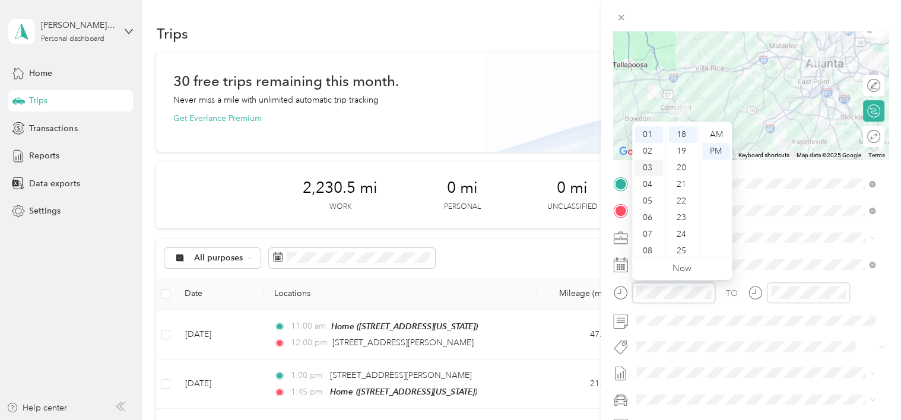
scroll to position [0, 0]
click at [644, 131] on div "12" at bounding box center [649, 134] width 29 height 17
click at [682, 137] on div "00" at bounding box center [683, 134] width 29 height 17
click at [736, 303] on div "TO" at bounding box center [751, 297] width 276 height 29
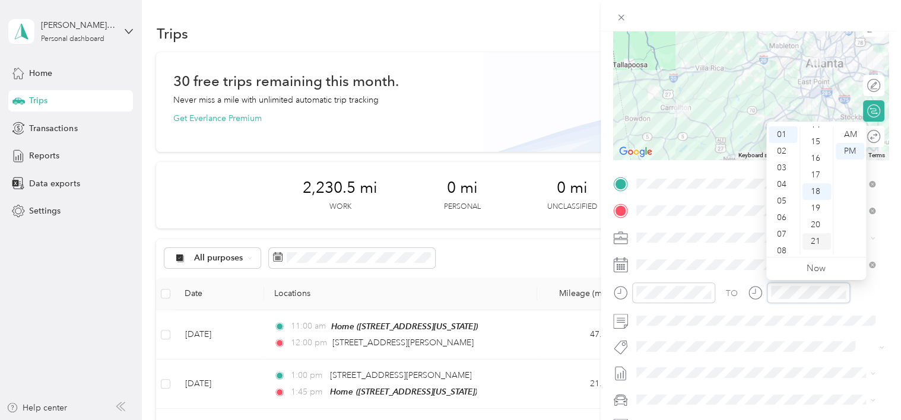
scroll to position [233, 0]
click at [822, 151] on div "15" at bounding box center [817, 151] width 29 height 17
click at [865, 292] on div "TO" at bounding box center [751, 297] width 276 height 29
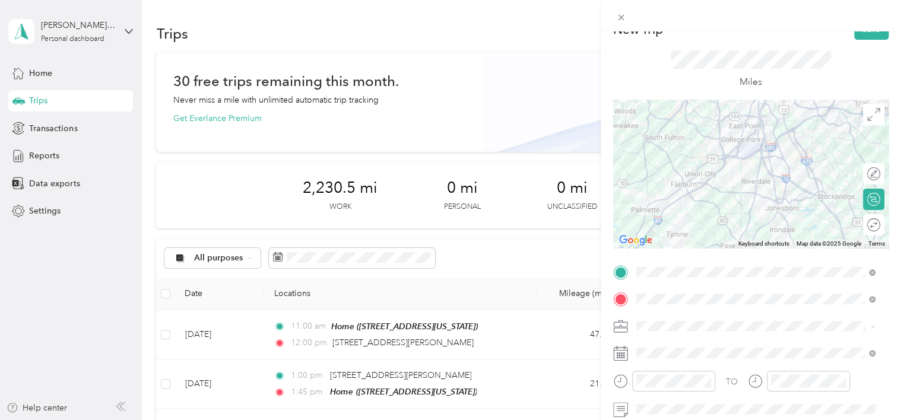
scroll to position [0, 0]
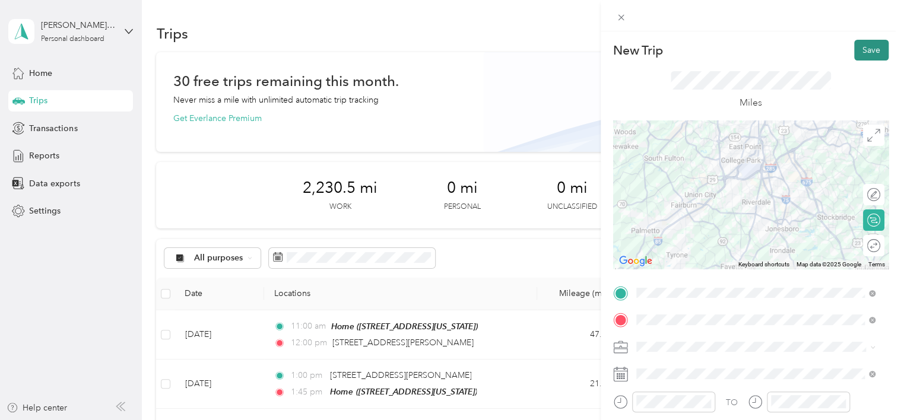
click at [857, 53] on button "Save" at bounding box center [872, 50] width 34 height 21
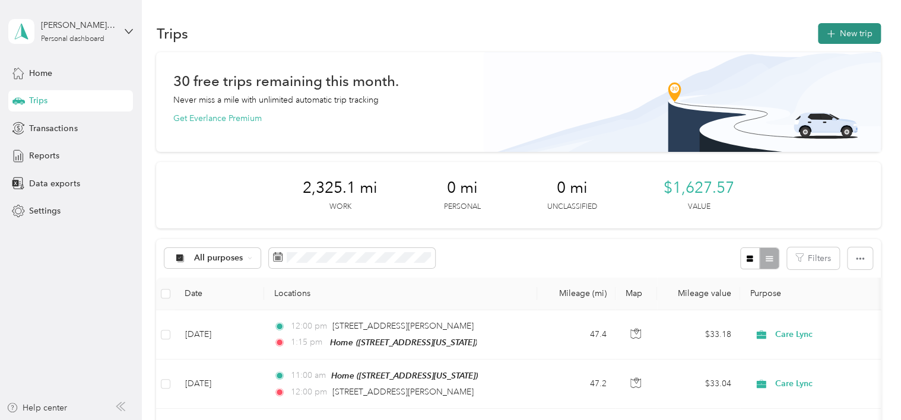
click at [837, 29] on button "New trip" at bounding box center [849, 33] width 63 height 21
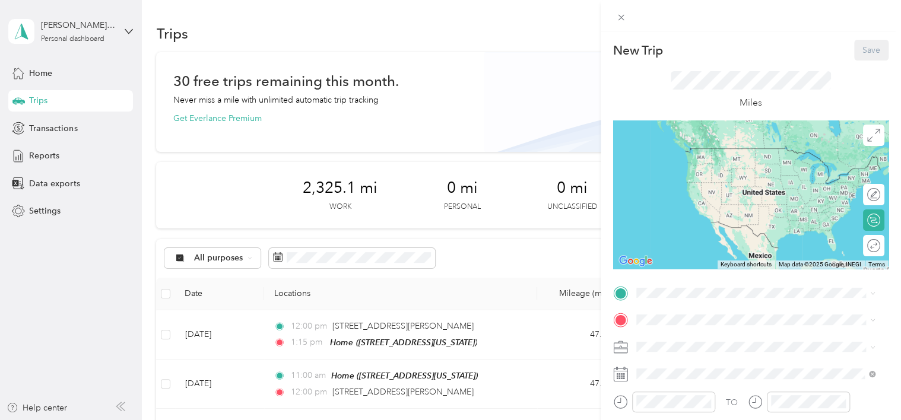
click at [726, 304] on div "TO Add photo" at bounding box center [751, 427] width 276 height 287
click at [711, 359] on div "Home [STREET_ADDRESS][US_STATE]" at bounding box center [718, 346] width 119 height 25
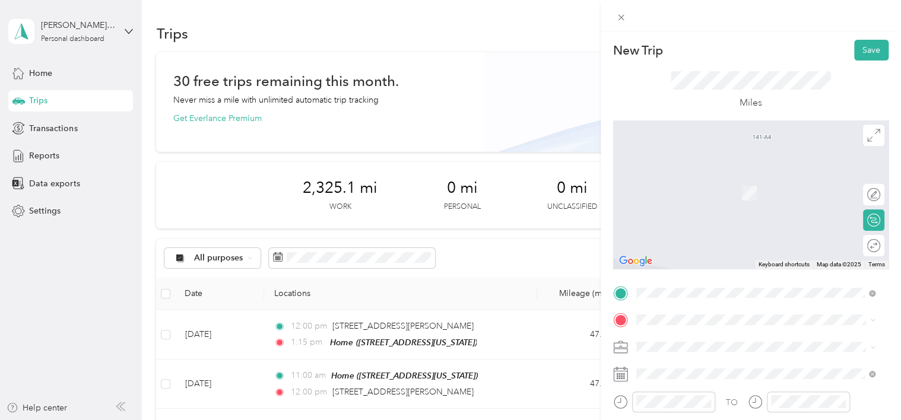
click at [706, 230] on ol "From search results [STREET_ADDRESS][PERSON_NAME][PERSON_NAME][US_STATE] [STREE…" at bounding box center [756, 218] width 248 height 151
click at [690, 182] on span "[STREET_ADDRESS][PERSON_NAME][PERSON_NAME][US_STATE]" at bounding box center [765, 174] width 213 height 21
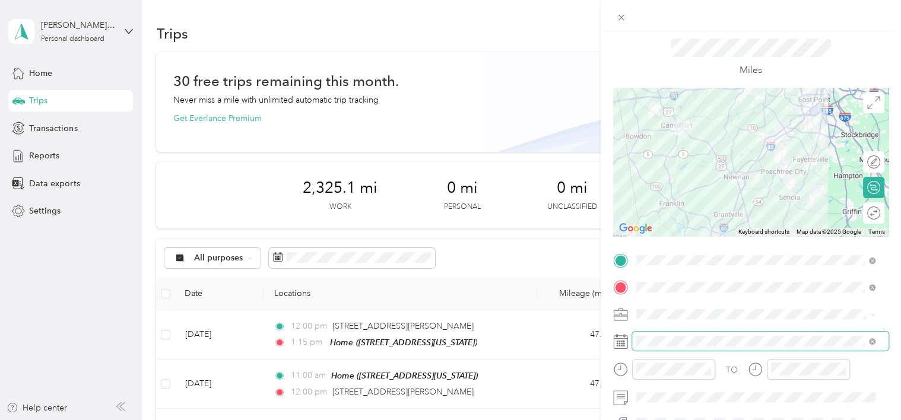
scroll to position [35, 0]
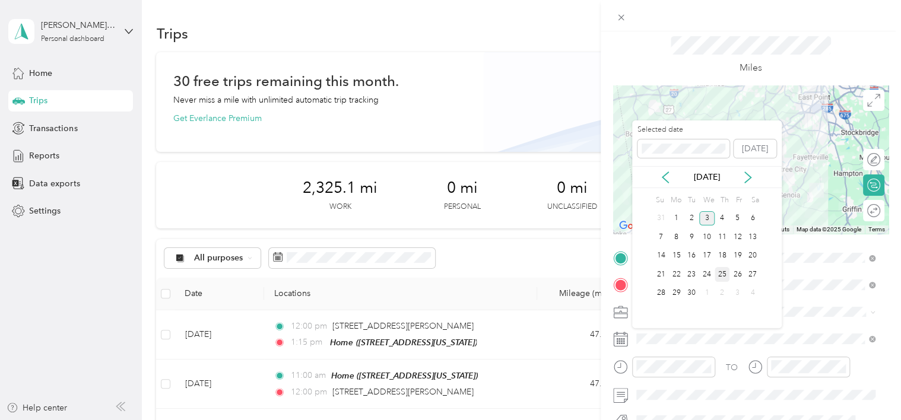
click at [728, 271] on div "25" at bounding box center [722, 274] width 15 height 15
click at [670, 179] on icon at bounding box center [666, 178] width 12 height 12
click at [725, 292] on div "28" at bounding box center [722, 293] width 15 height 15
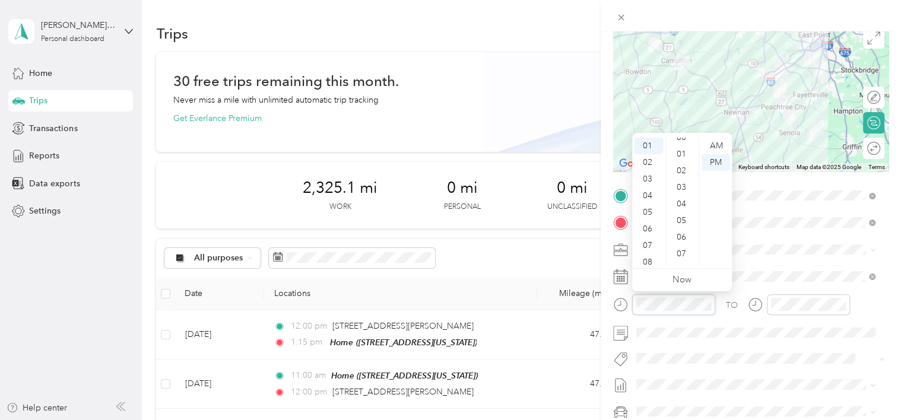
scroll to position [0, 0]
click at [681, 142] on div "00" at bounding box center [683, 146] width 29 height 17
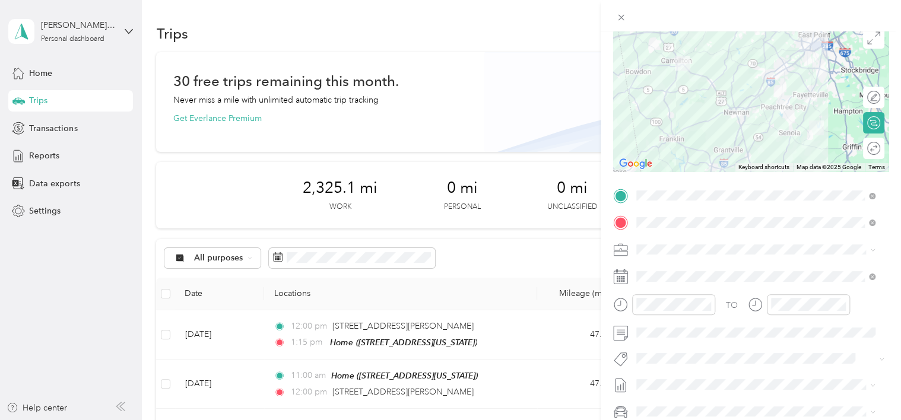
click at [751, 317] on div at bounding box center [799, 309] width 102 height 29
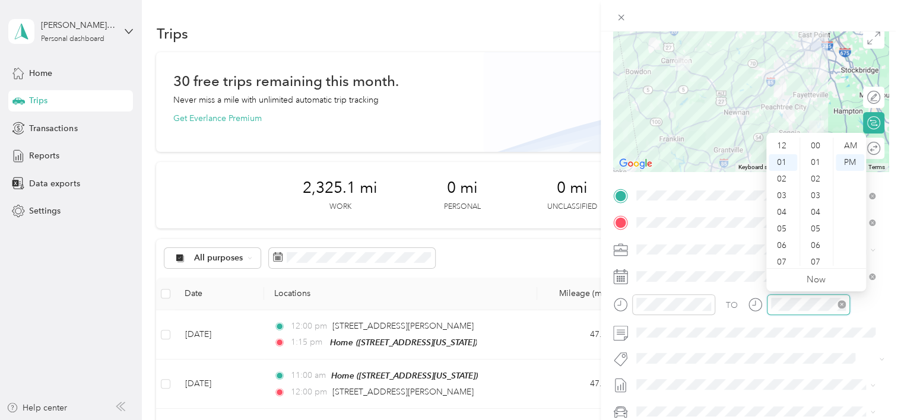
scroll to position [17, 0]
click at [781, 161] on div "02" at bounding box center [783, 162] width 29 height 17
click at [818, 148] on div "00" at bounding box center [817, 146] width 29 height 17
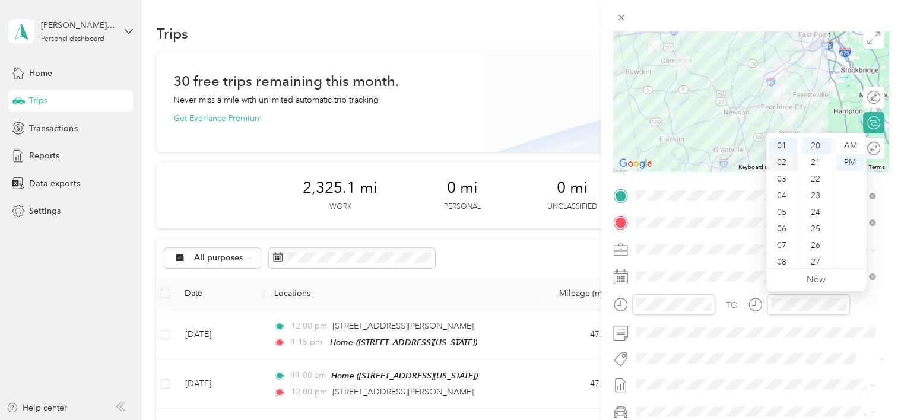
click at [781, 157] on div "02" at bounding box center [783, 162] width 29 height 17
click at [812, 151] on div "00" at bounding box center [817, 146] width 29 height 17
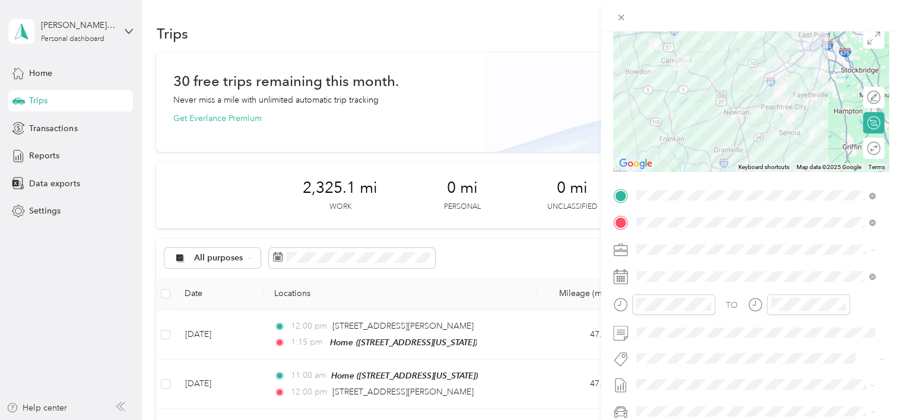
click at [748, 310] on icon at bounding box center [755, 305] width 15 height 15
click at [694, 340] on span at bounding box center [760, 333] width 257 height 19
click at [872, 306] on div "TO" at bounding box center [751, 309] width 276 height 29
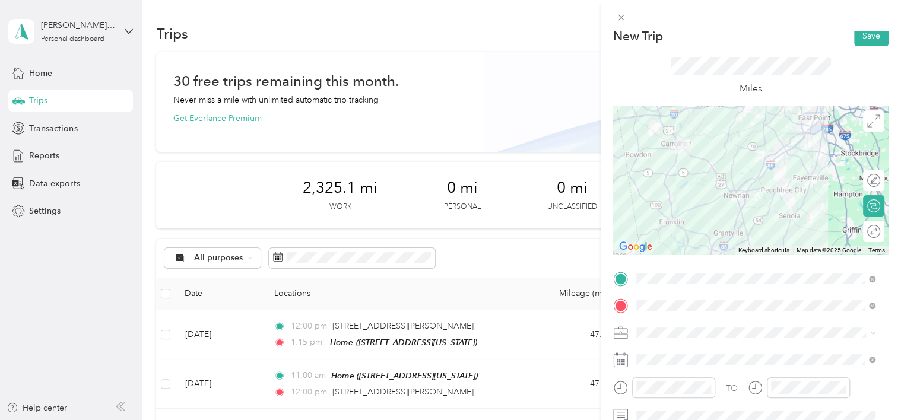
scroll to position [14, 0]
click at [861, 44] on button "Save" at bounding box center [872, 36] width 34 height 21
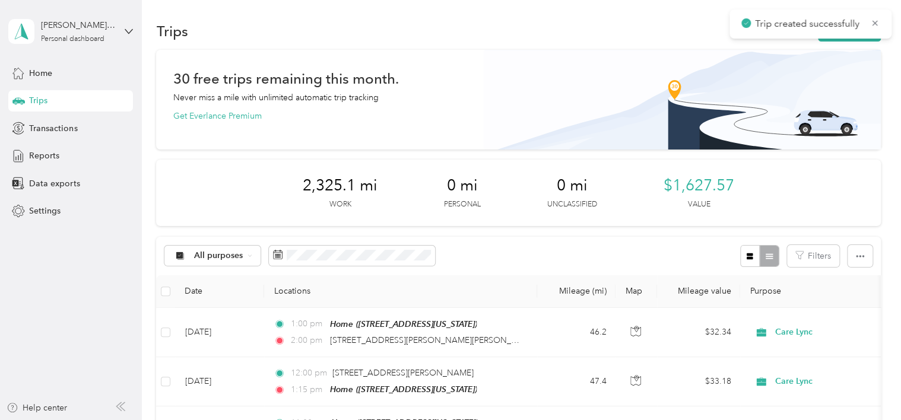
scroll to position [0, 0]
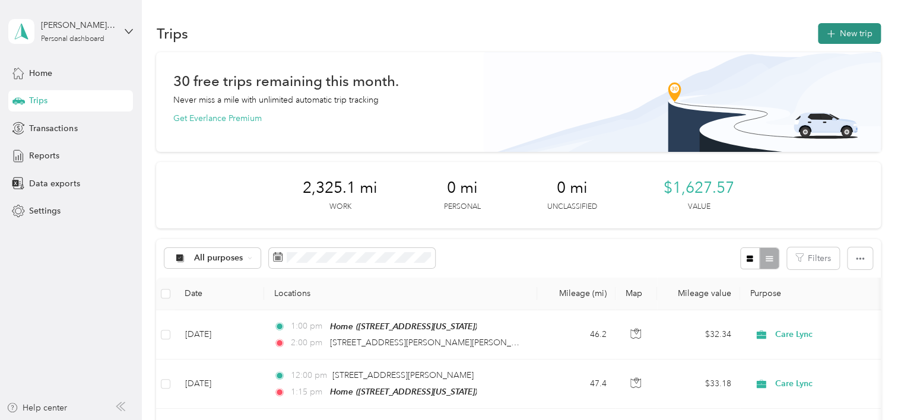
click at [832, 37] on span "button" at bounding box center [832, 34] width 10 height 10
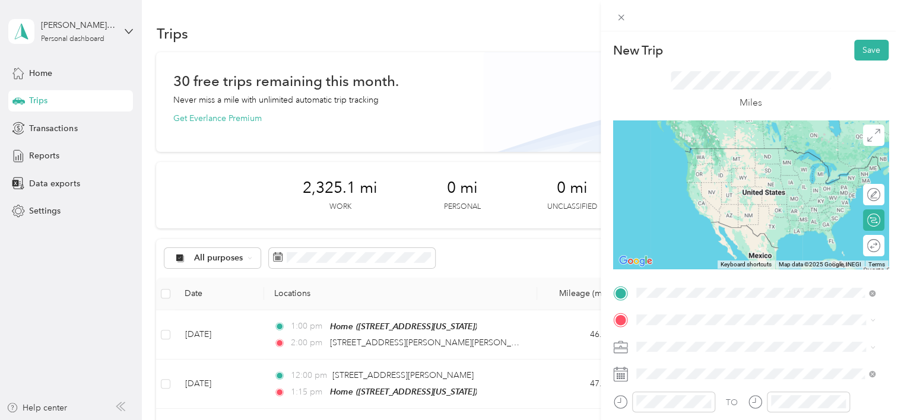
click at [707, 150] on span "[STREET_ADDRESS][PERSON_NAME][PERSON_NAME][US_STATE]" at bounding box center [765, 153] width 213 height 21
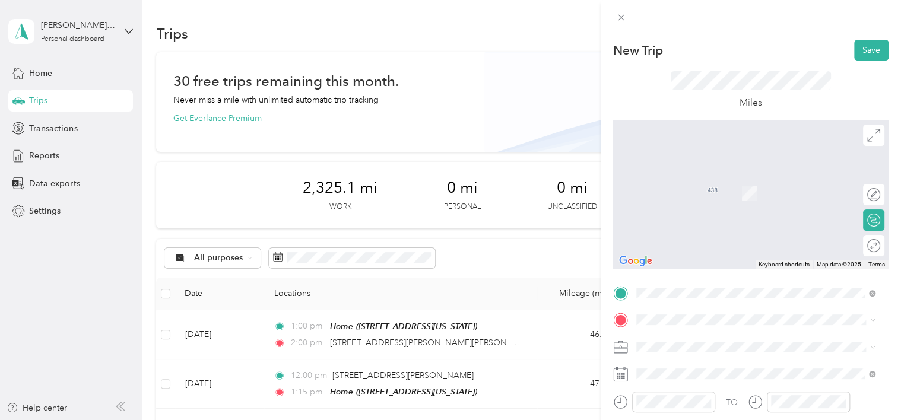
click at [684, 368] on div "Home [STREET_ADDRESS][US_STATE]" at bounding box center [718, 374] width 119 height 25
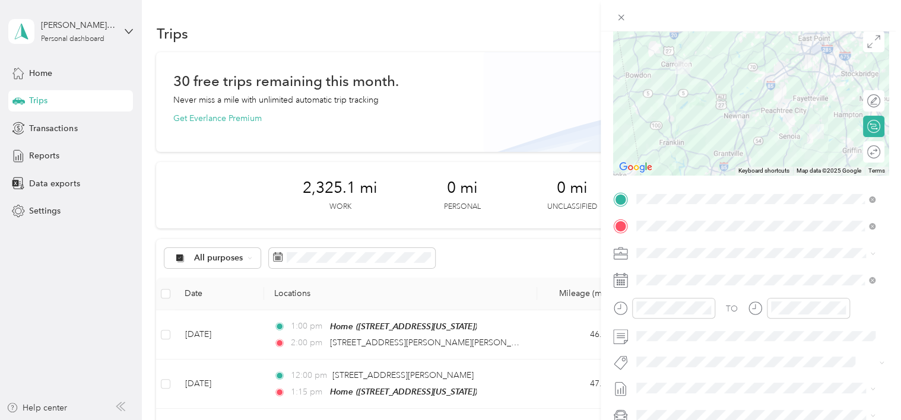
scroll to position [95, 0]
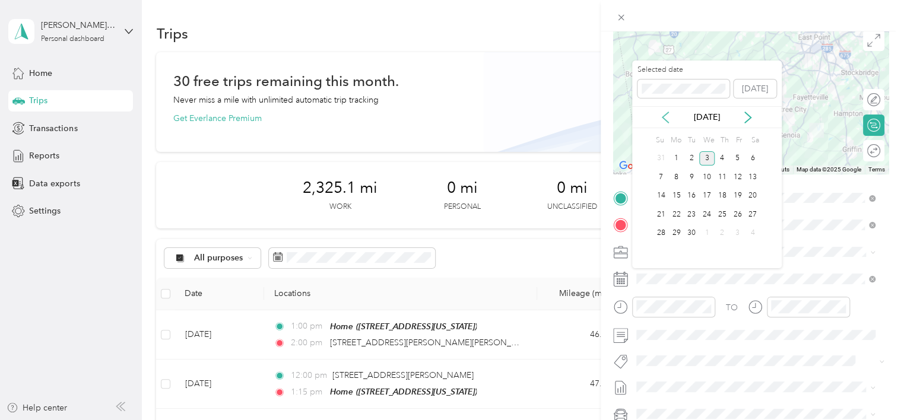
click at [667, 122] on icon at bounding box center [666, 117] width 6 height 11
click at [720, 228] on div "28" at bounding box center [722, 233] width 15 height 15
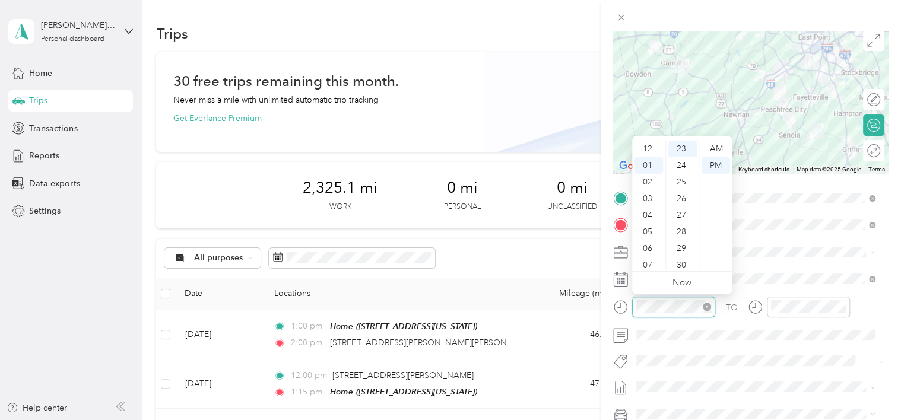
scroll to position [17, 0]
click at [648, 160] on div "02" at bounding box center [649, 165] width 29 height 17
click at [680, 147] on div "00" at bounding box center [683, 149] width 29 height 17
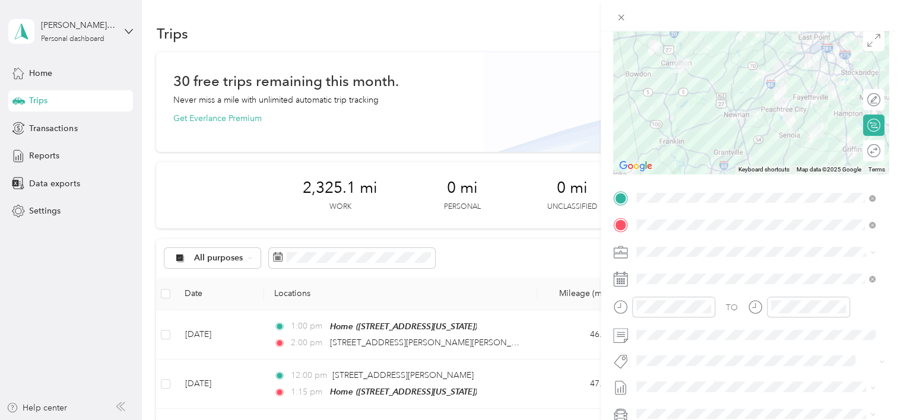
click at [723, 309] on div "TO" at bounding box center [751, 311] width 276 height 29
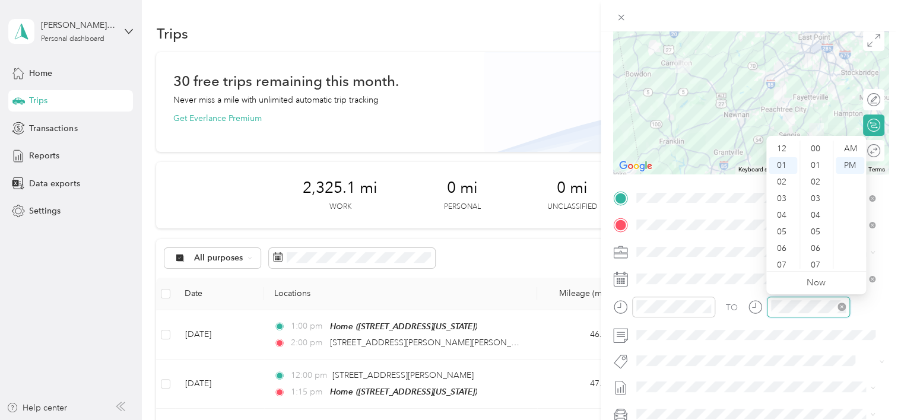
scroll to position [17, 0]
click at [781, 166] on div "02" at bounding box center [783, 165] width 29 height 17
click at [784, 169] on div "03" at bounding box center [783, 165] width 29 height 17
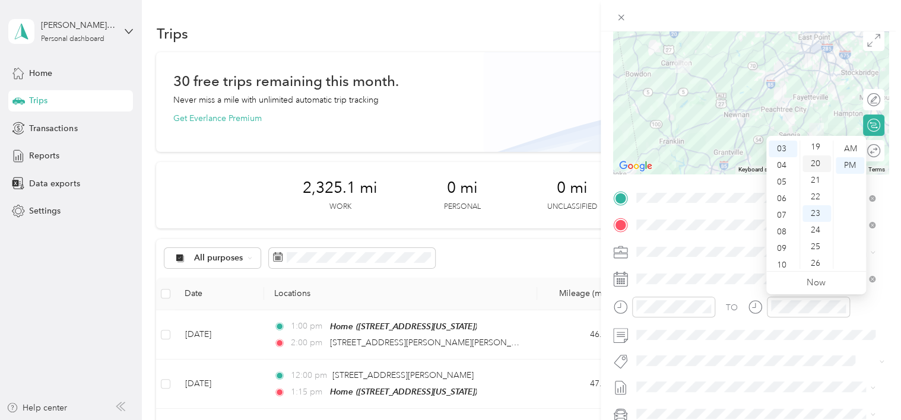
click at [817, 162] on div "20" at bounding box center [817, 164] width 29 height 17
click at [757, 319] on div at bounding box center [799, 311] width 102 height 29
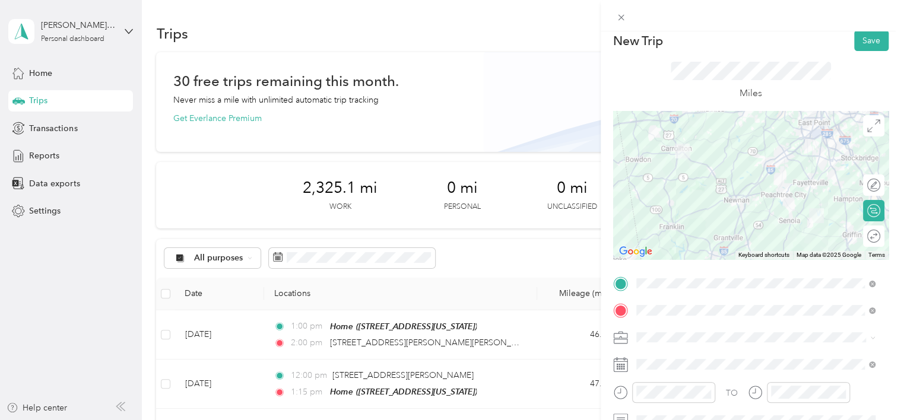
scroll to position [9, 0]
click at [858, 43] on button "Save" at bounding box center [872, 41] width 34 height 21
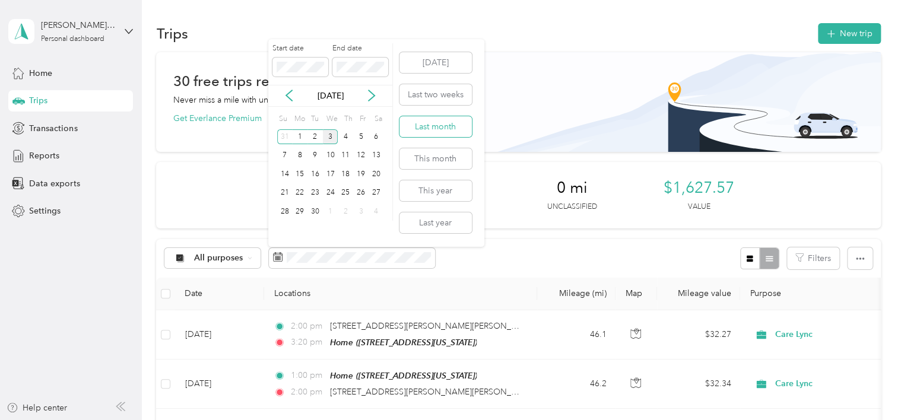
click at [431, 127] on button "Last month" at bounding box center [436, 126] width 72 height 21
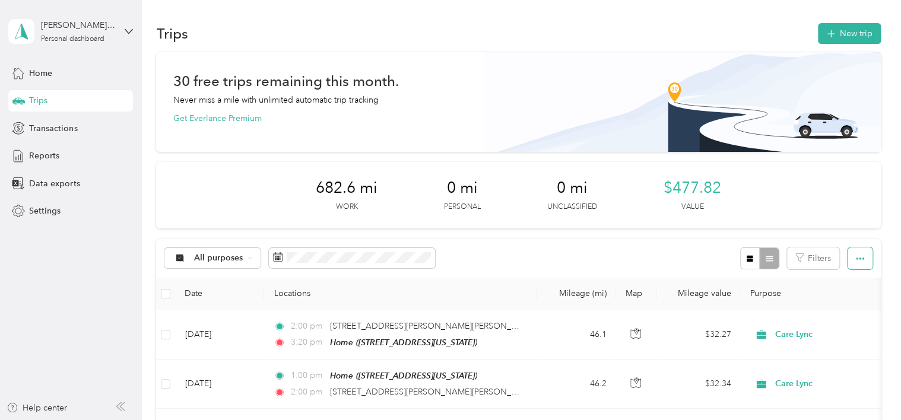
click at [852, 248] on button "button" at bounding box center [860, 259] width 25 height 22
click at [842, 301] on span "Export" at bounding box center [840, 301] width 25 height 10
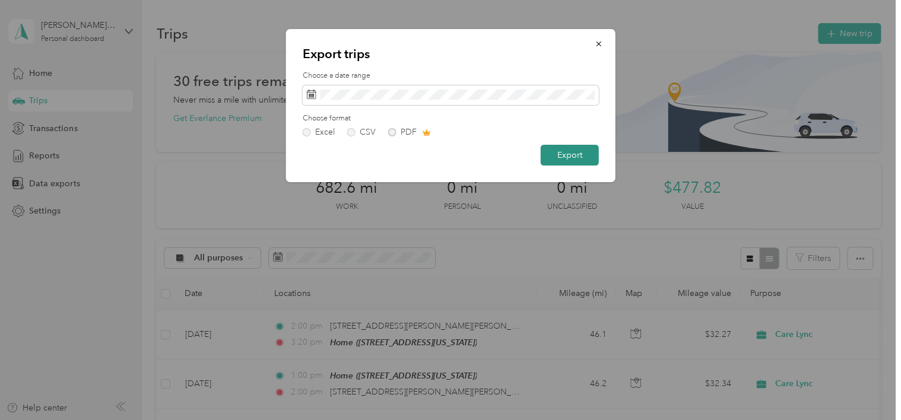
click at [550, 152] on button "Export" at bounding box center [570, 155] width 58 height 21
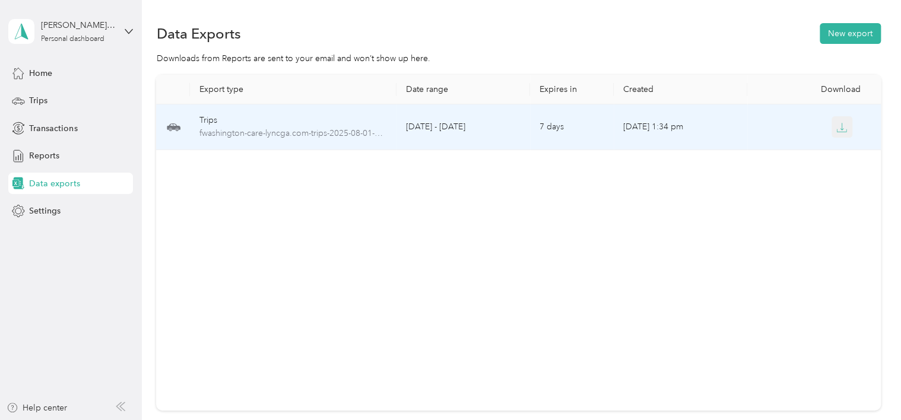
click at [837, 126] on icon "button" at bounding box center [842, 127] width 11 height 11
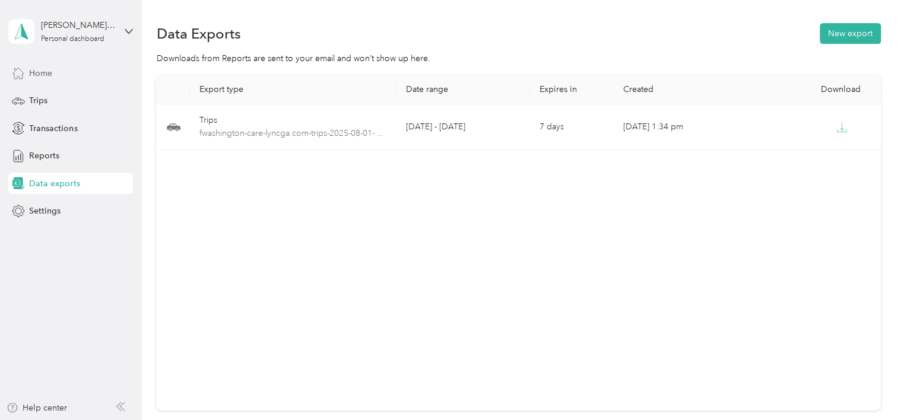
click at [59, 71] on div "Home" at bounding box center [70, 72] width 125 height 21
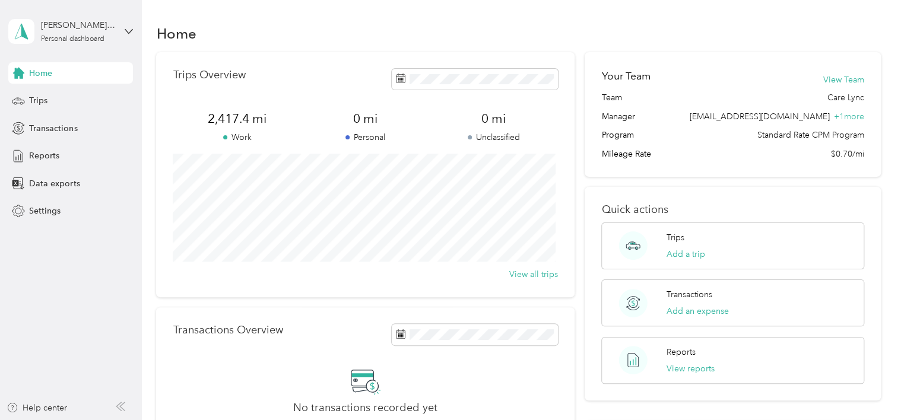
click at [126, 23] on div "[PERSON_NAME][US_STATE] Personal dashboard" at bounding box center [70, 32] width 125 height 42
click at [45, 97] on div "Log out" at bounding box center [133, 97] width 233 height 21
